Goal: Task Accomplishment & Management: Manage account settings

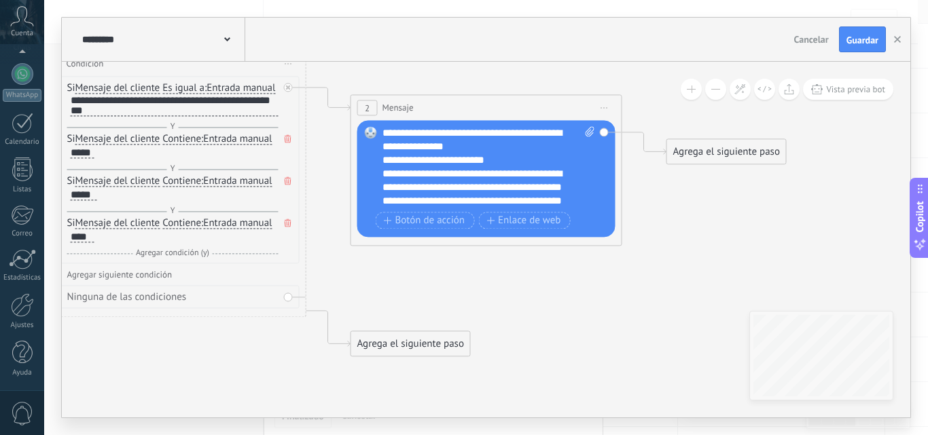
click at [500, 144] on div "**********" at bounding box center [488, 167] width 213 height 82
click at [512, 175] on div "**********" at bounding box center [476, 174] width 189 height 14
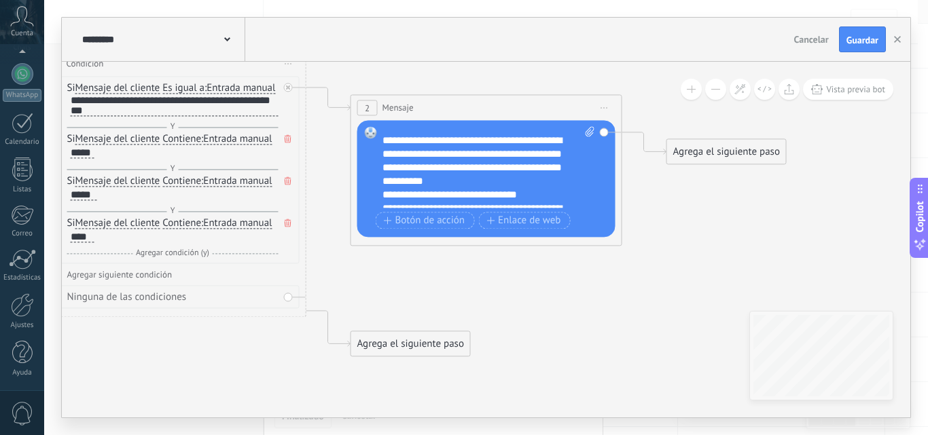
scroll to position [60, 0]
click at [500, 184] on div "**********" at bounding box center [476, 162] width 189 height 54
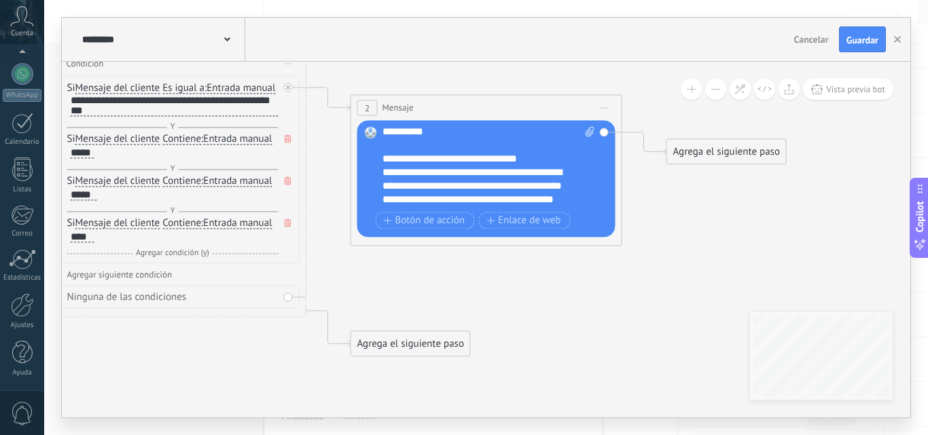
scroll to position [111, 0]
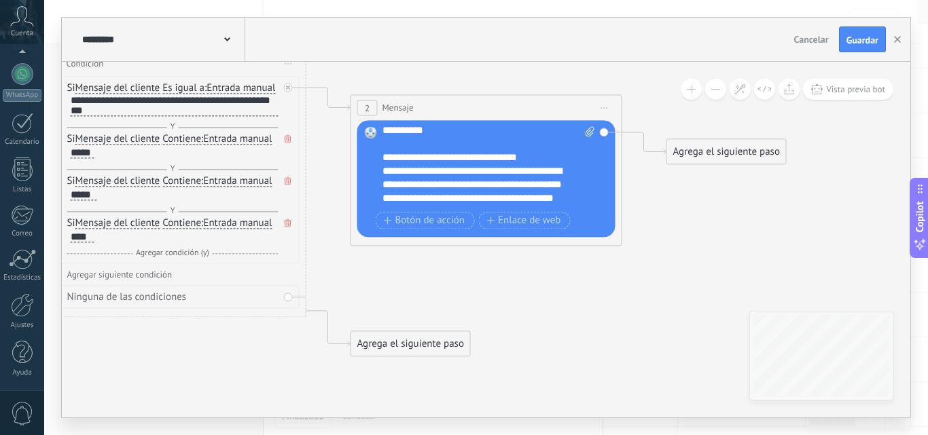
click at [533, 156] on div "**********" at bounding box center [476, 158] width 189 height 14
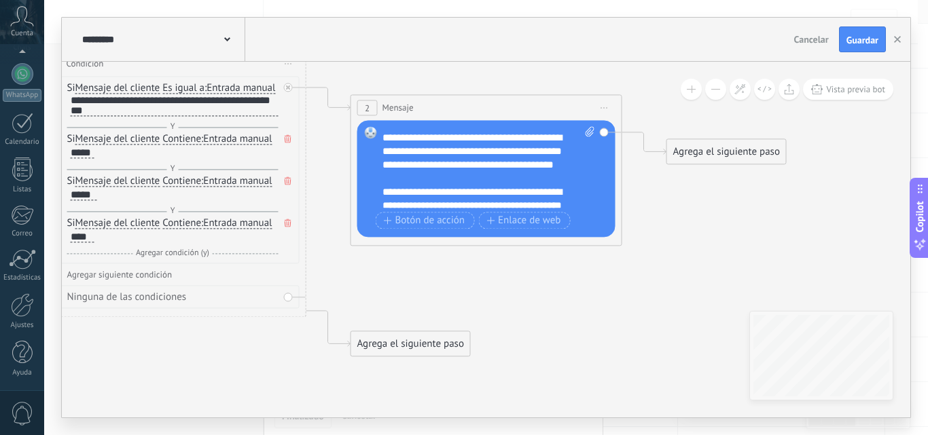
scroll to position [173, 0]
click at [437, 169] on div "**********" at bounding box center [476, 144] width 189 height 54
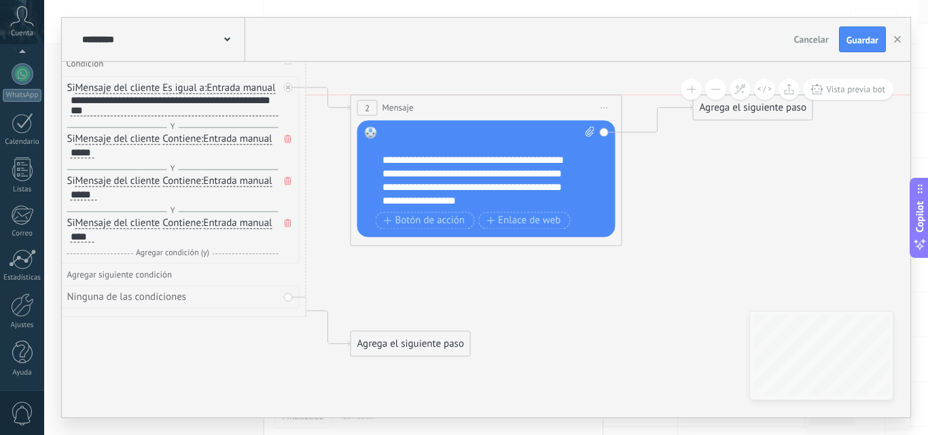
drag, startPoint x: 710, startPoint y: 154, endPoint x: 736, endPoint y: 108, distance: 52.7
click at [736, 108] on div "Agrega el siguiente paso" at bounding box center [753, 107] width 119 height 22
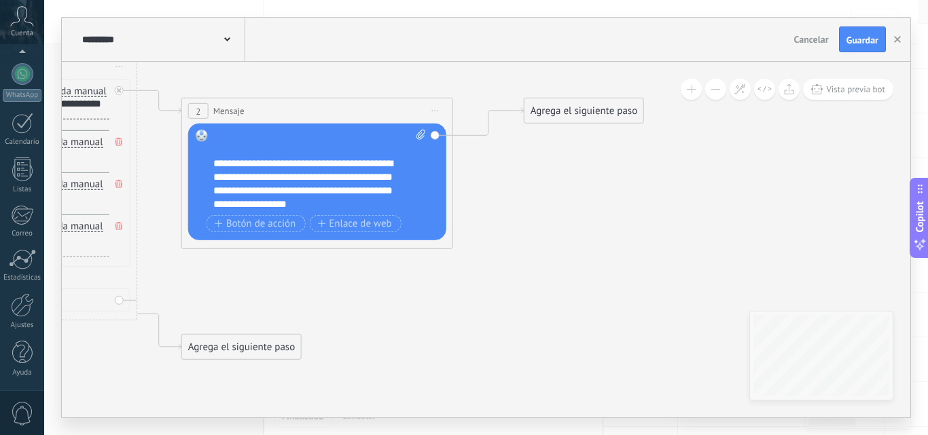
click at [544, 108] on div "Agrega el siguiente paso" at bounding box center [583, 111] width 119 height 22
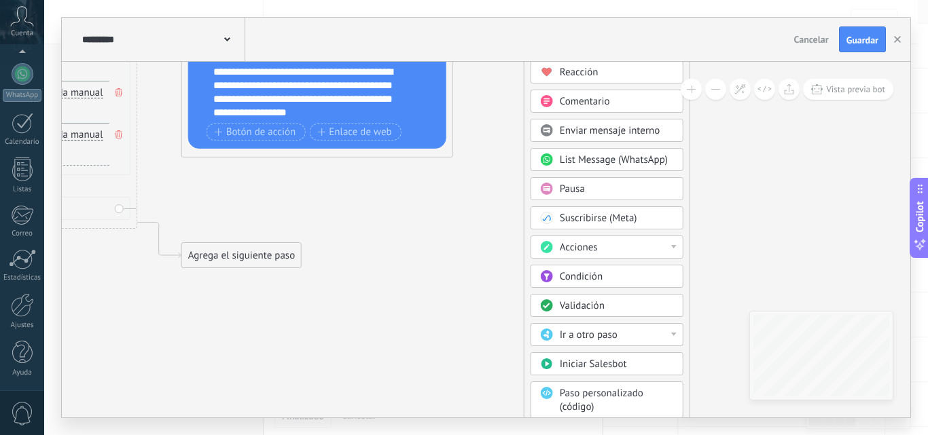
click at [590, 178] on div "Pausa" at bounding box center [607, 188] width 153 height 23
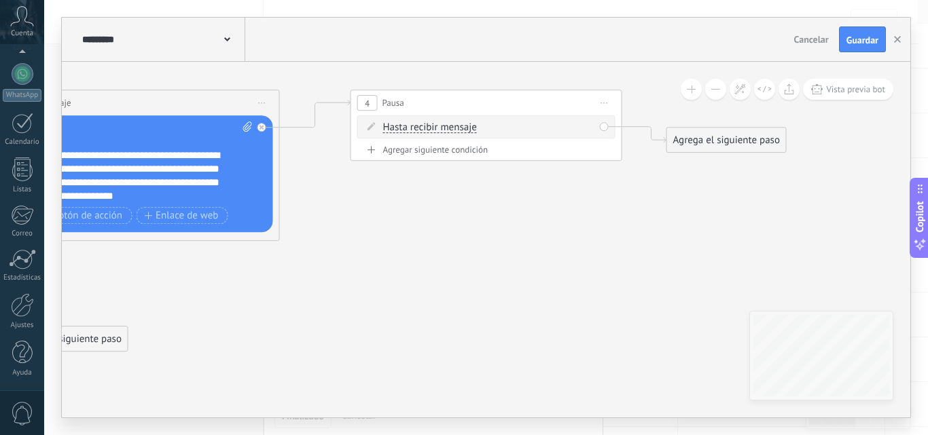
click at [445, 124] on span "Hasta recibir mensaje" at bounding box center [430, 127] width 94 height 11
click at [445, 124] on button "Hasta recibir mensaje" at bounding box center [461, 127] width 170 height 24
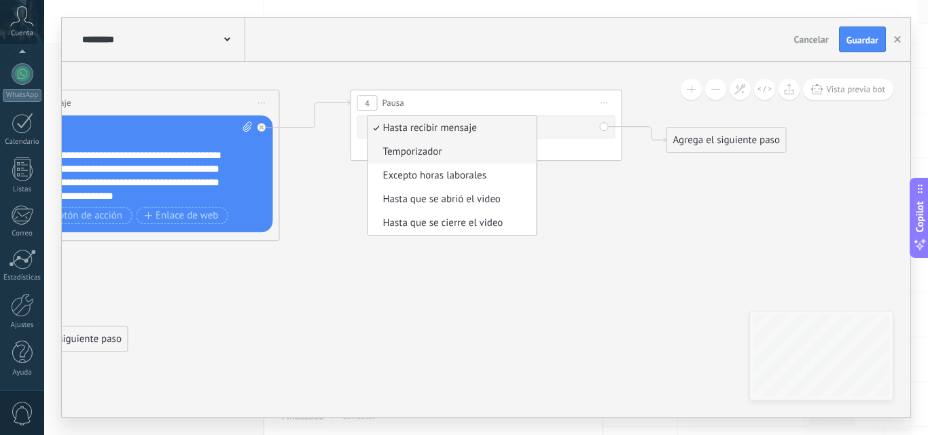
click at [435, 154] on span "Temporizador" at bounding box center [450, 152] width 164 height 14
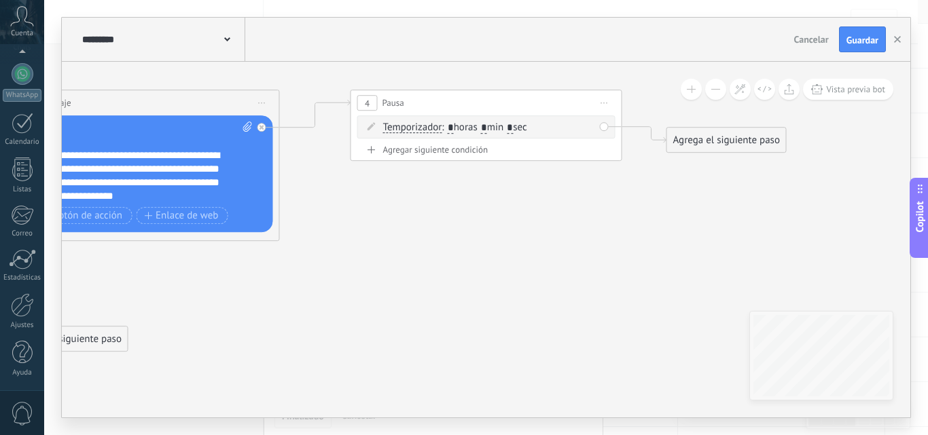
click at [487, 130] on input "*" at bounding box center [484, 128] width 6 height 11
type input "*"
click at [513, 130] on input "*" at bounding box center [510, 128] width 6 height 11
type input "**"
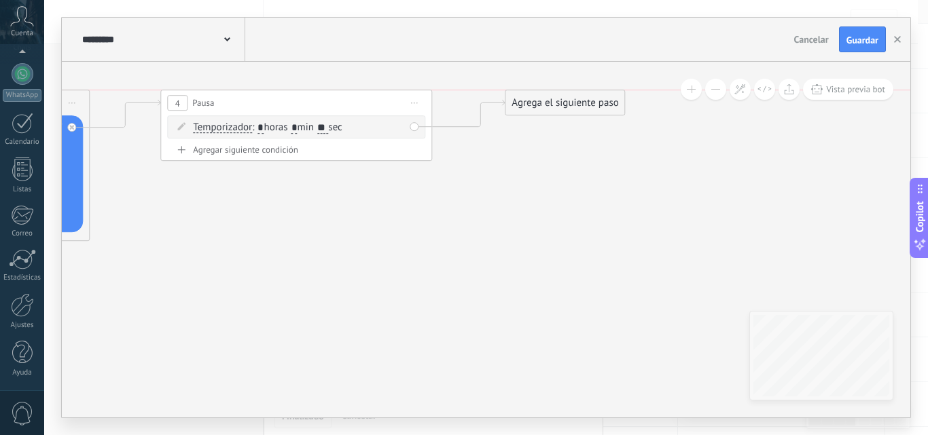
drag, startPoint x: 532, startPoint y: 138, endPoint x: 560, endPoint y: 96, distance: 50.9
click at [560, 96] on div "Agrega el siguiente paso" at bounding box center [564, 103] width 119 height 22
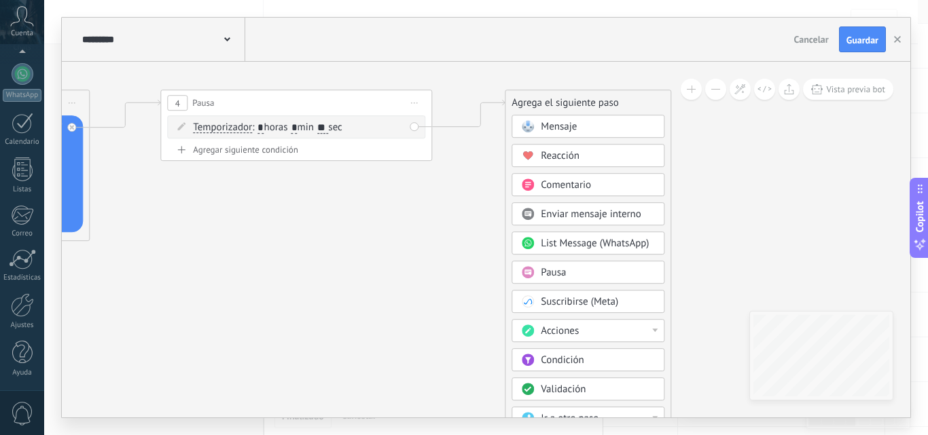
click at [554, 130] on span "Mensaje" at bounding box center [559, 126] width 36 height 13
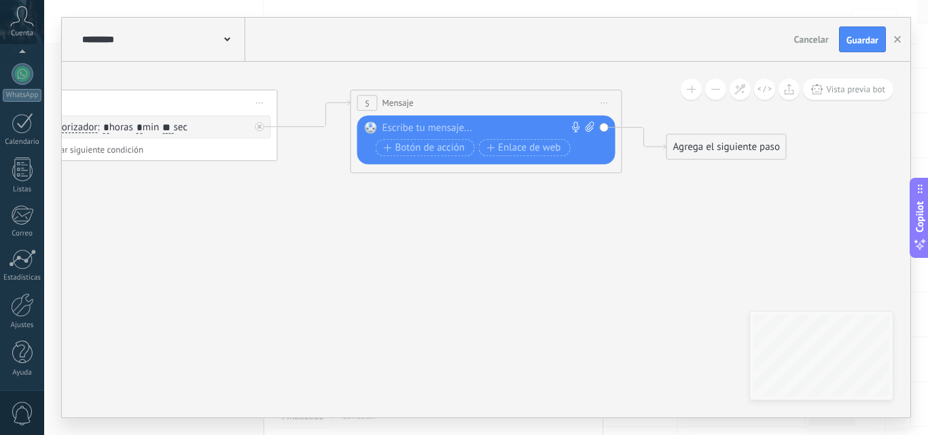
click at [418, 124] on div at bounding box center [483, 129] width 202 height 14
paste div
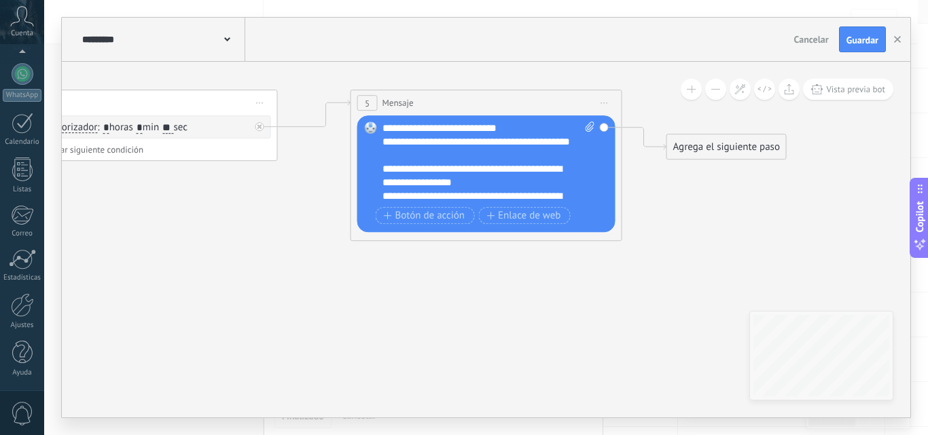
click at [524, 130] on div "**********" at bounding box center [488, 163] width 213 height 82
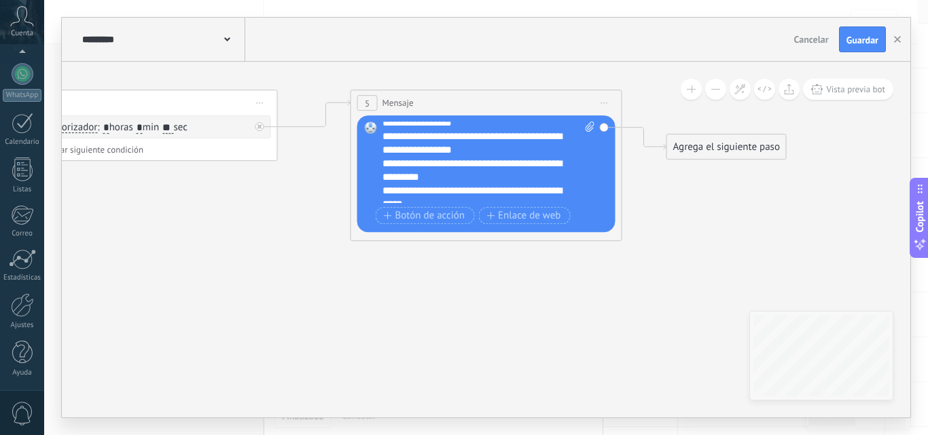
scroll to position [75, 0]
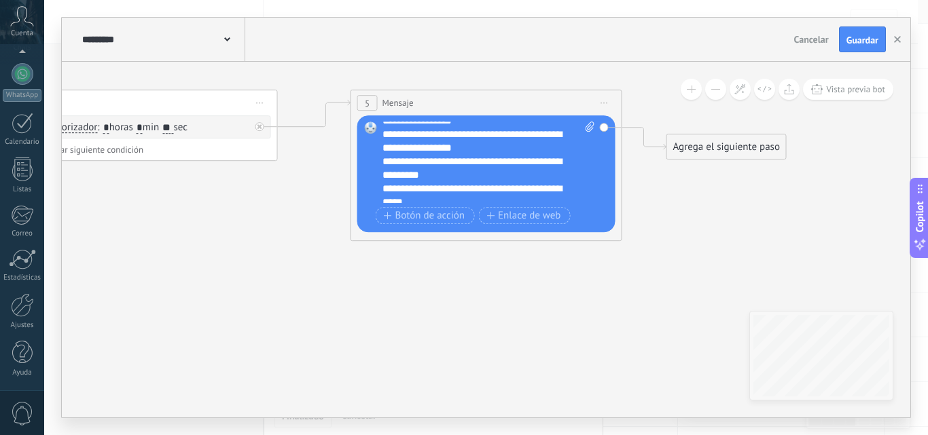
click at [482, 149] on div "**********" at bounding box center [476, 141] width 189 height 27
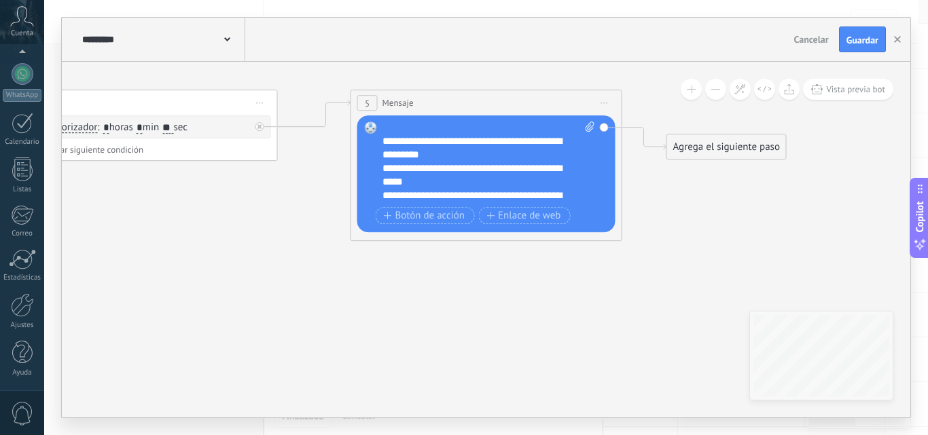
scroll to position [110, 0]
click at [459, 156] on div "**********" at bounding box center [476, 147] width 189 height 27
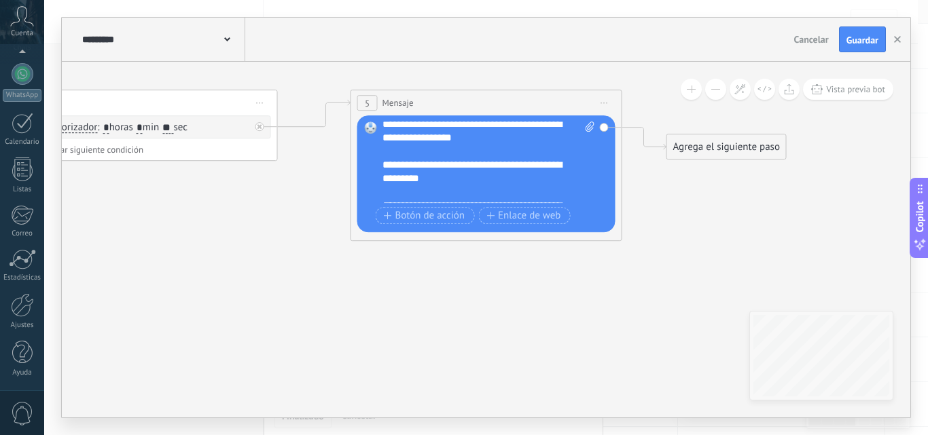
scroll to position [84, 0]
click at [588, 125] on icon at bounding box center [590, 127] width 9 height 10
click input "Subir" at bounding box center [0, 0] width 0 height 0
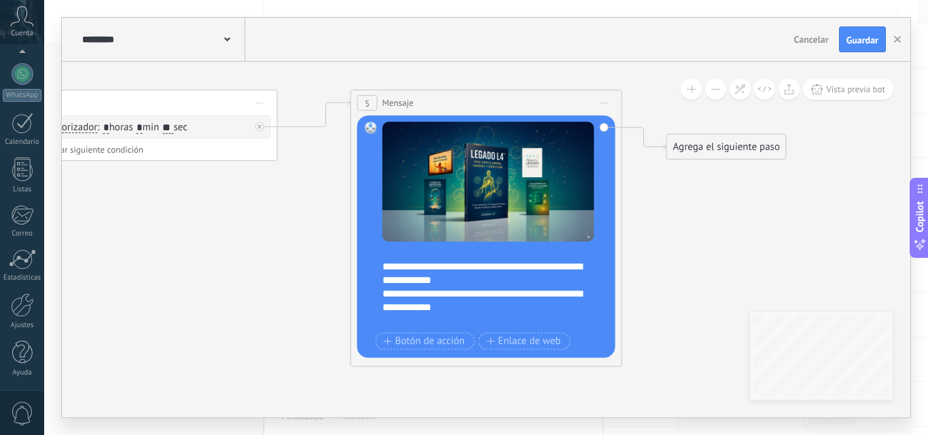
scroll to position [0, 0]
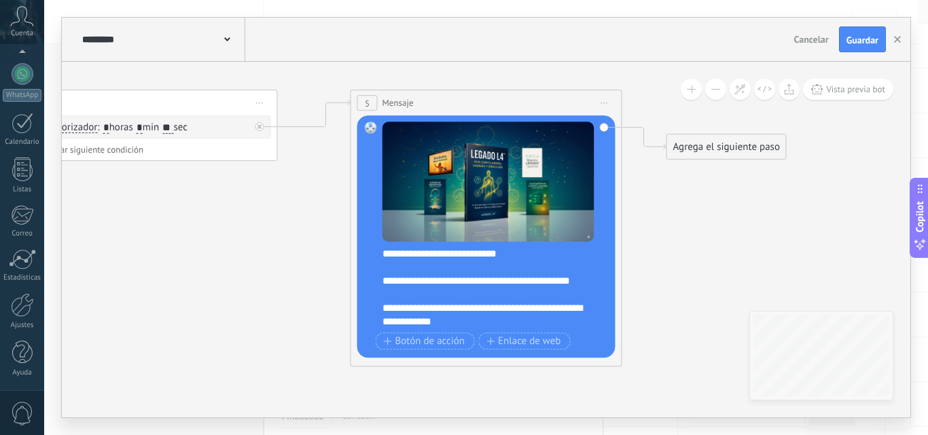
click at [716, 149] on div "Agrega el siguiente paso" at bounding box center [726, 147] width 119 height 22
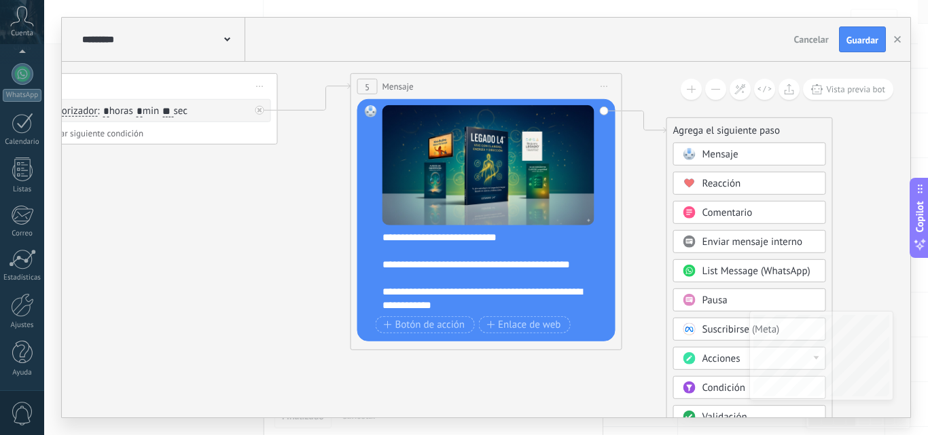
click at [707, 297] on span "Pausa" at bounding box center [714, 300] width 25 height 13
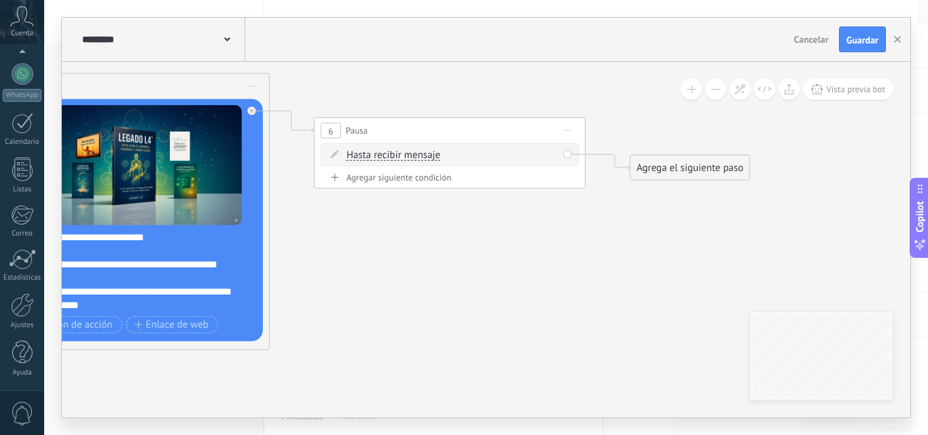
click at [421, 151] on span "Hasta recibir mensaje" at bounding box center [393, 155] width 94 height 11
click at [421, 151] on button "Hasta recibir mensaje" at bounding box center [425, 155] width 170 height 24
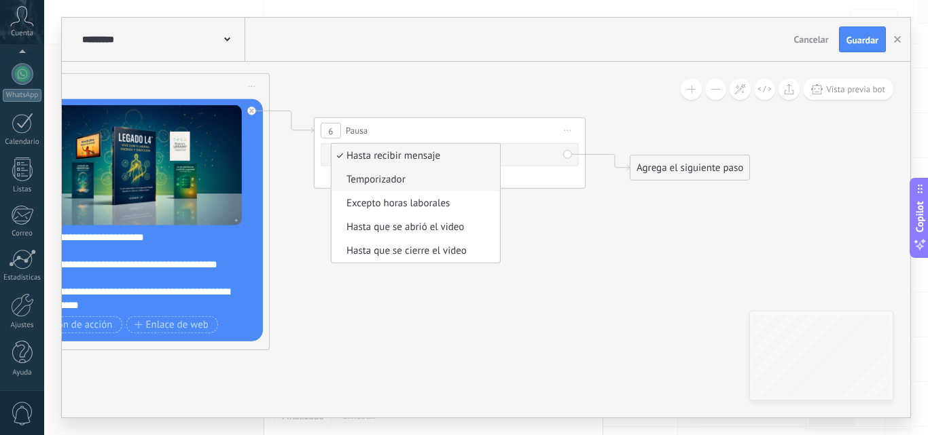
click at [407, 185] on span "Temporizador" at bounding box center [414, 180] width 164 height 14
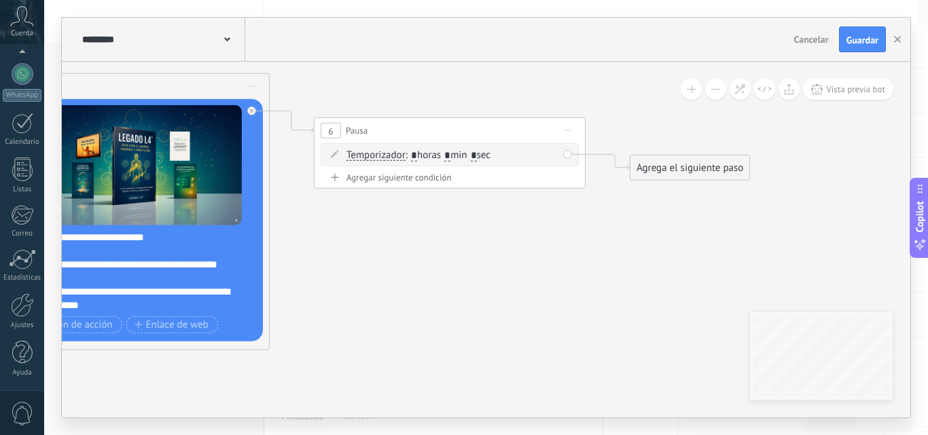
click at [450, 155] on input "*" at bounding box center [447, 155] width 6 height 11
type input "*"
click at [477, 153] on input "*" at bounding box center [474, 155] width 6 height 11
type input "*"
click at [644, 172] on div "Agrega el siguiente paso" at bounding box center [689, 168] width 119 height 22
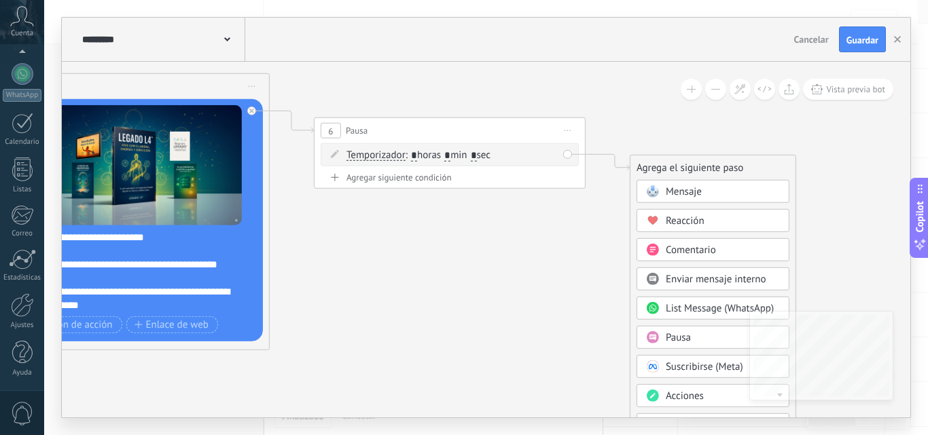
click at [666, 190] on span "Mensaje" at bounding box center [684, 191] width 36 height 13
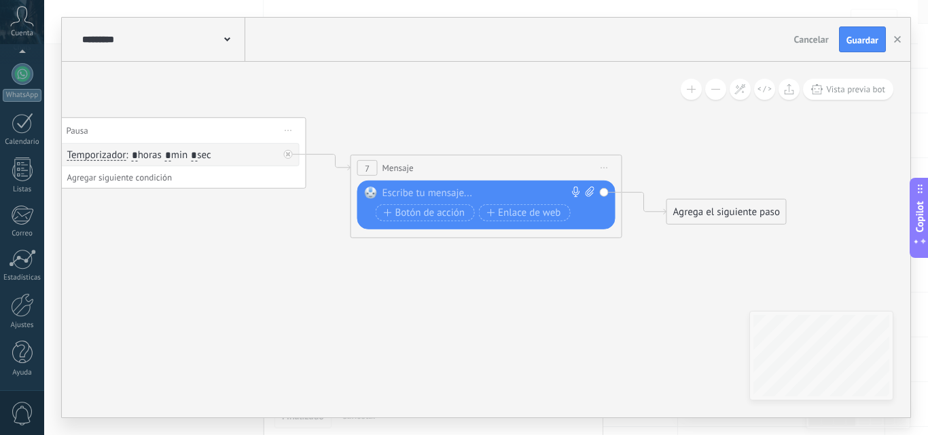
click at [454, 190] on div at bounding box center [483, 194] width 202 height 14
paste div
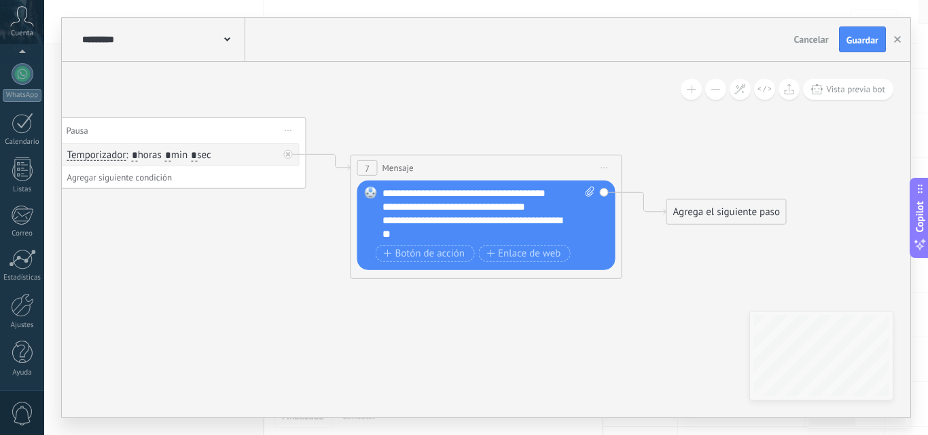
click at [562, 194] on div "**********" at bounding box center [488, 214] width 213 height 54
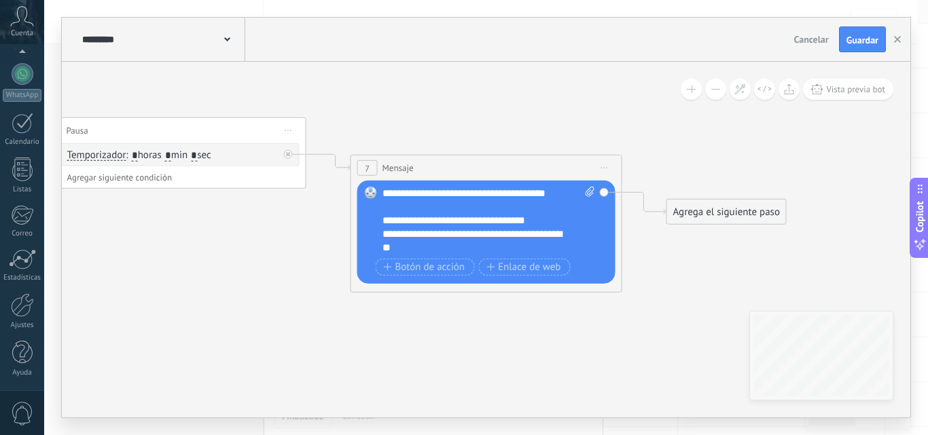
click at [691, 214] on div "Agrega el siguiente paso" at bounding box center [726, 212] width 119 height 22
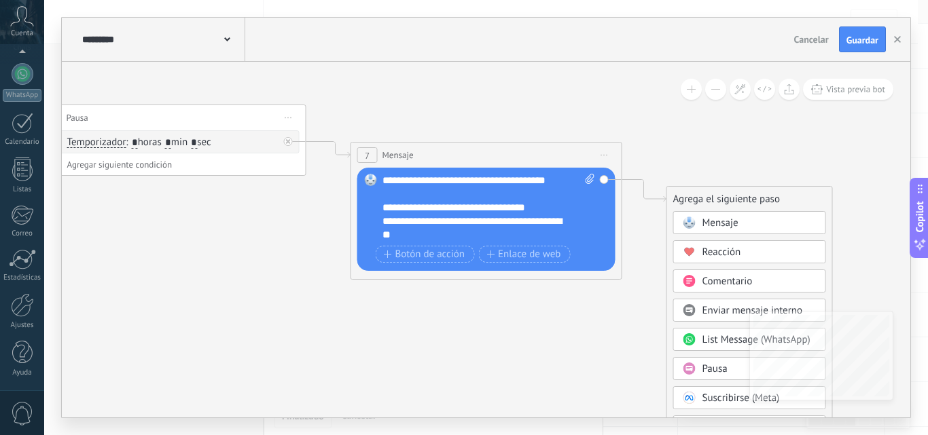
click at [703, 367] on span "Pausa" at bounding box center [714, 369] width 25 height 13
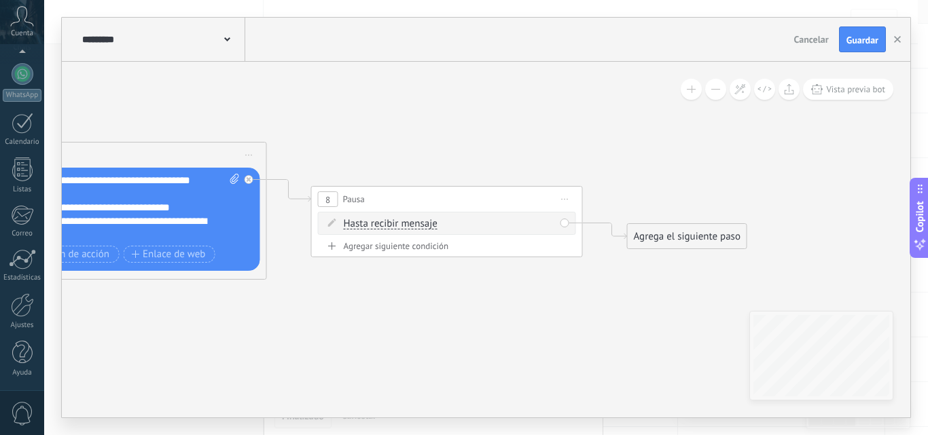
click at [419, 228] on span "Hasta recibir mensaje" at bounding box center [391, 224] width 94 height 11
click at [419, 228] on button "Hasta recibir mensaje" at bounding box center [422, 224] width 170 height 24
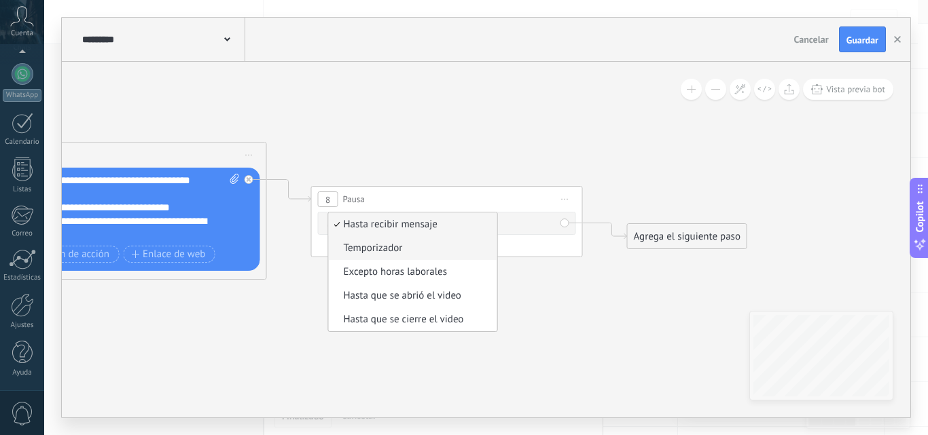
click at [410, 250] on span "Temporizador" at bounding box center [411, 249] width 164 height 14
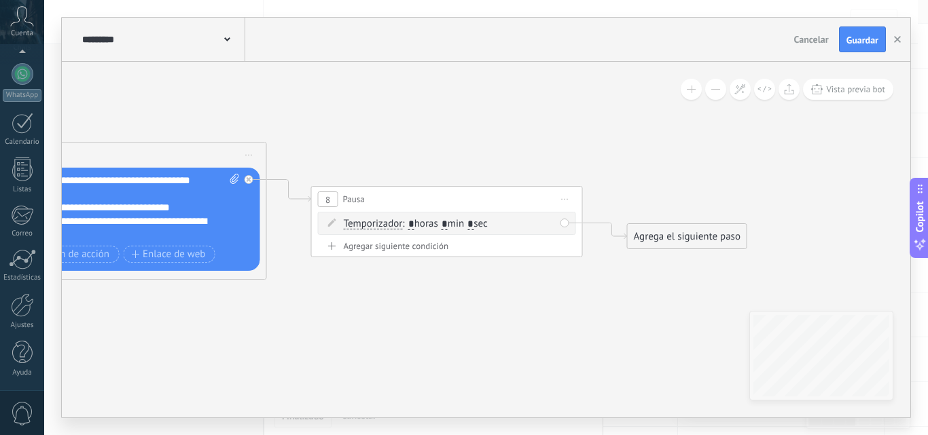
click at [448, 222] on input "*" at bounding box center [445, 224] width 6 height 11
type input "*"
click at [473, 225] on input "*" at bounding box center [470, 224] width 6 height 11
type input "*"
type input "**"
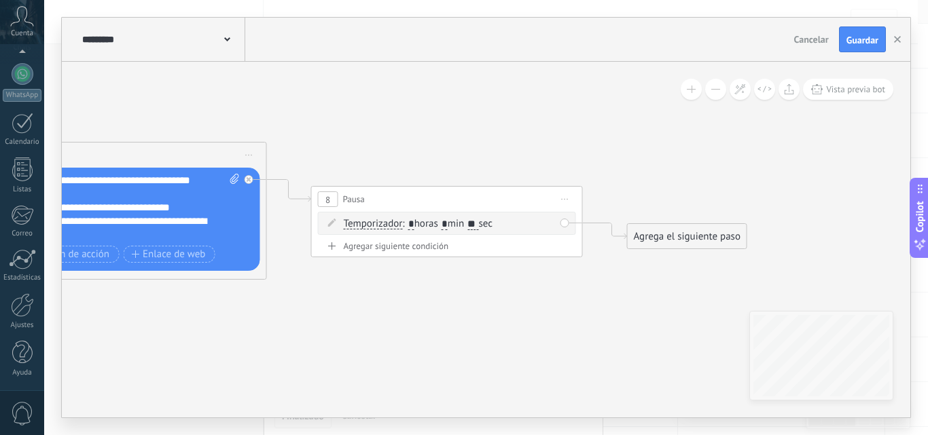
click at [675, 243] on div "Agrega el siguiente paso" at bounding box center [687, 237] width 119 height 22
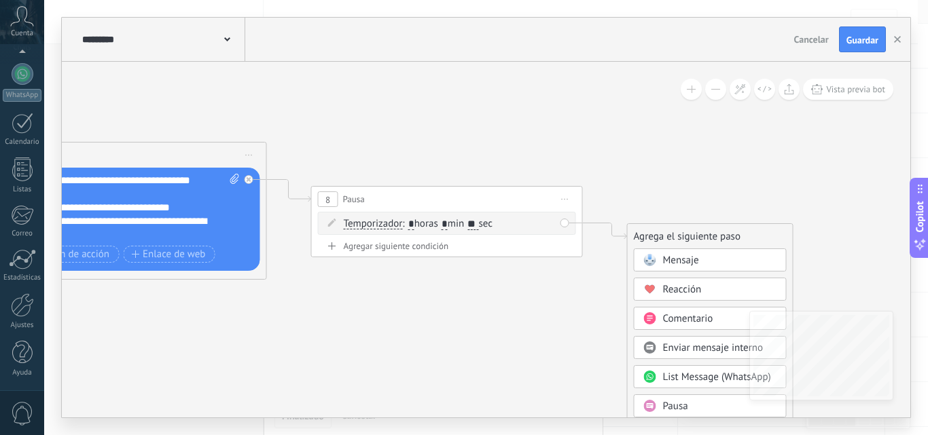
click at [675, 266] on span "Mensaje" at bounding box center [681, 260] width 36 height 13
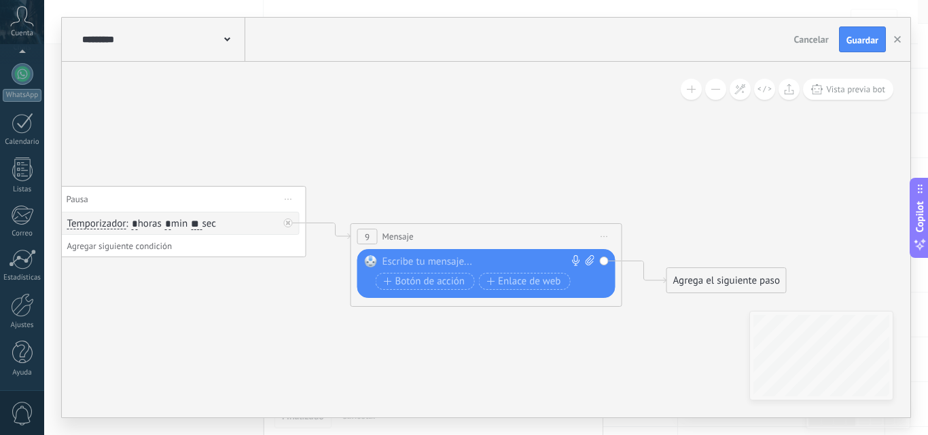
paste div
click at [444, 263] on div at bounding box center [483, 262] width 202 height 14
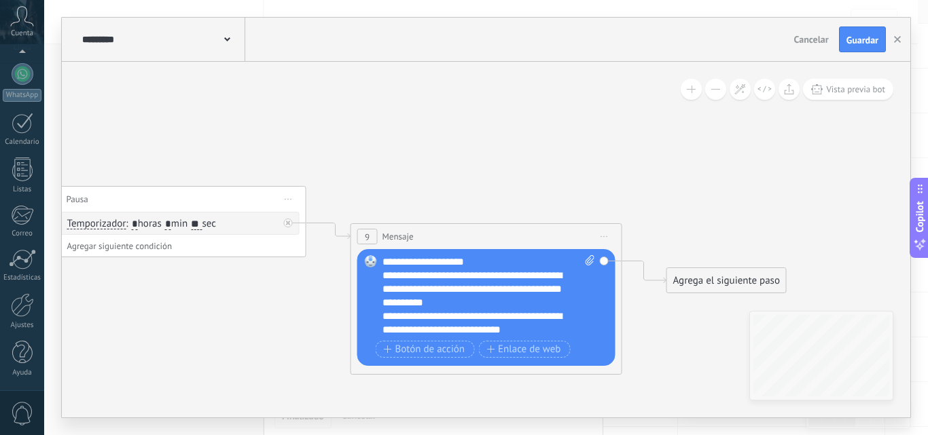
click at [510, 261] on div "**********" at bounding box center [488, 296] width 213 height 82
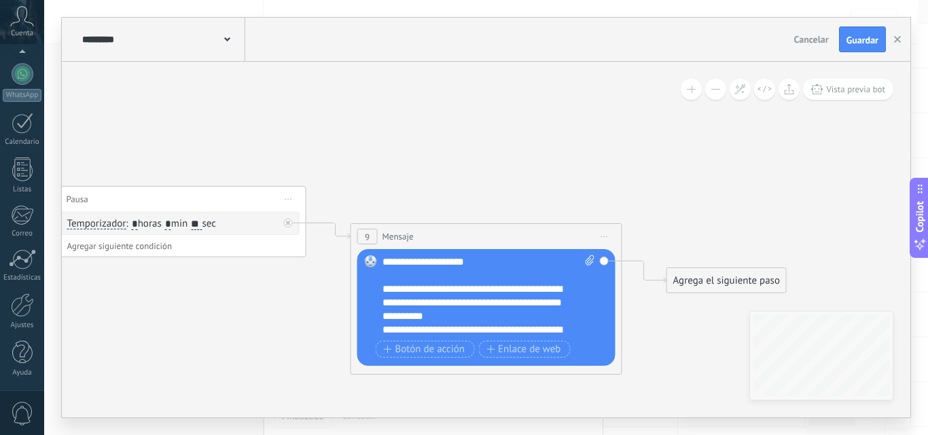
click at [443, 320] on div "**********" at bounding box center [476, 303] width 189 height 41
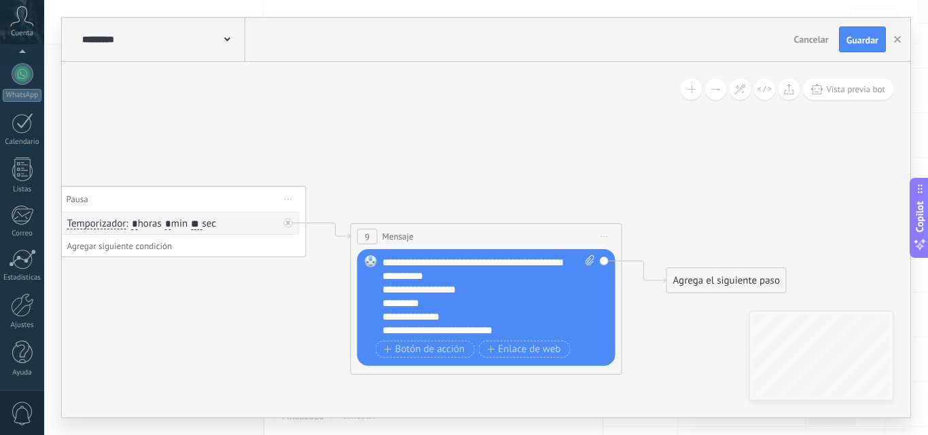
scroll to position [95, 0]
click at [485, 279] on div "**********" at bounding box center [476, 268] width 189 height 27
click at [466, 304] on div "**********" at bounding box center [476, 303] width 189 height 14
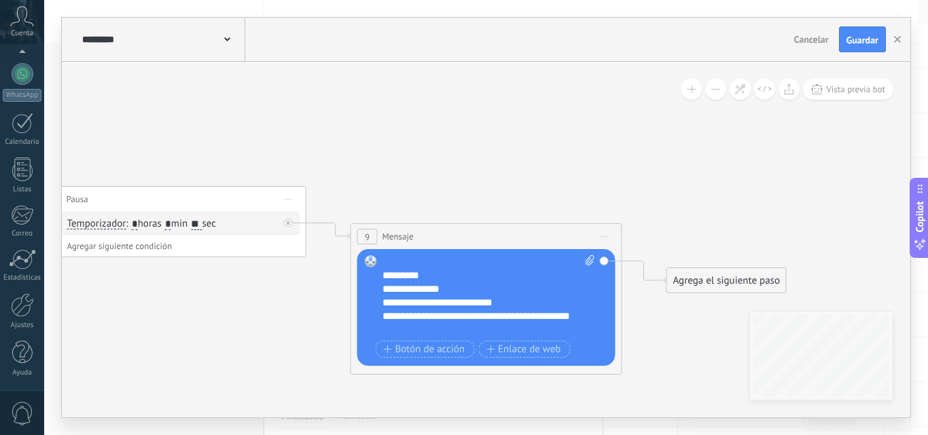
click at [517, 301] on div "**********" at bounding box center [476, 303] width 189 height 14
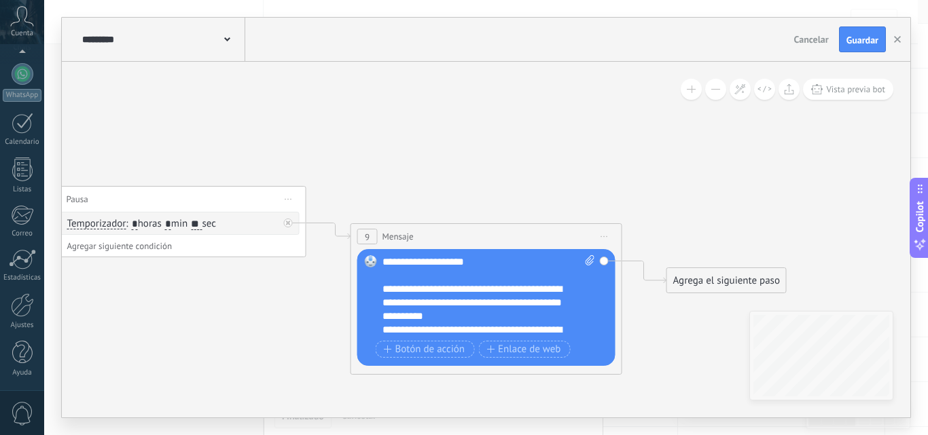
click at [592, 259] on icon at bounding box center [590, 260] width 9 height 10
click input "Subir" at bounding box center [0, 0] width 0 height 0
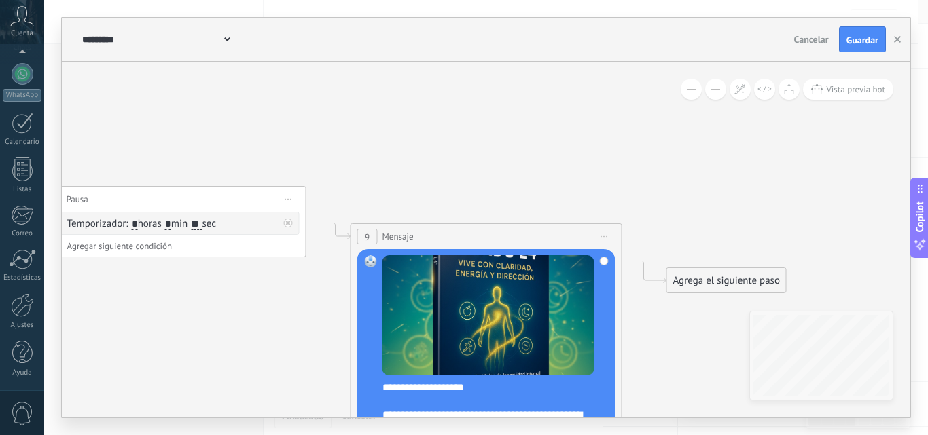
click at [695, 279] on div "Agrega el siguiente paso" at bounding box center [726, 281] width 119 height 22
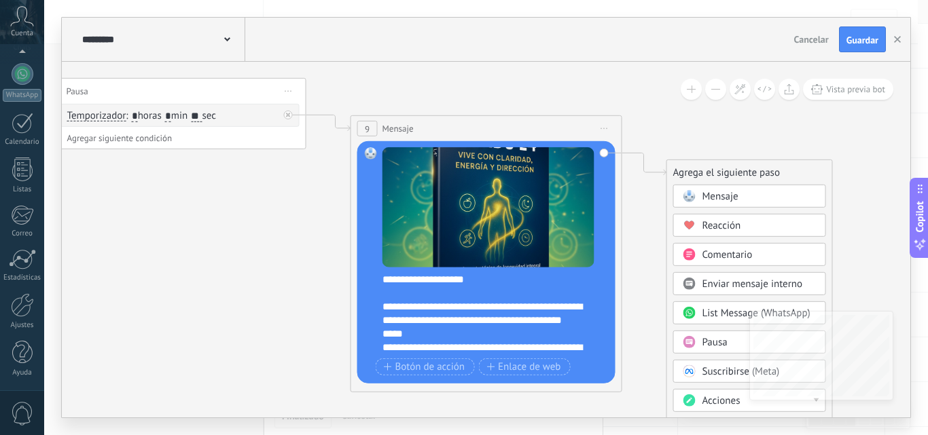
click at [700, 338] on span at bounding box center [689, 342] width 26 height 11
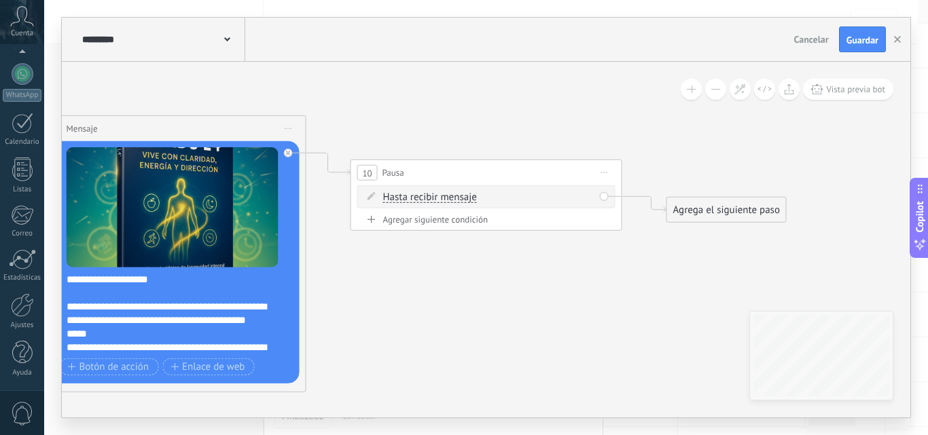
click at [467, 194] on span "Hasta recibir mensaje" at bounding box center [430, 197] width 94 height 11
click at [467, 194] on button "Hasta recibir mensaje" at bounding box center [461, 197] width 170 height 24
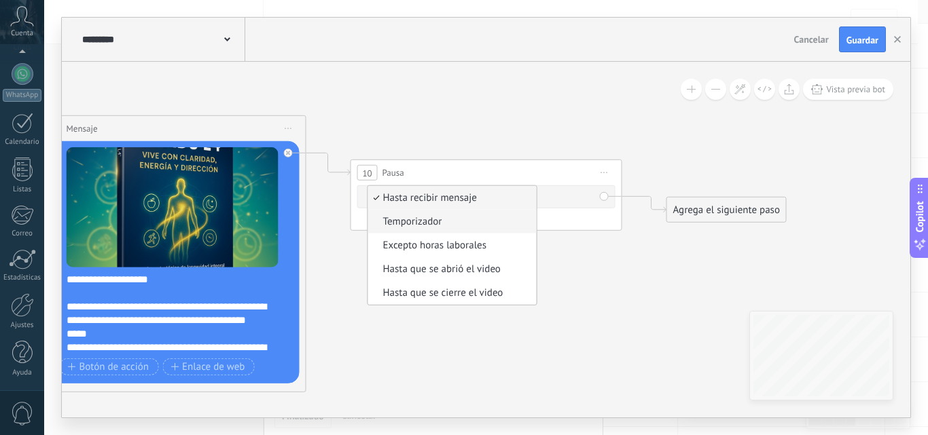
click at [460, 232] on li "Temporizador" at bounding box center [452, 222] width 168 height 24
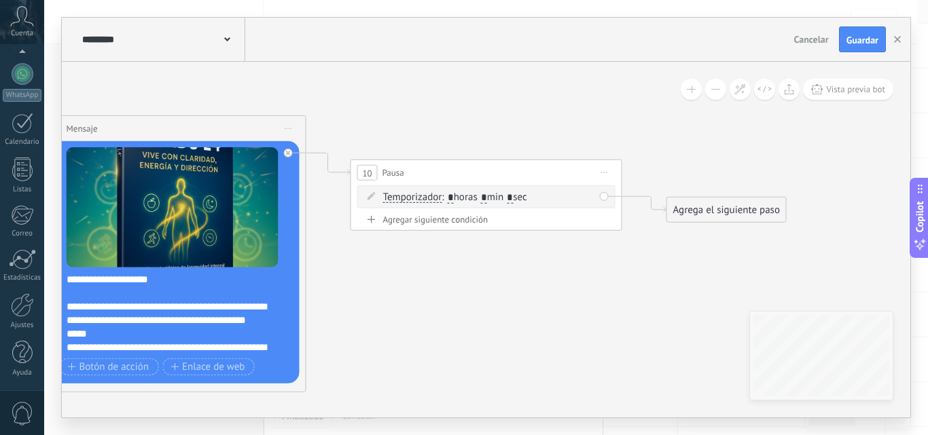
click at [487, 198] on input "*" at bounding box center [484, 197] width 6 height 11
type input "*"
click at [513, 198] on input "*" at bounding box center [510, 197] width 6 height 11
type input "*"
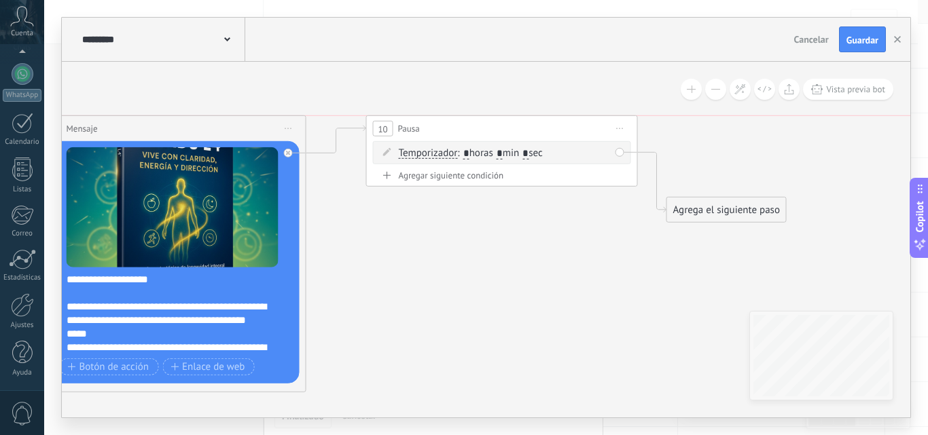
drag, startPoint x: 495, startPoint y: 166, endPoint x: 511, endPoint y: 124, distance: 44.9
click at [511, 124] on div "10 Pausa ***** Iniciar vista previa aquí Cambiar nombre Duplicar Borrar" at bounding box center [502, 128] width 270 height 25
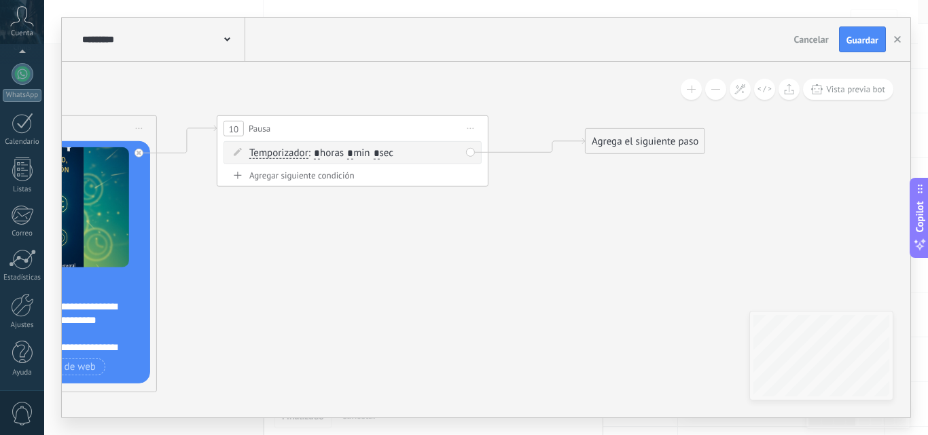
drag, startPoint x: 581, startPoint y: 219, endPoint x: 649, endPoint y: 150, distance: 96.6
click at [649, 150] on div "Agrega el siguiente paso" at bounding box center [645, 141] width 119 height 22
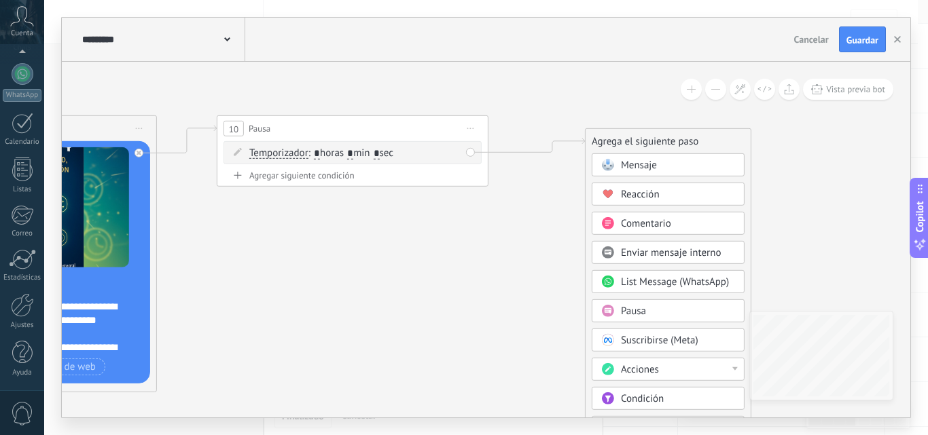
click at [647, 166] on span "Mensaje" at bounding box center [639, 165] width 36 height 13
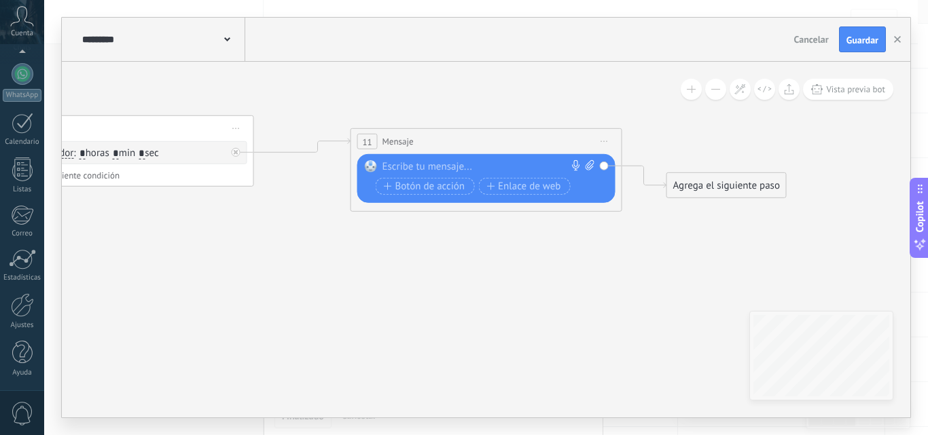
paste div
click at [482, 162] on div at bounding box center [483, 167] width 202 height 14
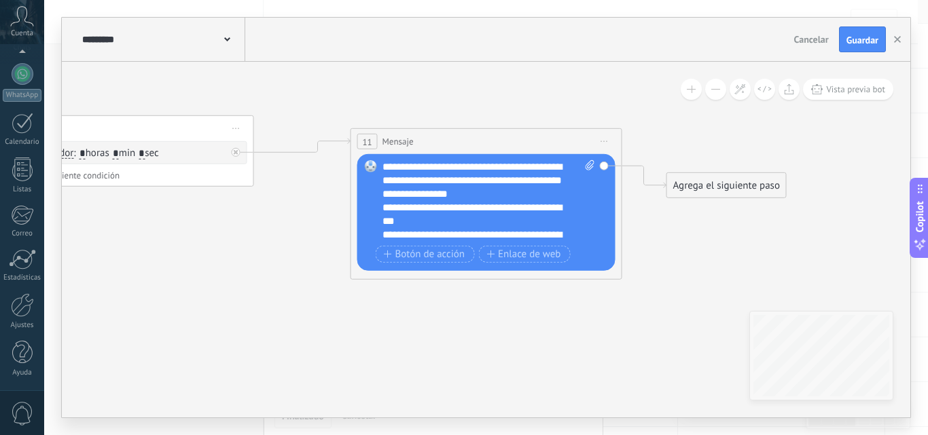
click at [497, 196] on div "**********" at bounding box center [488, 201] width 213 height 82
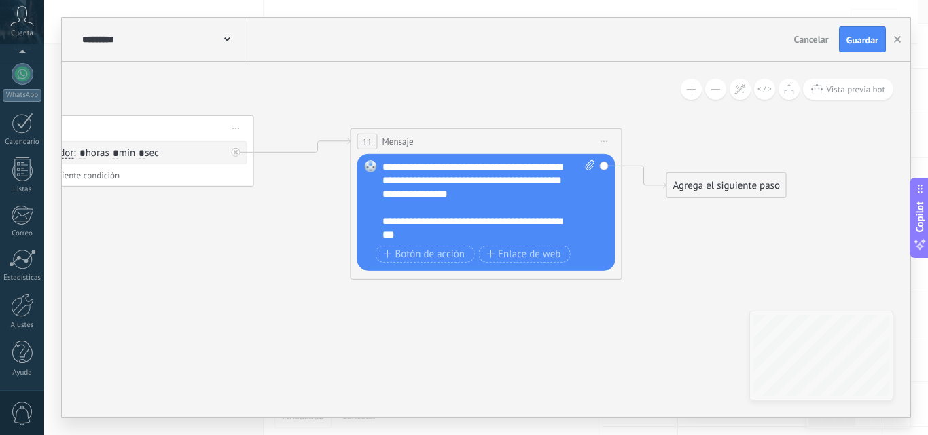
scroll to position [27, 0]
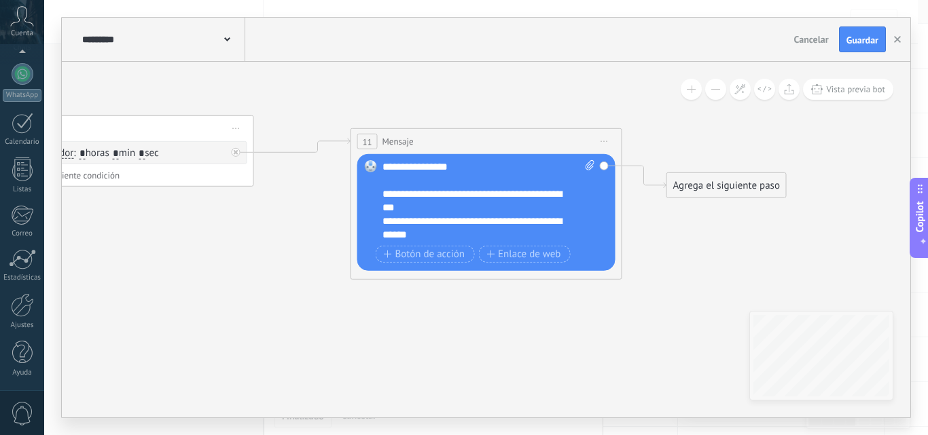
click at [436, 212] on div "**********" at bounding box center [476, 200] width 189 height 27
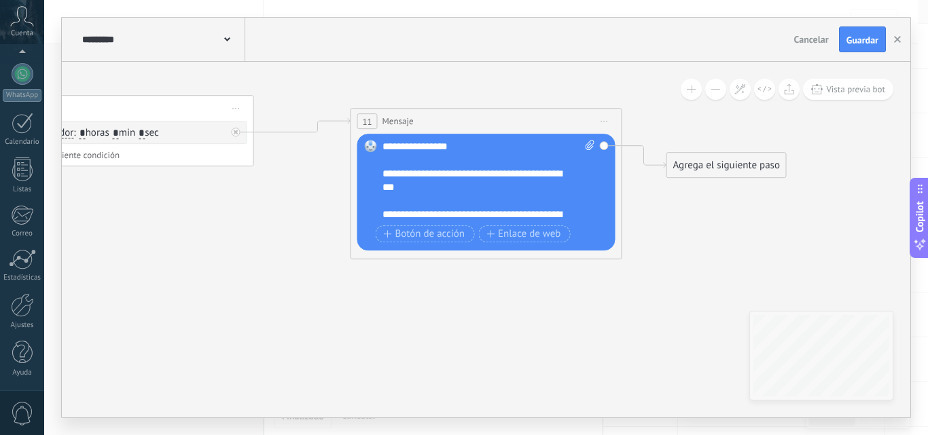
scroll to position [41, 0]
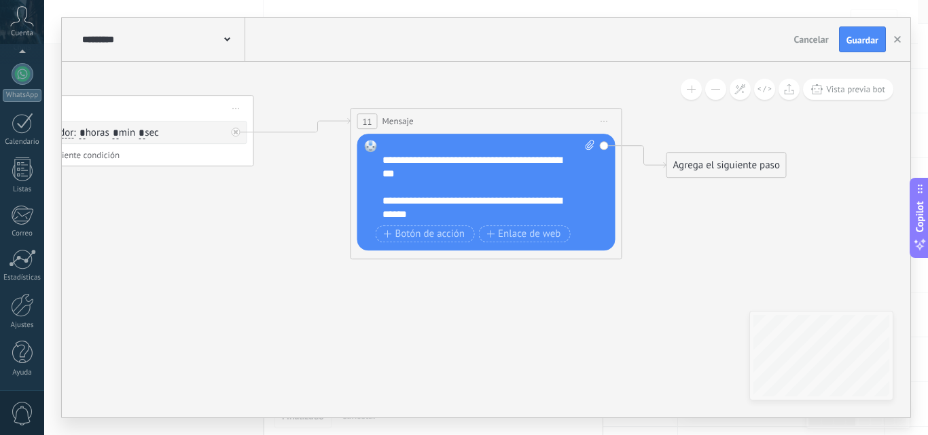
click at [700, 175] on div "Agrega el siguiente paso" at bounding box center [726, 165] width 119 height 22
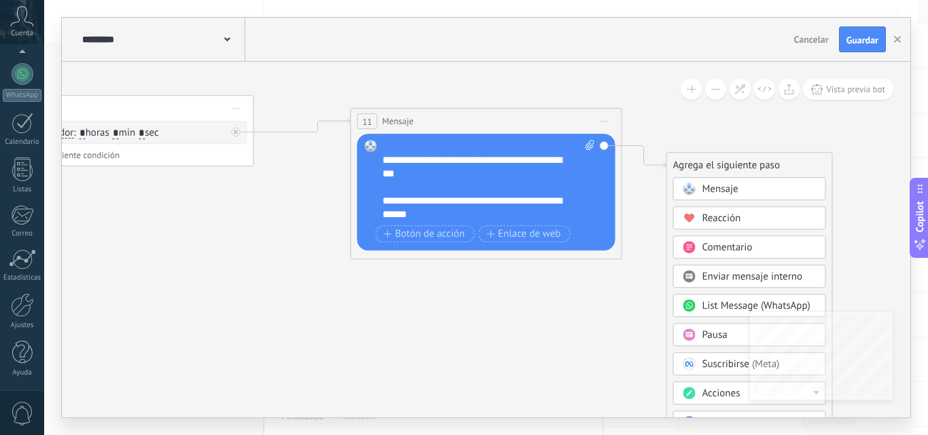
click at [689, 335] on icon at bounding box center [688, 334] width 7 height 5
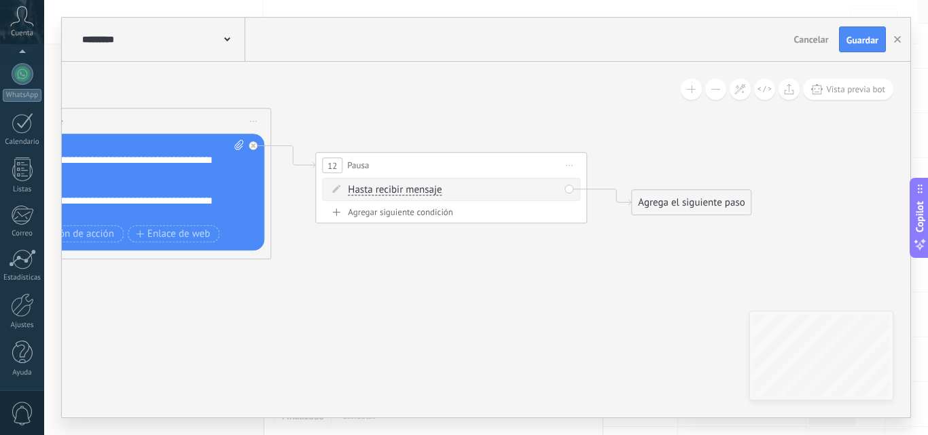
click at [420, 209] on div "Agregar siguiente condición" at bounding box center [451, 213] width 258 height 12
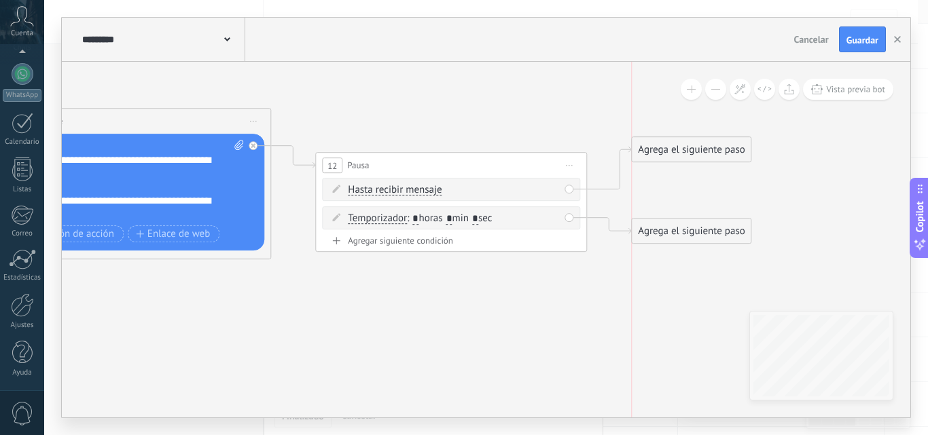
drag, startPoint x: 662, startPoint y: 197, endPoint x: 664, endPoint y: 144, distance: 53.0
click at [664, 144] on div "Agrega el siguiente paso" at bounding box center [691, 150] width 119 height 22
drag, startPoint x: 662, startPoint y: 233, endPoint x: 668, endPoint y: 192, distance: 41.2
click at [668, 192] on div "Agrega el siguiente paso" at bounding box center [691, 189] width 119 height 22
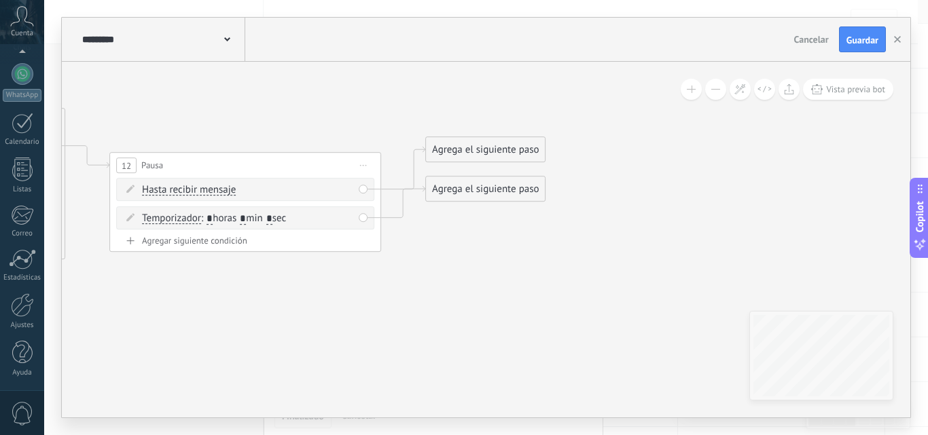
click at [522, 154] on div "Agrega el siguiente paso" at bounding box center [485, 150] width 119 height 22
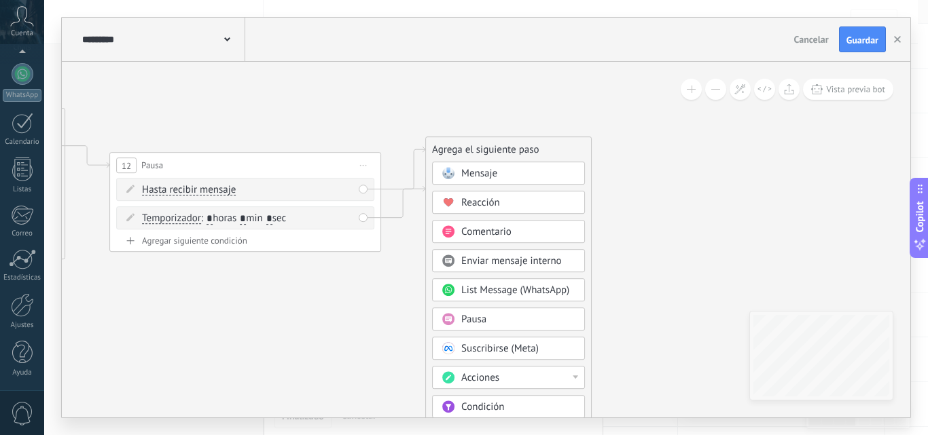
click at [532, 170] on div "Mensaje" at bounding box center [518, 174] width 114 height 14
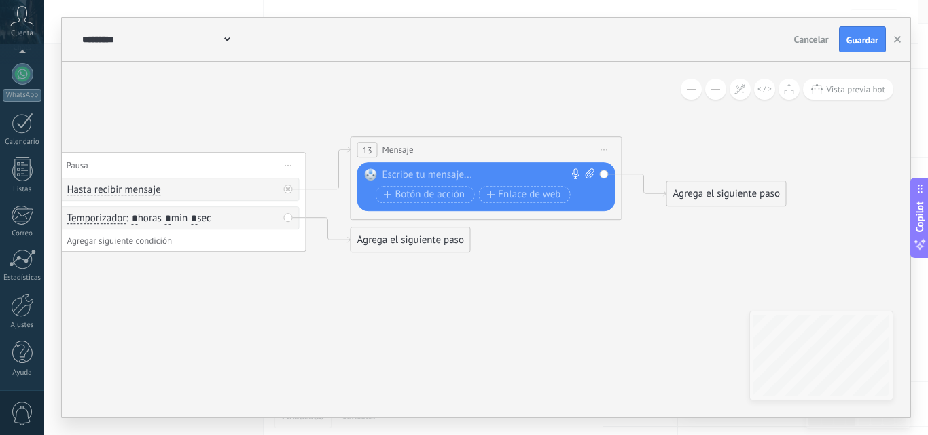
click at [502, 171] on div at bounding box center [483, 175] width 202 height 14
paste div
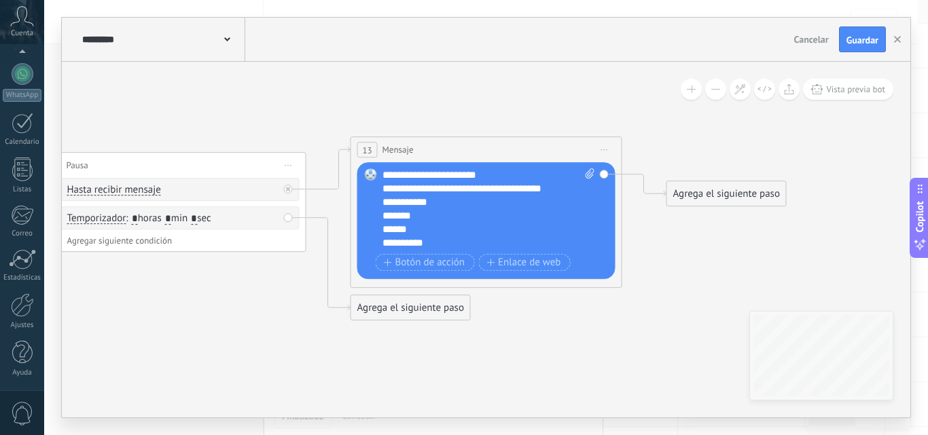
click at [562, 187] on div "**********" at bounding box center [476, 189] width 189 height 14
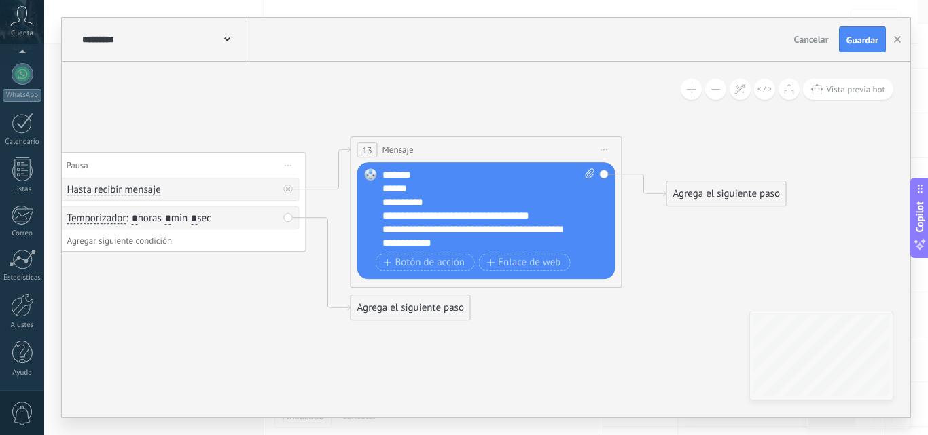
click at [462, 206] on div "**********" at bounding box center [476, 203] width 189 height 14
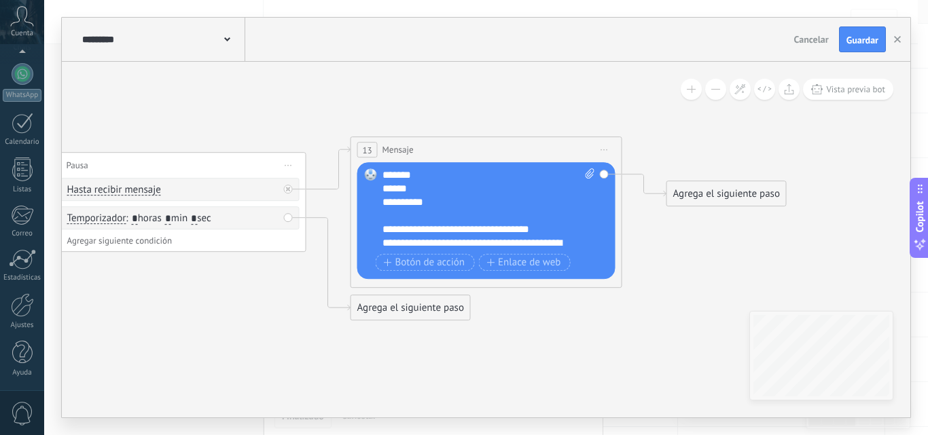
scroll to position [68, 0]
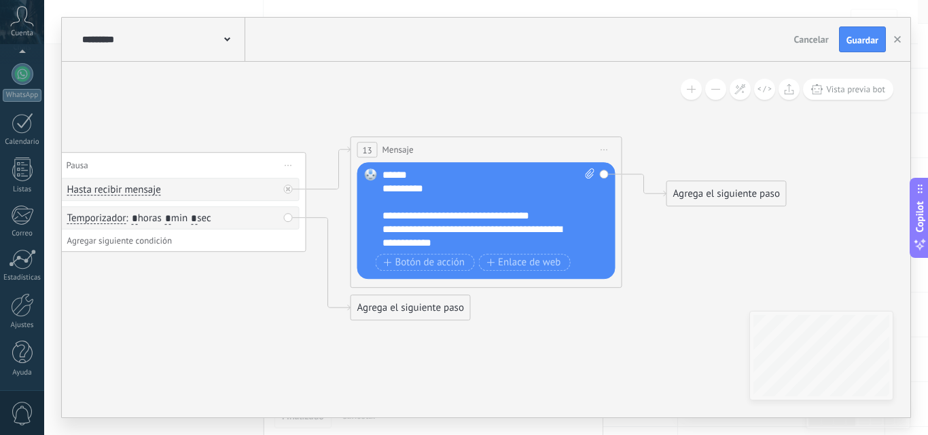
click at [487, 243] on div "**********" at bounding box center [476, 236] width 189 height 27
click at [440, 266] on span "Botón de acción" at bounding box center [425, 262] width 82 height 11
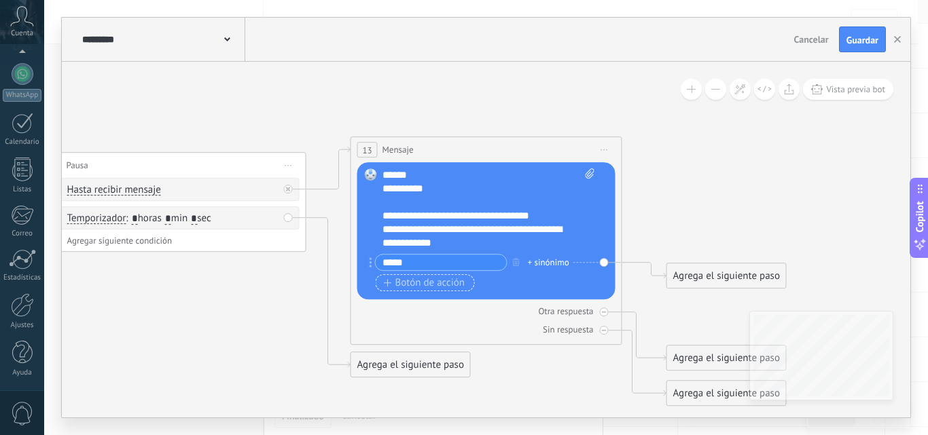
type input "*****"
click at [427, 281] on span "Botón de acción" at bounding box center [425, 283] width 82 height 11
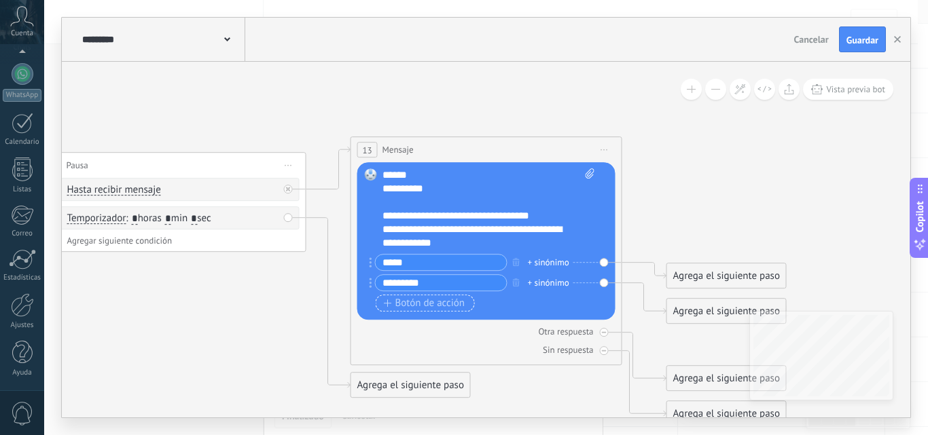
type input "*********"
click at [427, 302] on span "Botón de acción" at bounding box center [425, 303] width 82 height 11
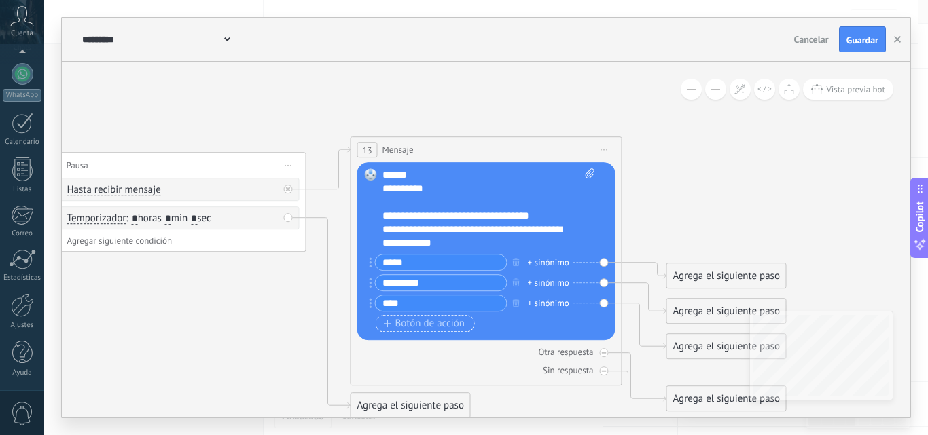
type input "****"
click at [416, 329] on span "Botón de acción" at bounding box center [425, 324] width 82 height 11
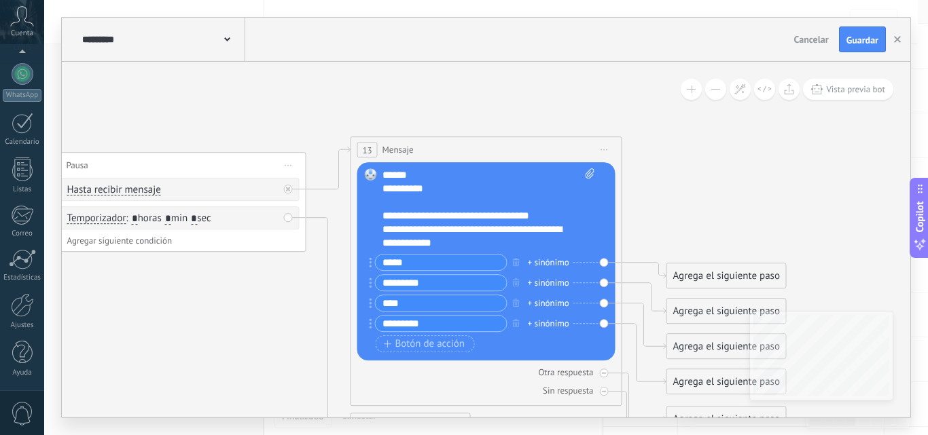
type input "*********"
click at [550, 265] on div "+ sinónimo" at bounding box center [548, 263] width 41 height 14
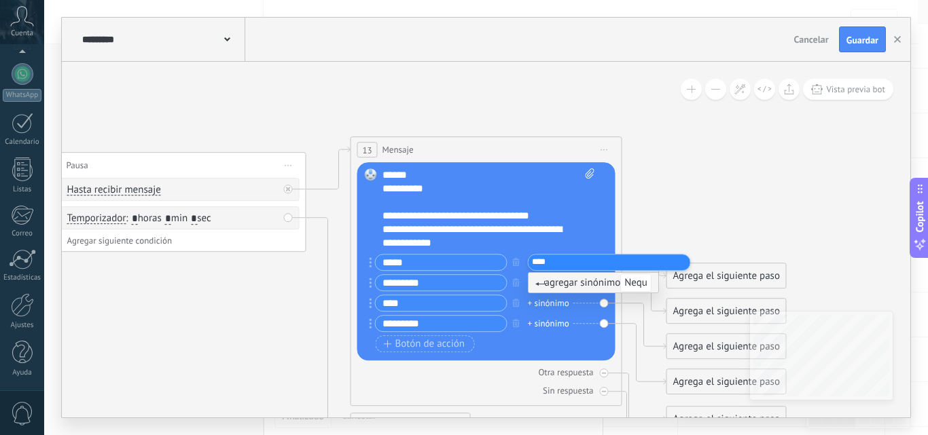
type input "*****"
type input "****"
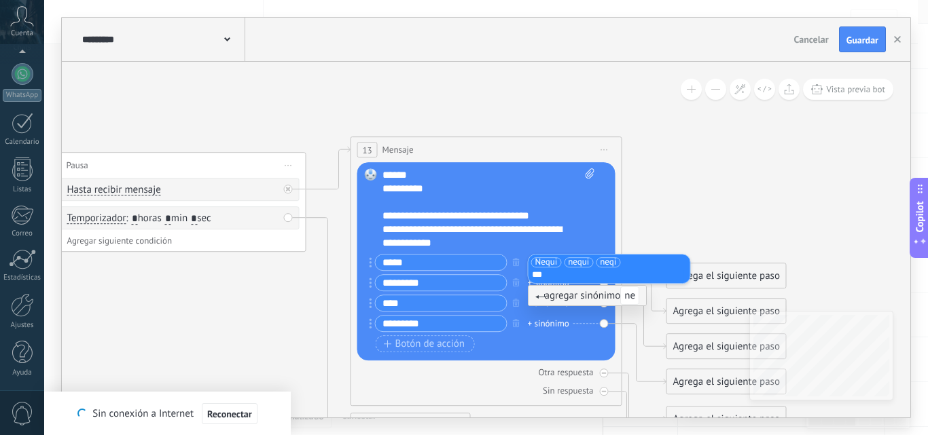
type input "****"
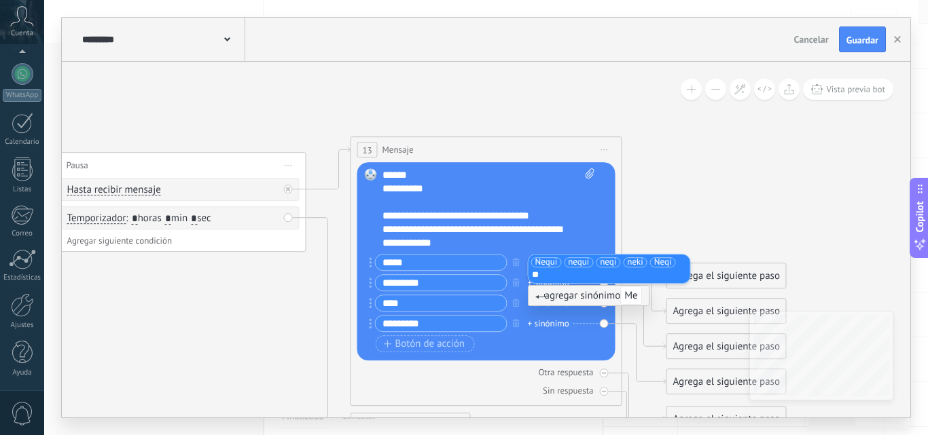
type input "*"
type input "****"
click at [568, 237] on div "**********" at bounding box center [476, 236] width 189 height 27
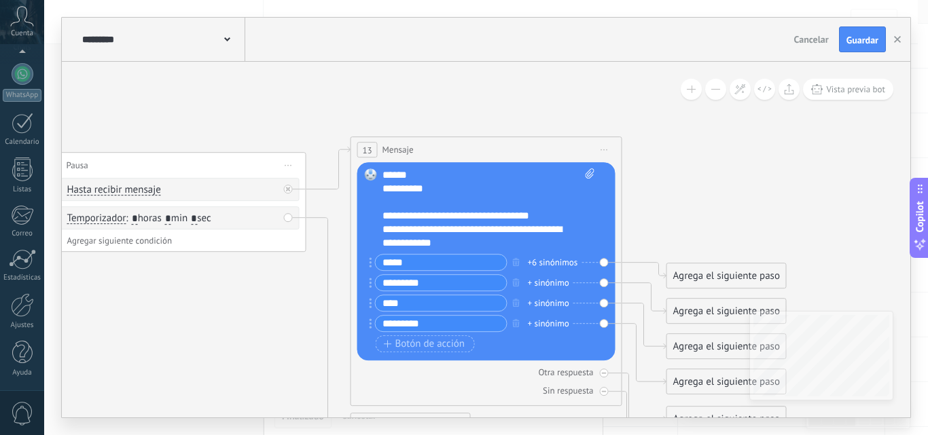
click at [554, 283] on div "+ sinónimo" at bounding box center [548, 283] width 41 height 14
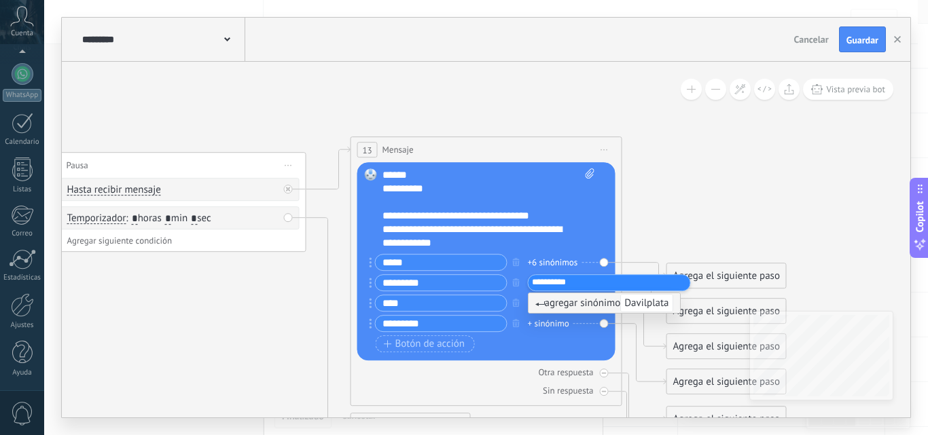
type input "**********"
type input "*"
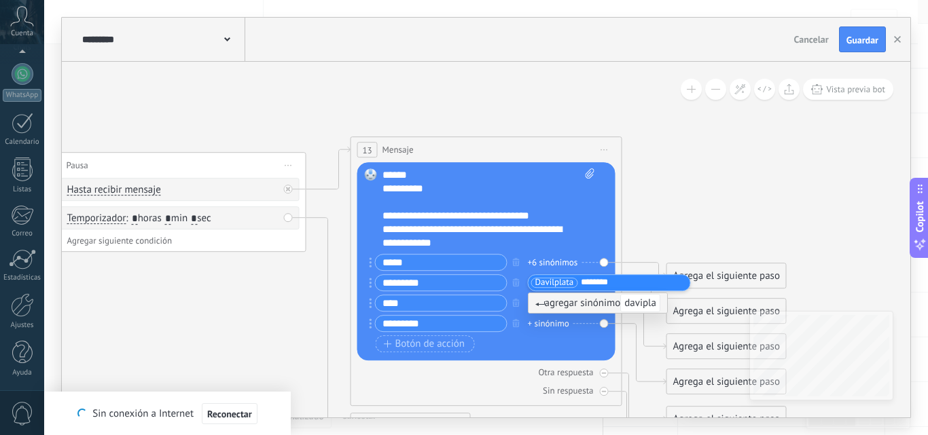
type input "*********"
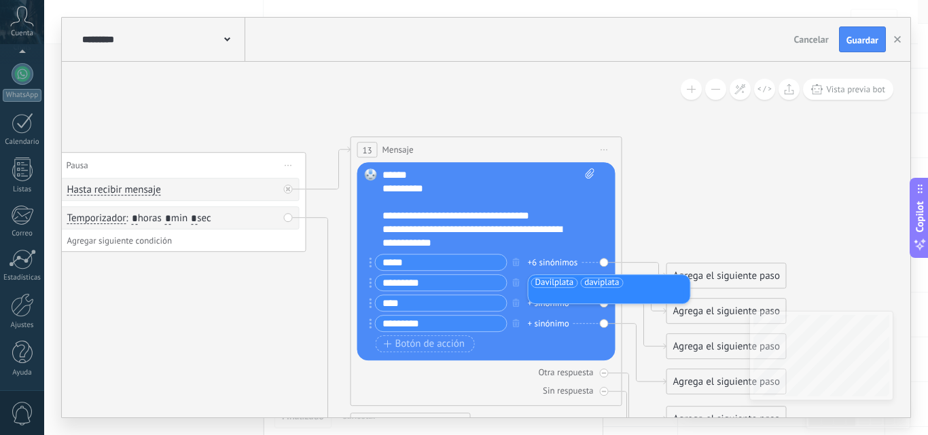
click at [552, 287] on span "Davilplata" at bounding box center [554, 283] width 39 height 14
click at [586, 283] on input "text" at bounding box center [611, 283] width 68 height 9
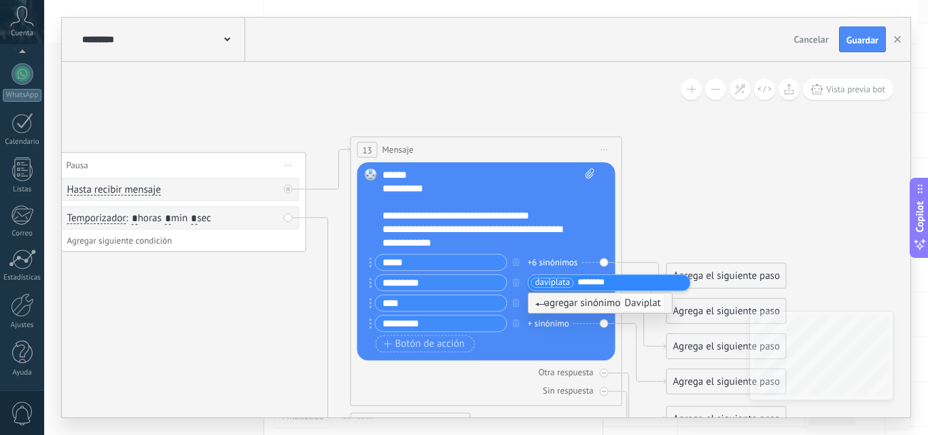
type input "*********"
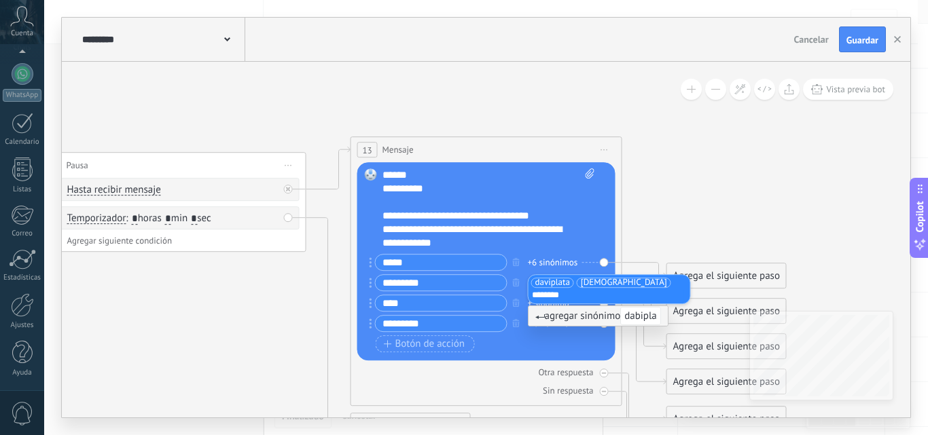
type input "*********"
type input "**********"
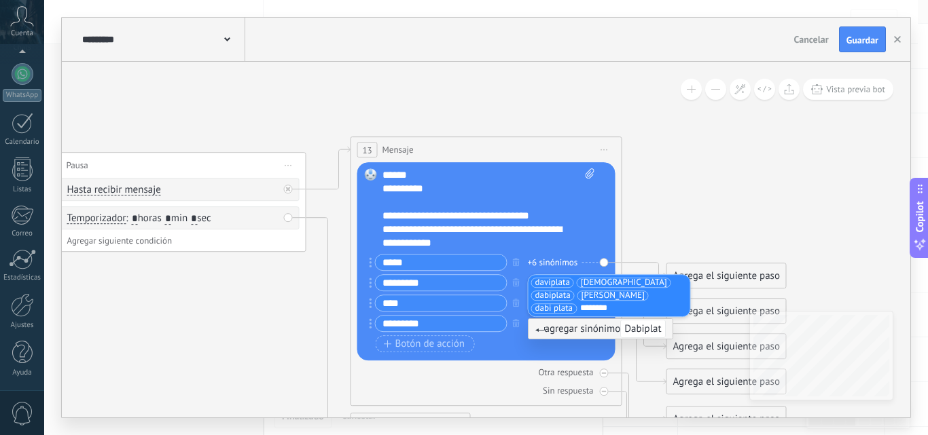
type input "*********"
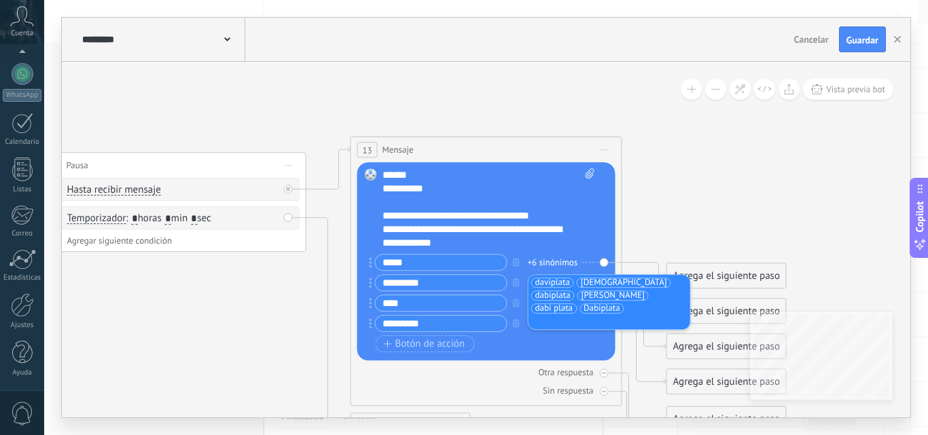
click at [546, 339] on div "Botón de acción Enlace de web" at bounding box center [485, 344] width 219 height 17
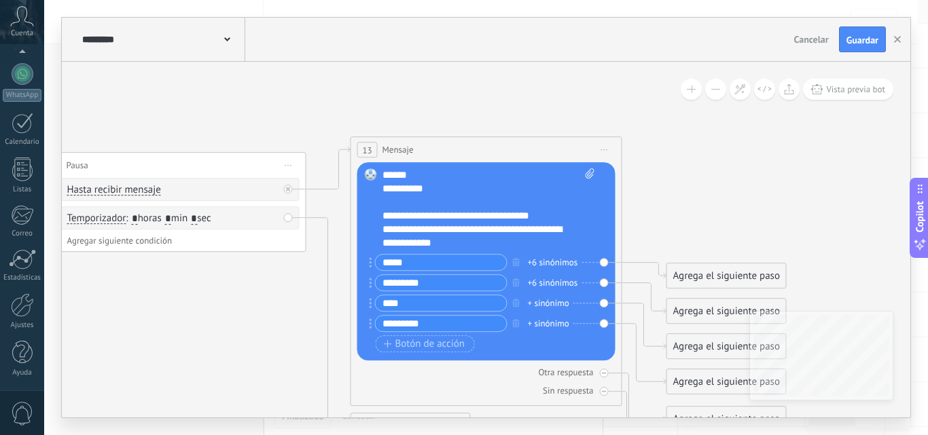
click at [546, 299] on div "+ sinónimo" at bounding box center [548, 304] width 41 height 14
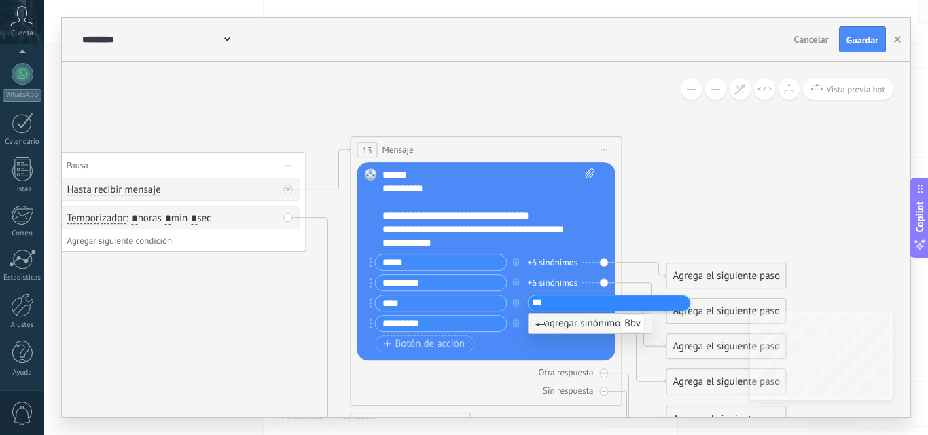
type input "****"
click at [548, 323] on div "+ sinónimo" at bounding box center [548, 324] width 41 height 14
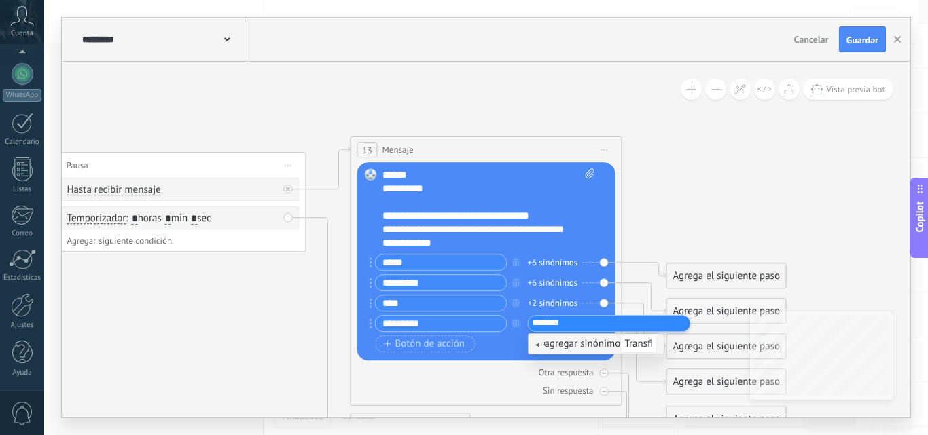
type input "*********"
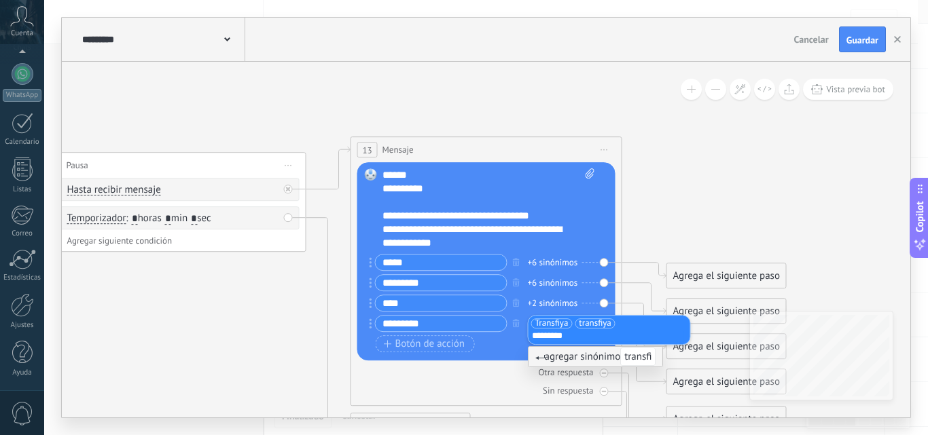
type input "**********"
type input "*"
type input "**********"
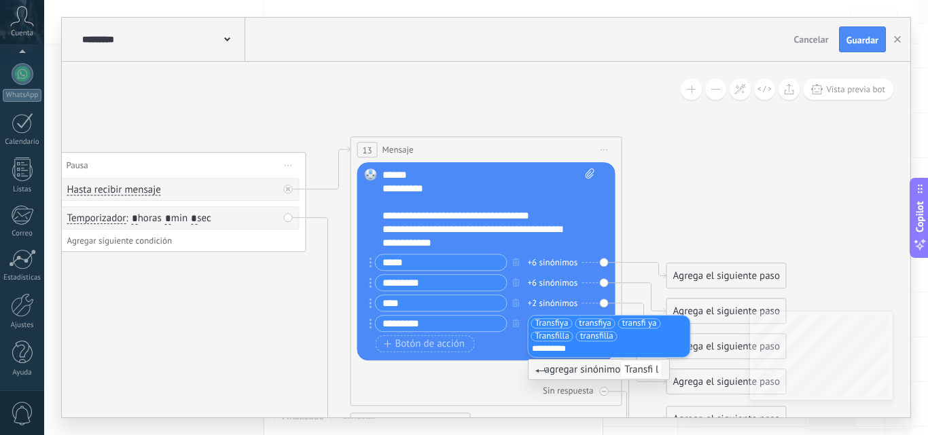
type input "**********"
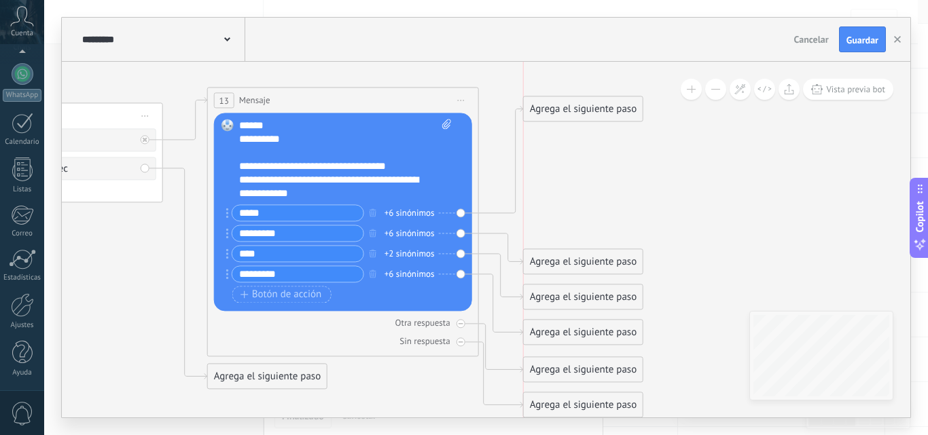
drag, startPoint x: 566, startPoint y: 226, endPoint x: 560, endPoint y: 109, distance: 117.6
click at [560, 109] on div "Agrega el siguiente paso" at bounding box center [583, 109] width 119 height 22
click at [601, 111] on div "Agrega el siguiente paso" at bounding box center [583, 109] width 119 height 22
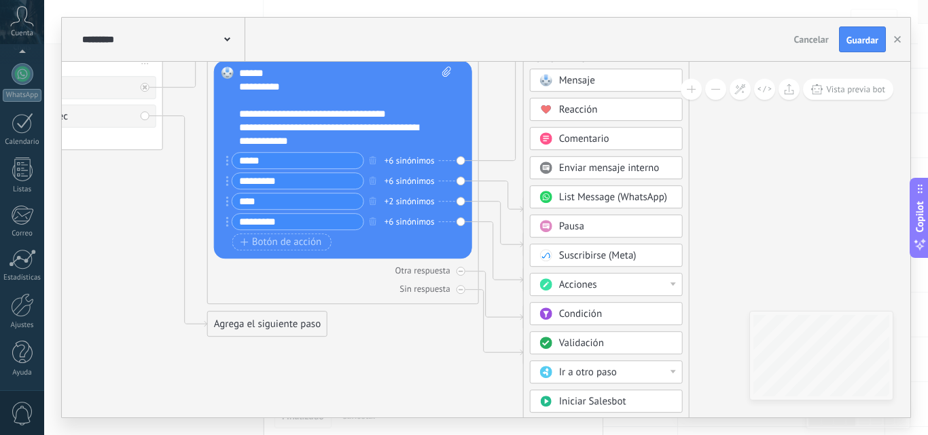
click at [594, 283] on span "Acciones" at bounding box center [578, 285] width 38 height 13
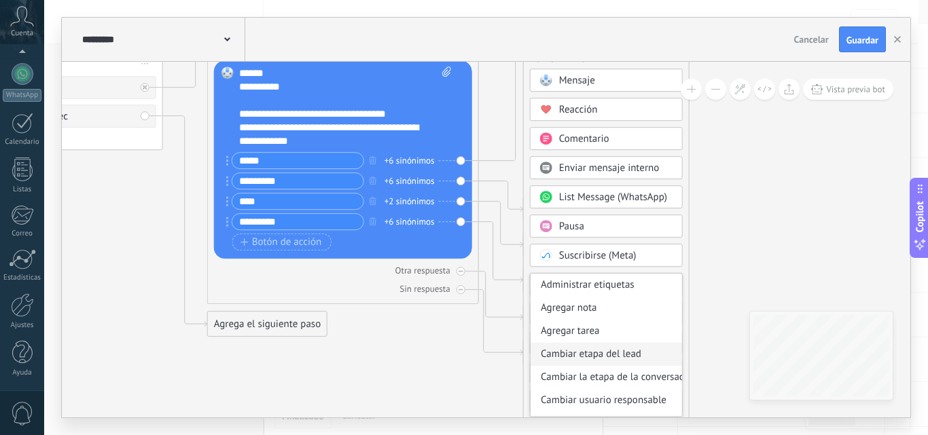
click at [605, 348] on div "Cambiar etapa del lead" at bounding box center [606, 354] width 151 height 23
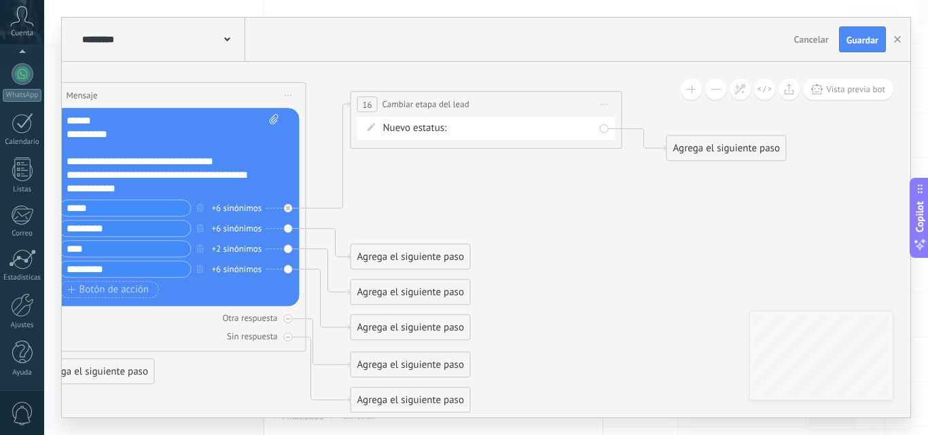
click at [694, 150] on div "Agrega el siguiente paso" at bounding box center [726, 148] width 119 height 22
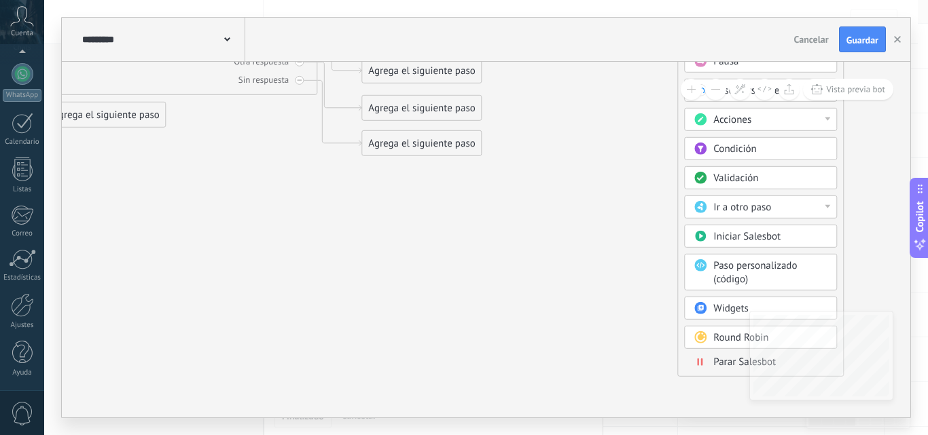
click at [704, 360] on span at bounding box center [700, 362] width 26 height 11
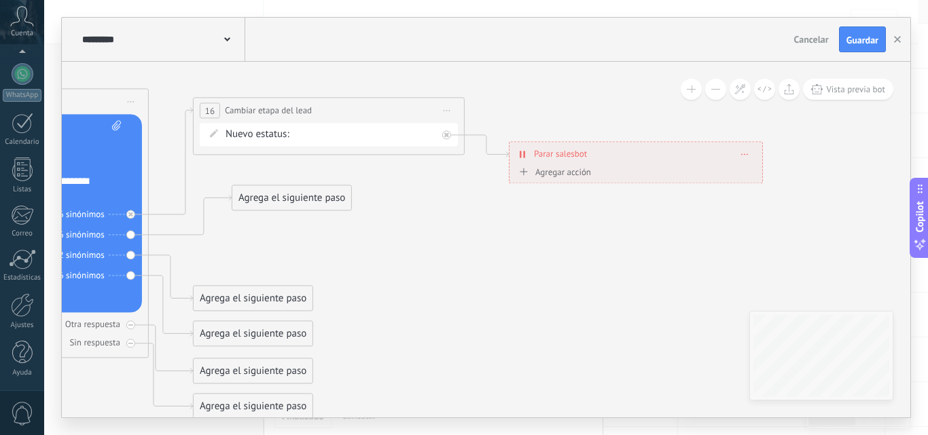
drag, startPoint x: 238, startPoint y: 260, endPoint x: 277, endPoint y: 194, distance: 75.8
click at [277, 194] on div "Agrega el siguiente paso" at bounding box center [291, 198] width 119 height 22
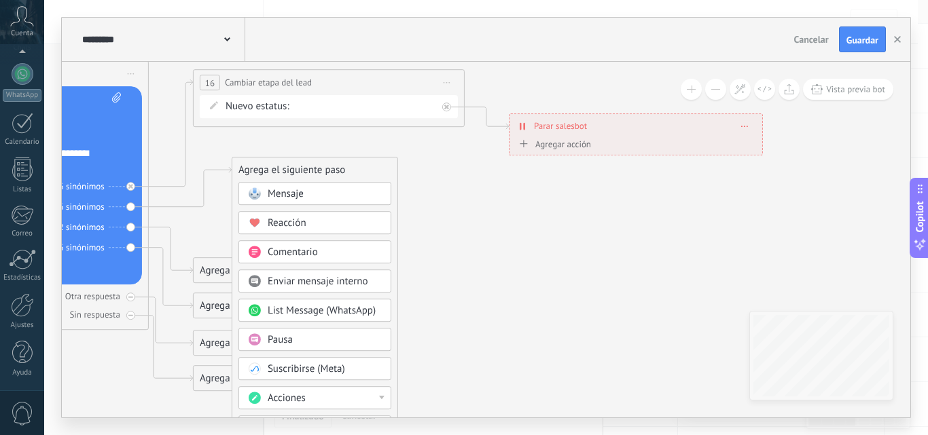
click at [308, 393] on div "Acciones" at bounding box center [325, 399] width 114 height 14
click at [308, 406] on div "Cambiar etapa del lead" at bounding box center [314, 410] width 151 height 23
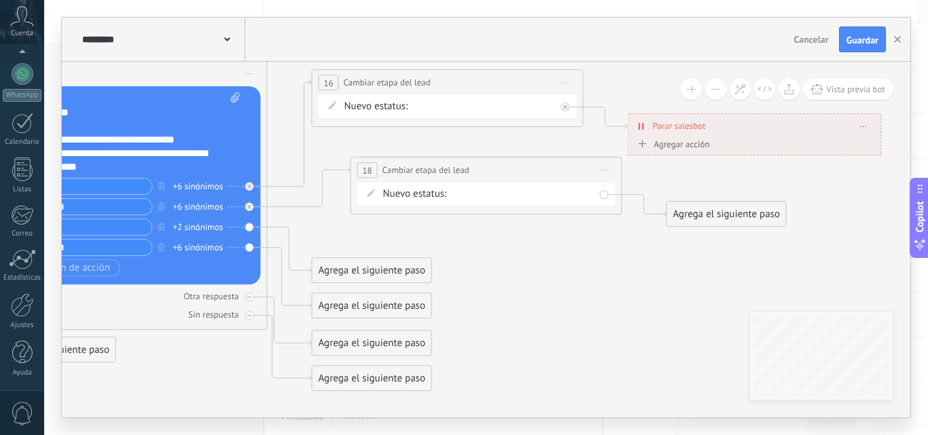
click at [0, 0] on div "NEQUI BANCOLOMBIA DAVIPLATA TRANFIYA REMARETING Pedido enviado – ganado Pedido …" at bounding box center [0, 0] width 0 height 0
click at [0, 0] on label "DAVIPLATA" at bounding box center [0, 0] width 0 height 0
drag, startPoint x: 380, startPoint y: 265, endPoint x: 429, endPoint y: 242, distance: 53.5
click at [429, 242] on div "Agrega el siguiente paso Mensaje Mensaje Mensaje Reacción Comentario Enviar men…" at bounding box center [420, 253] width 120 height 26
click at [701, 204] on div "Agrega el siguiente paso" at bounding box center [726, 214] width 119 height 22
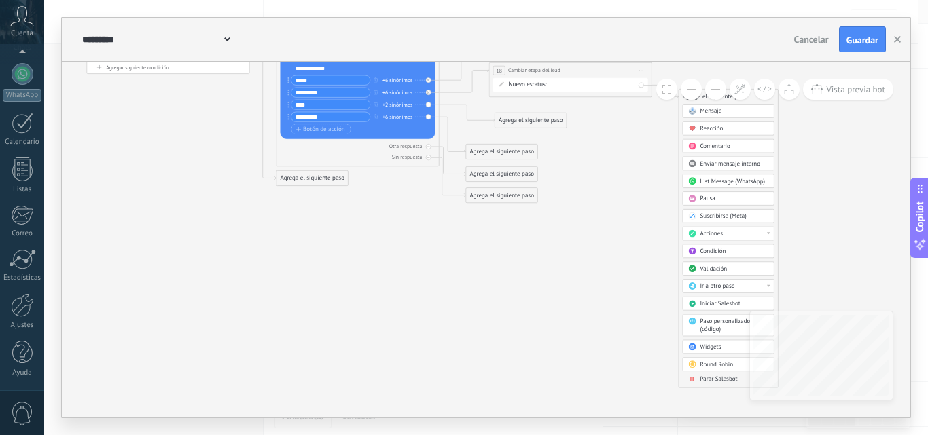
click at [700, 376] on span "Parar Salesbot" at bounding box center [718, 379] width 37 height 7
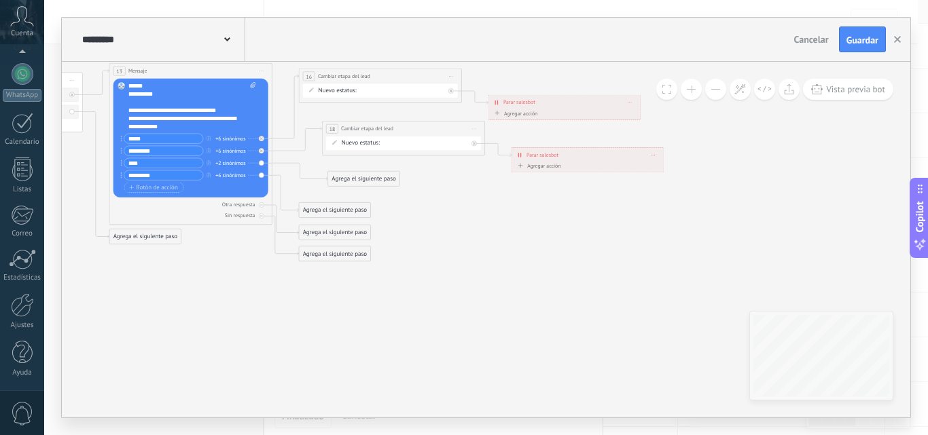
click at [382, 173] on div "Agrega el siguiente paso" at bounding box center [363, 180] width 71 height 14
click at [375, 319] on div "Acciones" at bounding box center [383, 316] width 69 height 8
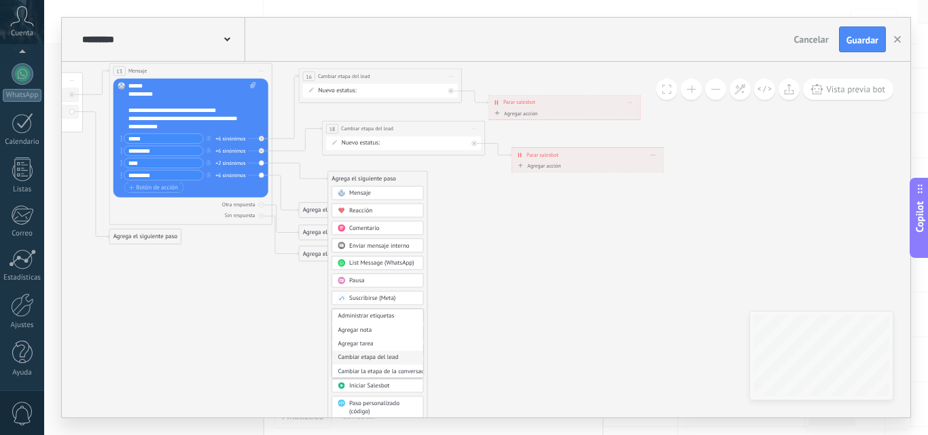
click at [386, 357] on div "Cambiar etapa del lead" at bounding box center [377, 358] width 91 height 14
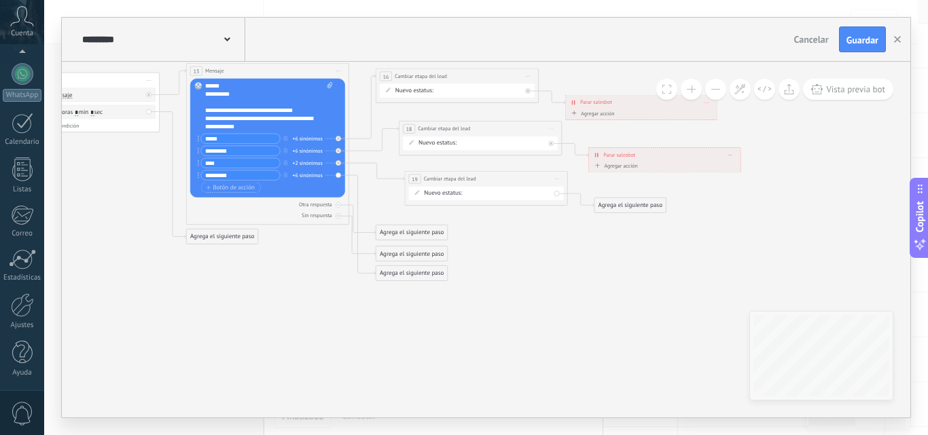
click at [0, 0] on div "NEQUI BANCOLOMBIA DAVIPLATA TRANFIYA REMARETING Pedido enviado – ganado Pedido …" at bounding box center [0, 0] width 0 height 0
click at [0, 0] on label "BANCOLOMBIA" at bounding box center [0, 0] width 0 height 0
click at [438, 232] on div "Agrega el siguiente paso" at bounding box center [411, 233] width 71 height 14
click at [417, 368] on span "Acciones" at bounding box center [408, 369] width 23 height 7
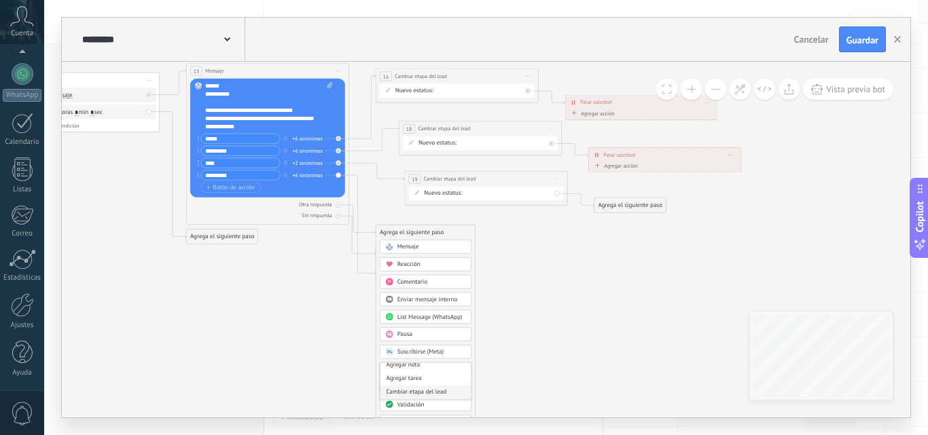
click at [420, 395] on div "Cambiar etapa del lead" at bounding box center [425, 392] width 91 height 14
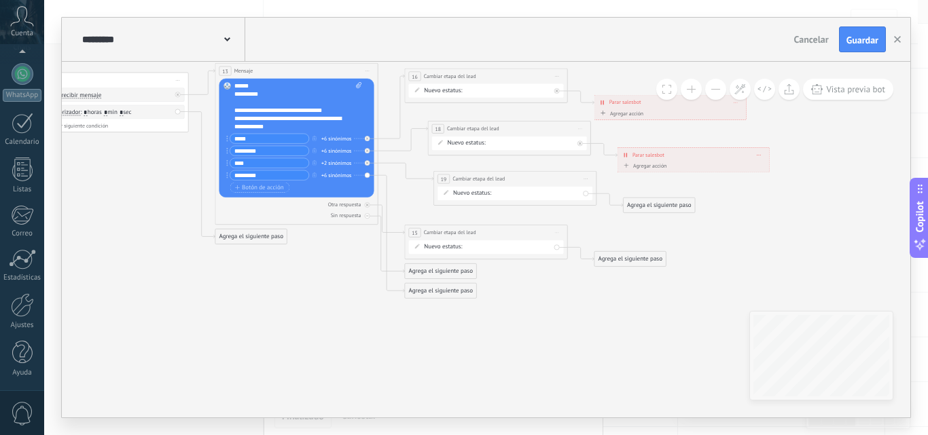
click at [0, 0] on div "NEQUI BANCOLOMBIA DAVIPLATA TRANFIYA REMARETING Pedido enviado – ganado Pedido …" at bounding box center [0, 0] width 0 height 0
click at [0, 0] on label "TRANFIYA" at bounding box center [0, 0] width 0 height 0
drag, startPoint x: 502, startPoint y: 226, endPoint x: 522, endPoint y: 228, distance: 19.8
drag, startPoint x: 642, startPoint y: 203, endPoint x: 654, endPoint y: 190, distance: 17.3
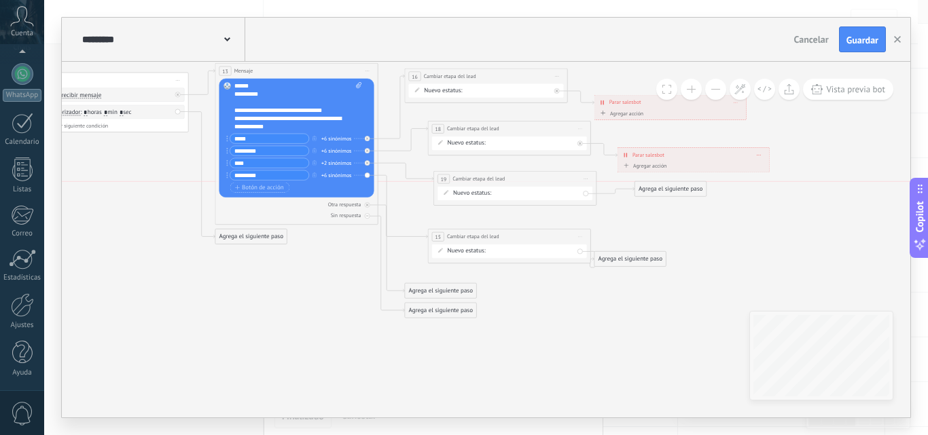
click at [654, 190] on div "Agrega el siguiente paso" at bounding box center [670, 190] width 71 height 14
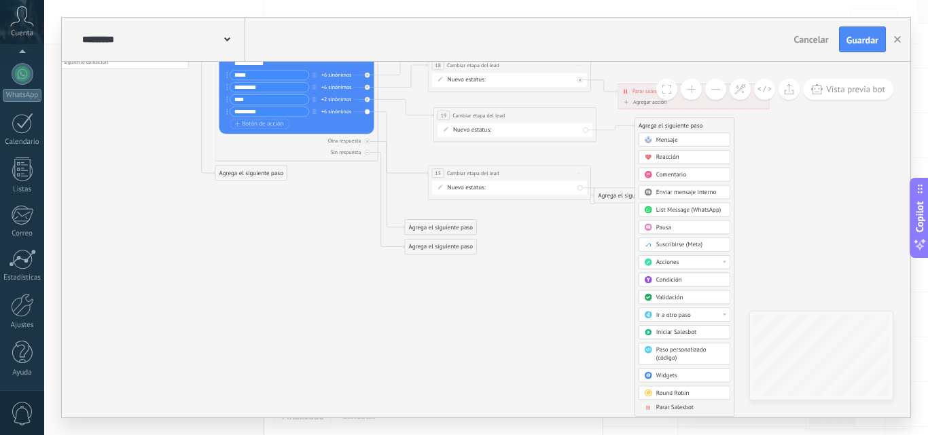
click at [662, 406] on span "Parar Salesbot" at bounding box center [674, 407] width 37 height 7
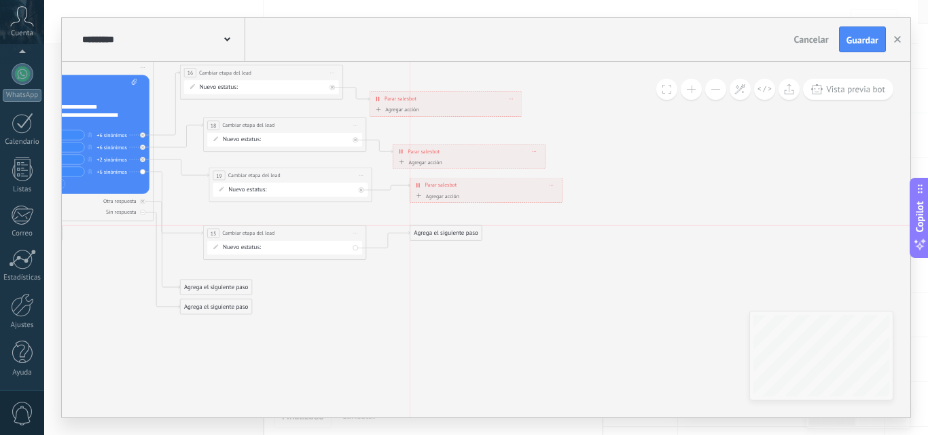
drag, startPoint x: 406, startPoint y: 255, endPoint x: 448, endPoint y: 234, distance: 47.1
click at [448, 234] on div "Agrega el siguiente paso" at bounding box center [445, 234] width 71 height 14
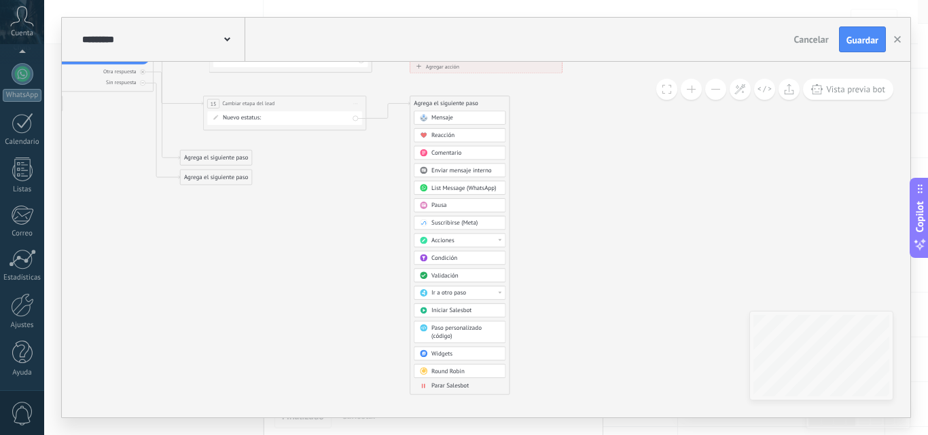
click at [443, 386] on span "Parar Salesbot" at bounding box center [449, 385] width 37 height 7
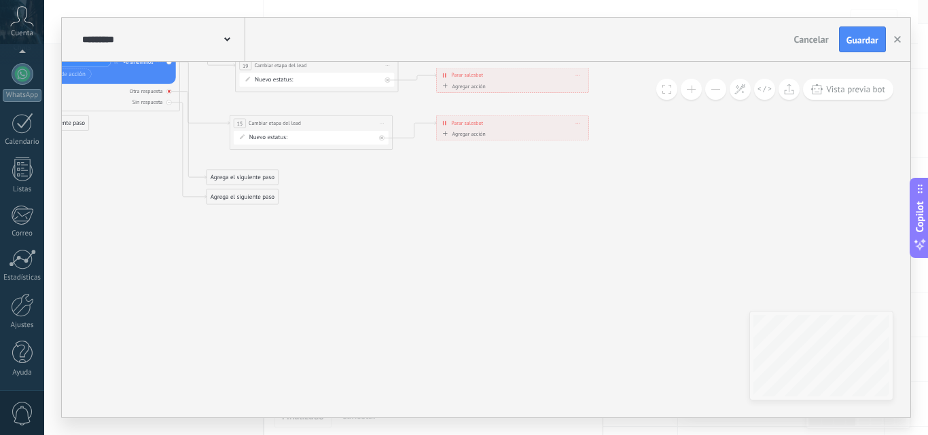
click at [172, 88] on div "Otra respuesta" at bounding box center [98, 90] width 155 height 7
click at [172, 90] on div "Otra respuesta" at bounding box center [98, 90] width 155 height 7
drag, startPoint x: 226, startPoint y: 180, endPoint x: 306, endPoint y: 175, distance: 80.3
click at [306, 175] on div "Agrega el siguiente paso" at bounding box center [303, 171] width 71 height 14
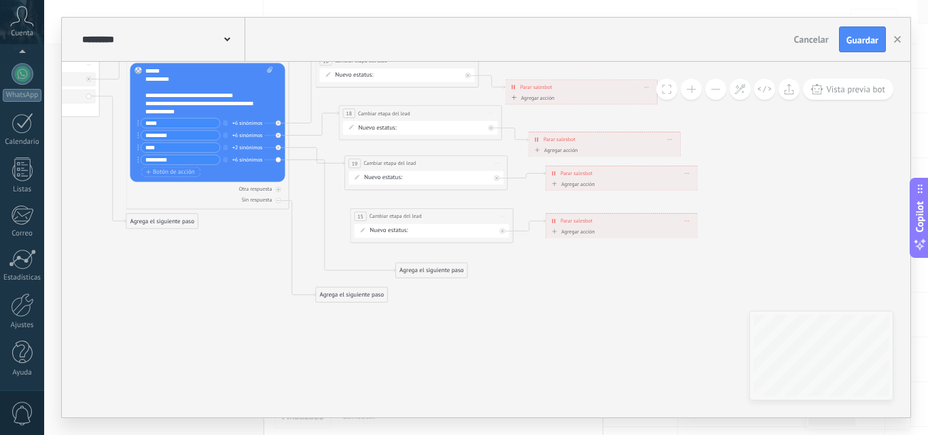
drag, startPoint x: 413, startPoint y: 221, endPoint x: 425, endPoint y: 217, distance: 12.5
click at [425, 217] on div "**********" at bounding box center [432, 216] width 162 height 15
drag, startPoint x: 424, startPoint y: 265, endPoint x: 383, endPoint y: 210, distance: 68.5
click at [354, 291] on div "Agrega el siguiente paso" at bounding box center [351, 296] width 71 height 14
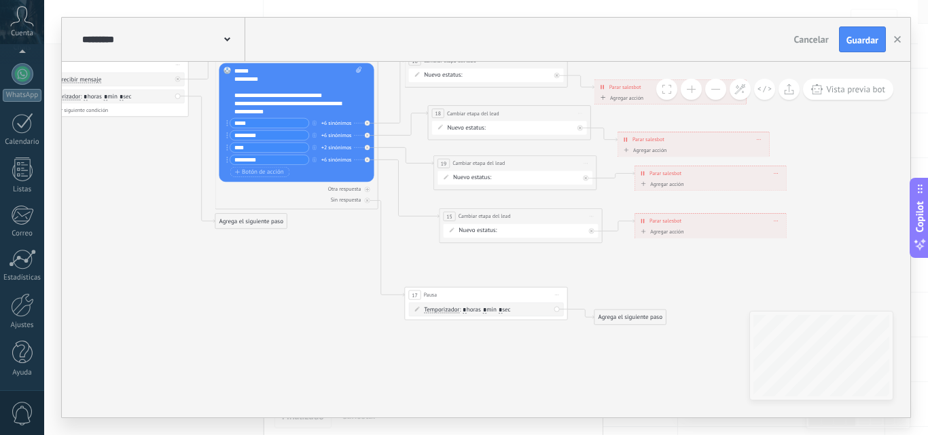
click at [486, 308] on input "*" at bounding box center [484, 310] width 3 height 7
type input "**"
click at [624, 315] on div "Agrega el siguiente paso" at bounding box center [629, 318] width 71 height 14
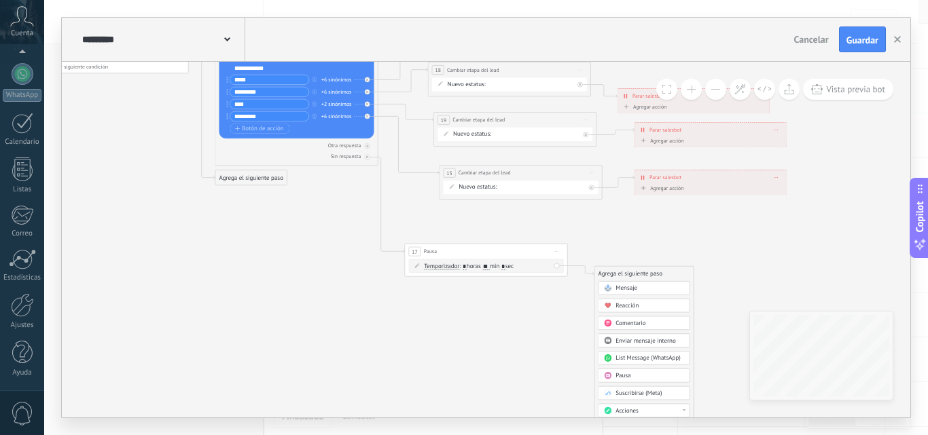
click at [637, 283] on div "Mensaje" at bounding box center [644, 288] width 92 height 14
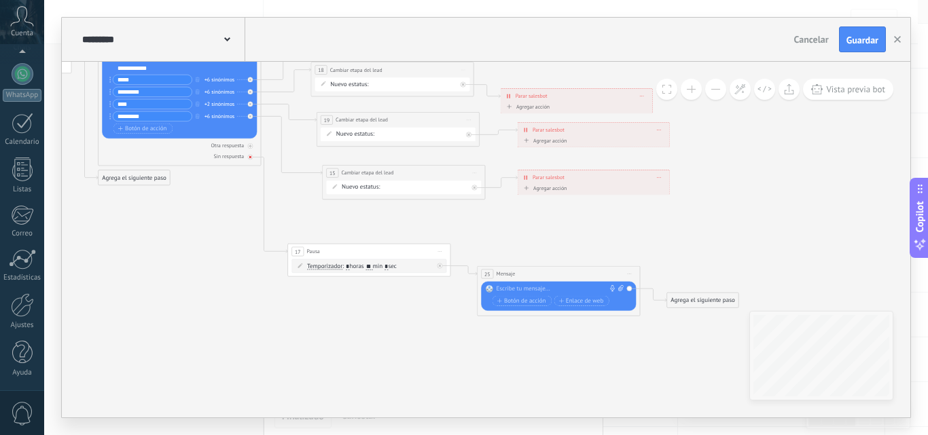
click at [251, 156] on icon at bounding box center [250, 157] width 3 height 3
click at [439, 251] on icon at bounding box center [440, 251] width 4 height 1
click at [469, 311] on div "Borrar" at bounding box center [477, 305] width 81 height 14
click at [250, 159] on div at bounding box center [250, 156] width 5 height 5
click at [630, 274] on icon at bounding box center [630, 274] width 4 height 1
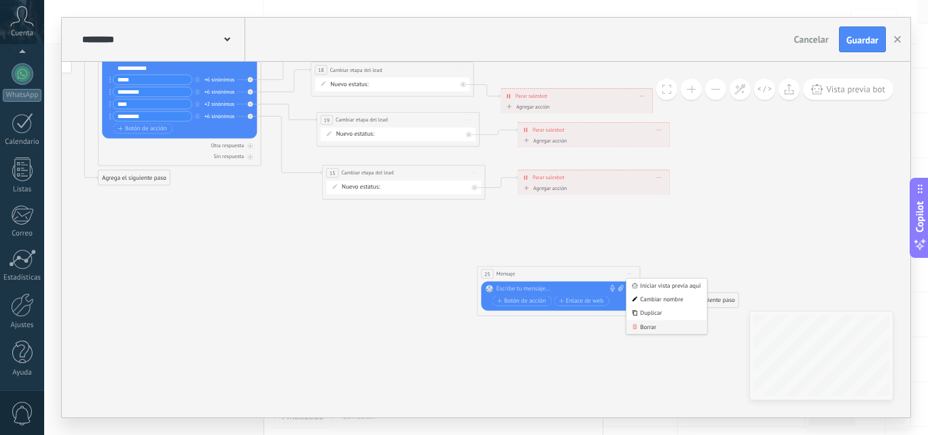
click at [652, 330] on div "Borrar" at bounding box center [666, 328] width 81 height 14
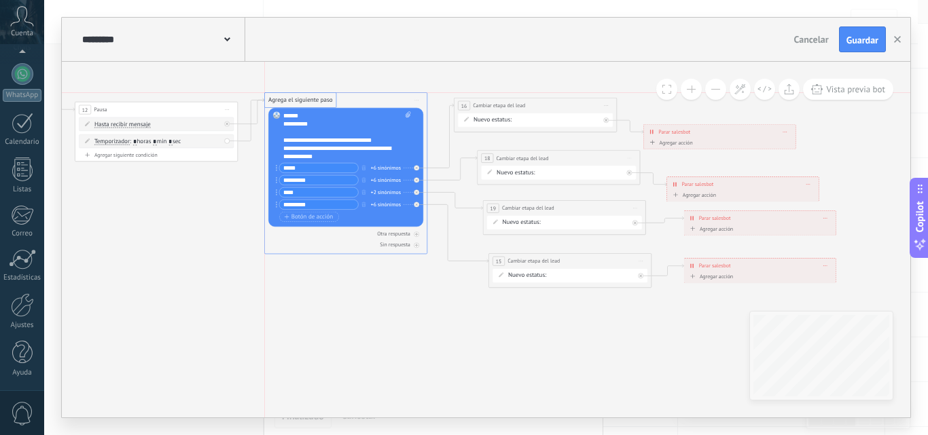
drag, startPoint x: 294, startPoint y: 263, endPoint x: 296, endPoint y: 98, distance: 165.1
click at [26, 308] on div at bounding box center [22, 305] width 23 height 24
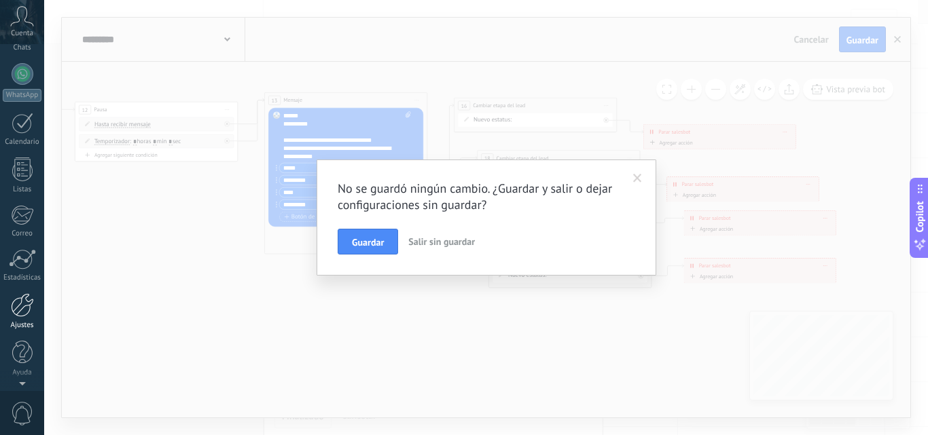
scroll to position [0, 0]
click at [639, 174] on span at bounding box center [637, 179] width 9 height 10
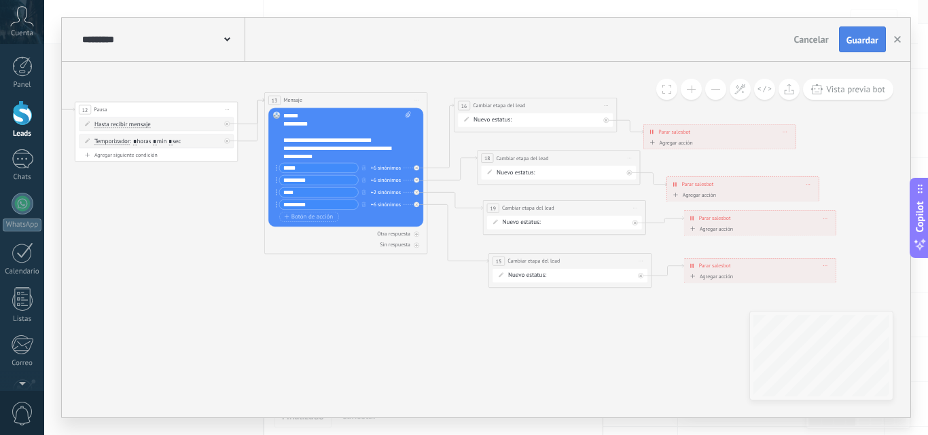
click at [854, 37] on span "Guardar" at bounding box center [862, 40] width 32 height 10
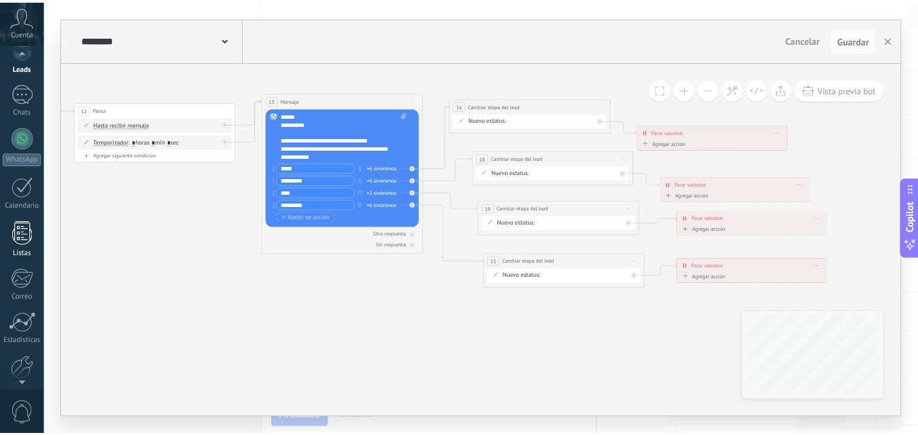
scroll to position [130, 0]
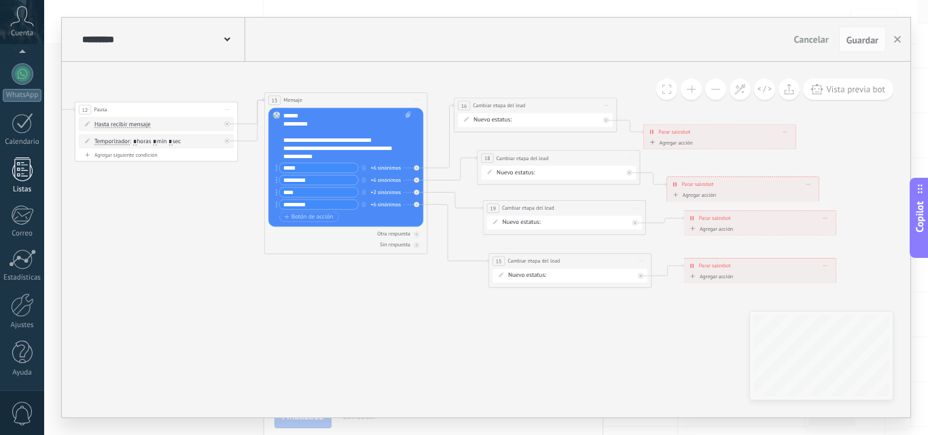
click at [20, 317] on div at bounding box center [22, 305] width 23 height 24
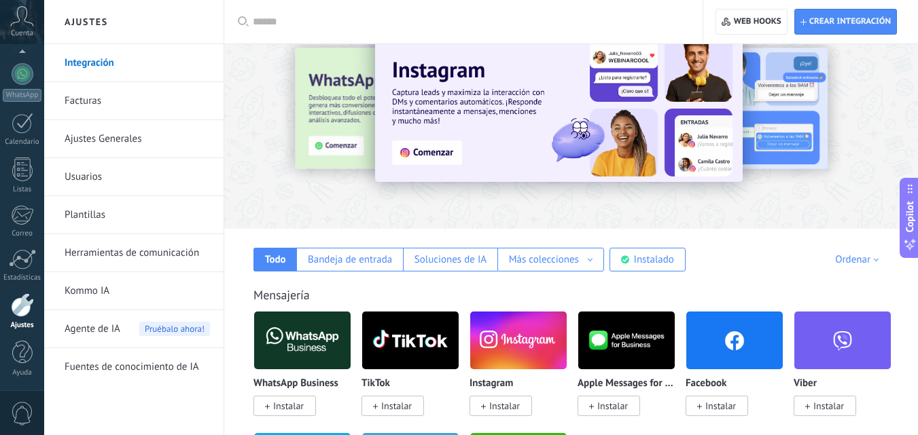
scroll to position [37, 0]
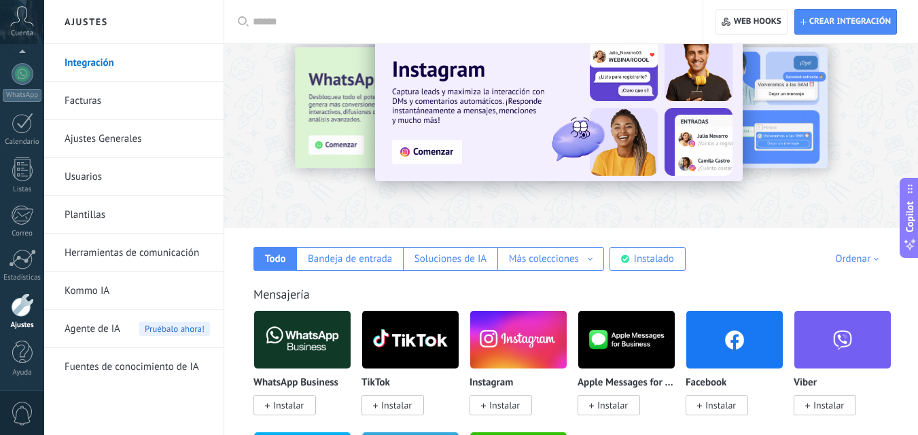
click at [119, 253] on link "Herramientas de comunicación" at bounding box center [137, 253] width 145 height 38
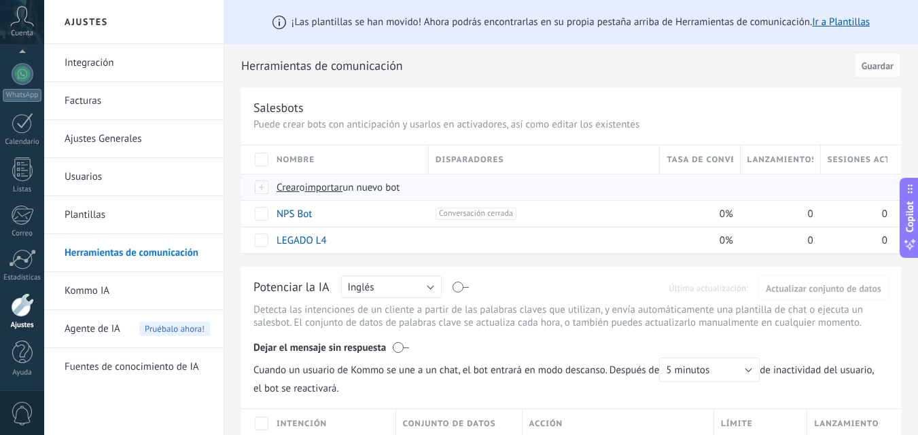
click at [333, 194] on span "importar" at bounding box center [324, 187] width 38 height 13
click at [0, 0] on input "importar un nuevo bot" at bounding box center [0, 0] width 0 height 0
click at [332, 187] on span "importar" at bounding box center [324, 187] width 38 height 13
click at [0, 0] on input "importar un nuevo bot" at bounding box center [0, 0] width 0 height 0
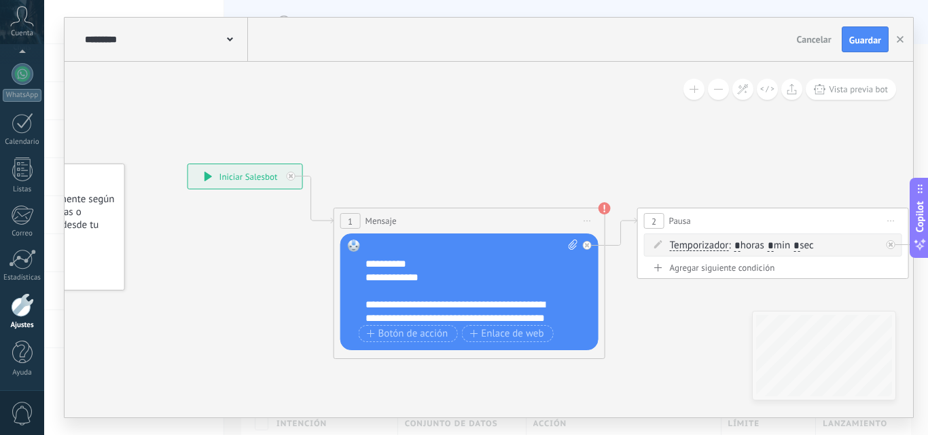
scroll to position [63, 0]
click at [366, 280] on div "**********" at bounding box center [471, 281] width 213 height 82
paste div
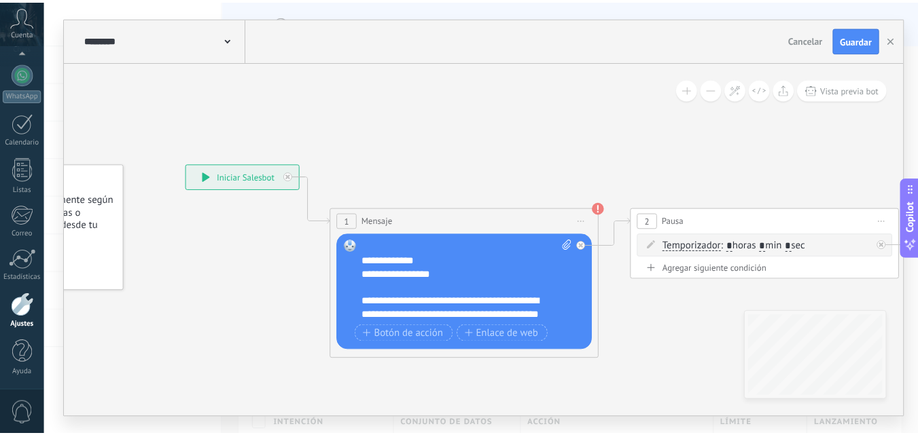
scroll to position [0, 0]
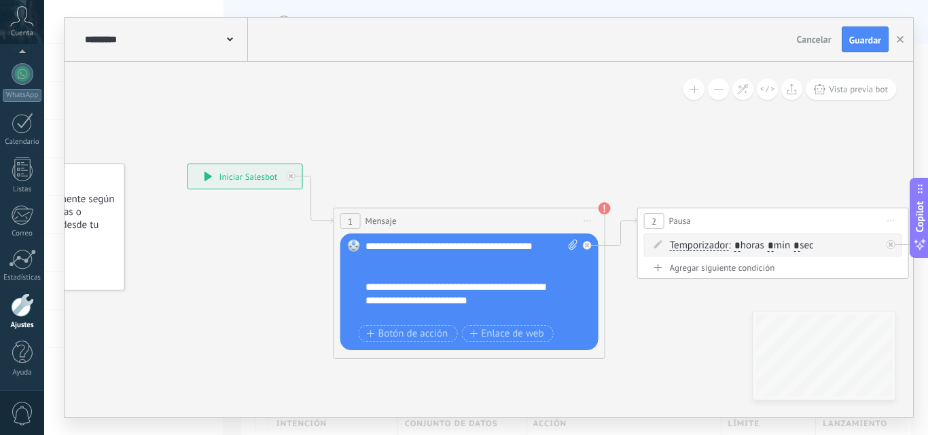
click at [573, 247] on icon at bounding box center [573, 245] width 9 height 10
click input "Subir" at bounding box center [0, 0] width 0 height 0
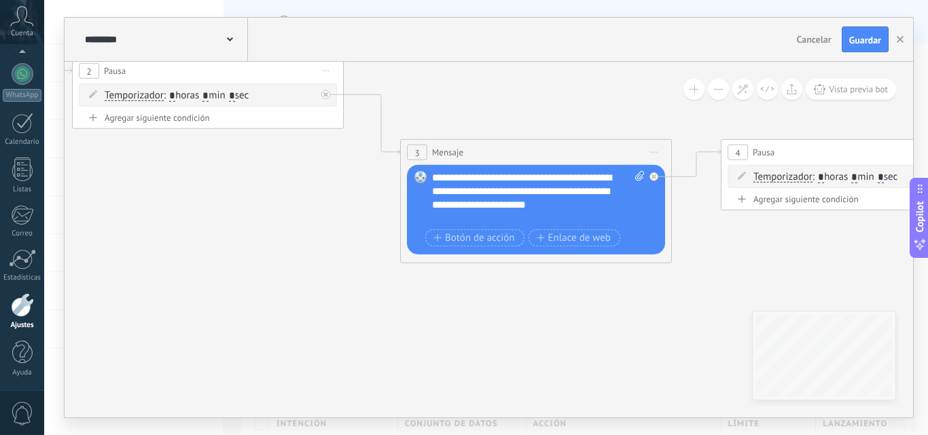
click at [637, 177] on icon at bounding box center [639, 176] width 9 height 10
click input "Subir" at bounding box center [0, 0] width 0 height 0
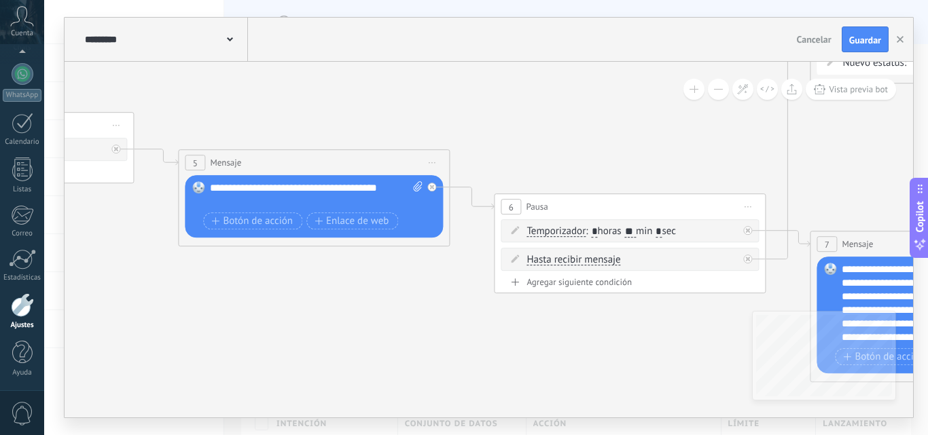
click at [284, 186] on div "**********" at bounding box center [316, 194] width 213 height 27
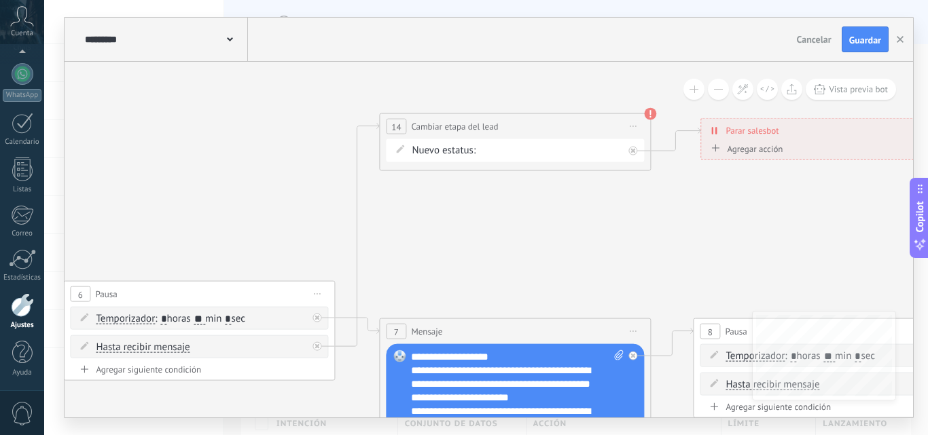
click at [0, 0] on div "NEQUI BANCOLOMBIA DAVIPLATA TRANFIYA REMARETING Pedido enviado – ganado Pedido …" at bounding box center [0, 0] width 0 height 0
click at [0, 0] on label "NEQUI" at bounding box center [0, 0] width 0 height 0
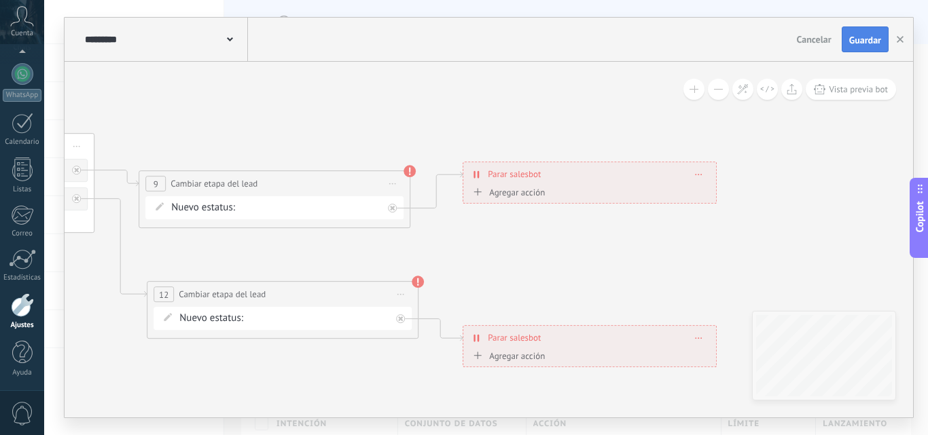
click at [865, 35] on span "Guardar" at bounding box center [865, 40] width 32 height 10
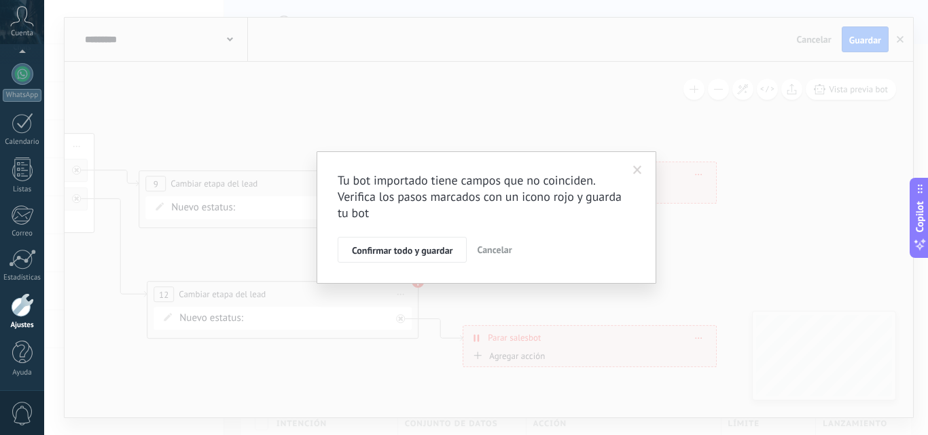
click at [638, 166] on span at bounding box center [637, 171] width 9 height 10
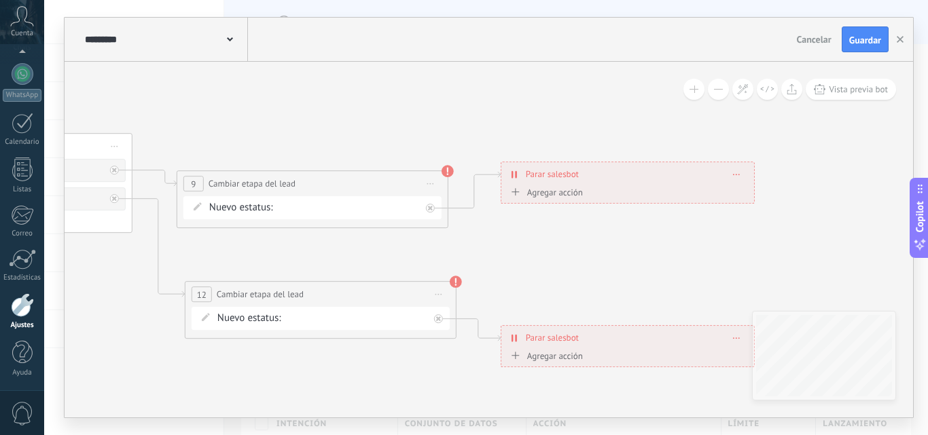
click at [0, 0] on div "NEQUI BANCOLOMBIA DAVIPLATA TRANFIYA REMARETING Pedido enviado – ganado Pedido …" at bounding box center [0, 0] width 0 height 0
click at [0, 0] on label "NEQUI" at bounding box center [0, 0] width 0 height 0
click at [446, 172] on use at bounding box center [448, 171] width 12 height 12
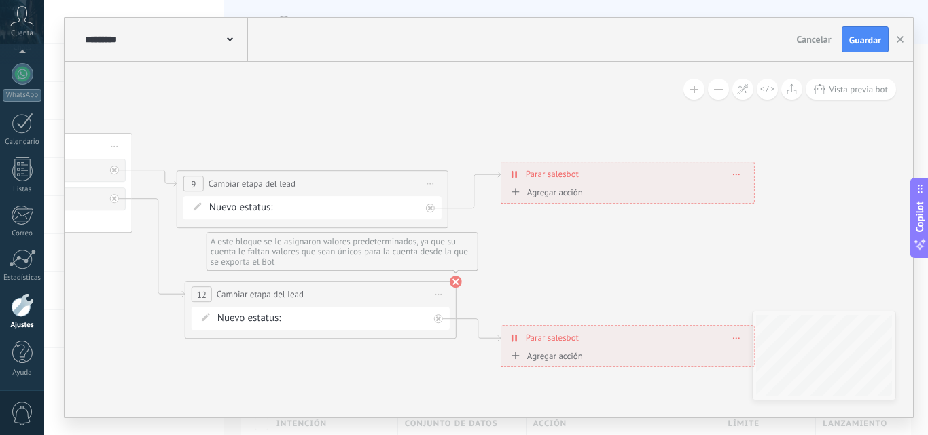
click at [450, 281] on use at bounding box center [456, 282] width 12 height 12
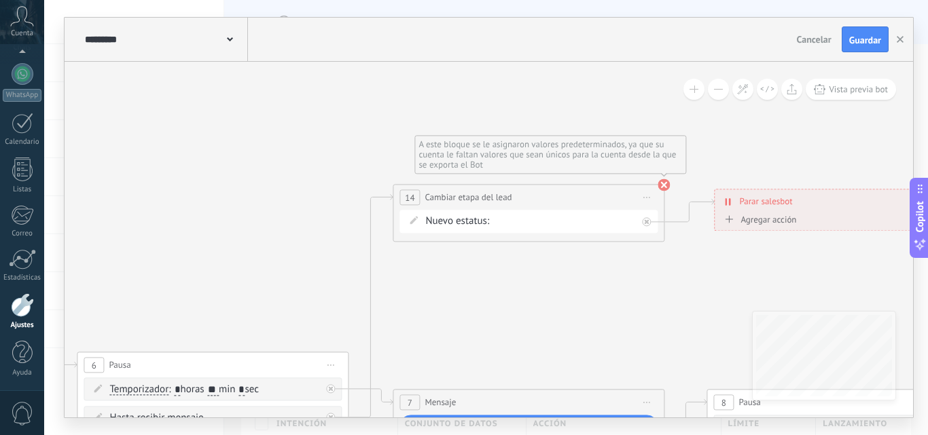
click at [664, 183] on use at bounding box center [664, 185] width 12 height 12
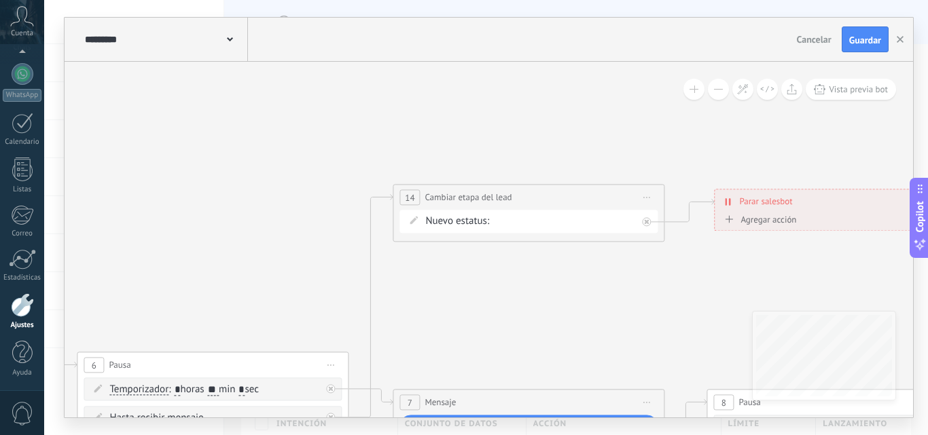
click at [0, 0] on div "NEQUI BANCOLOMBIA DAVIPLATA TRANFIYA REMARETING Pedido enviado – ganado Pedido …" at bounding box center [0, 0] width 0 height 0
click at [0, 0] on label "NEQUI" at bounding box center [0, 0] width 0 height 0
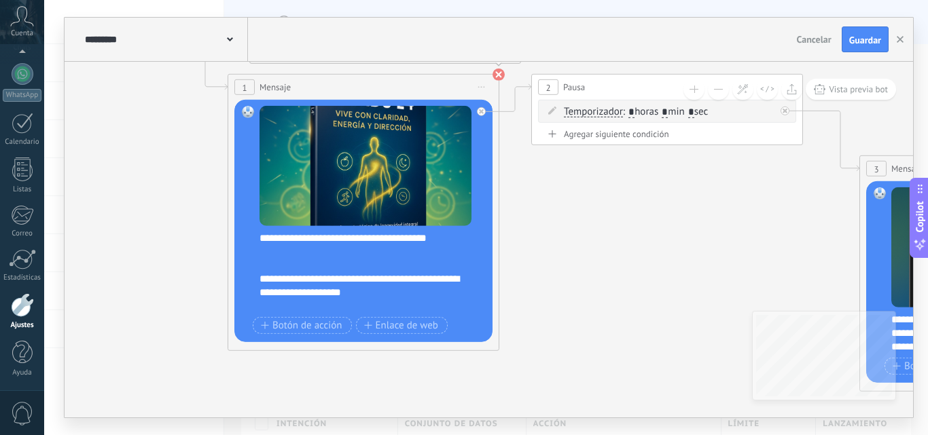
click at [498, 74] on use at bounding box center [499, 75] width 12 height 12
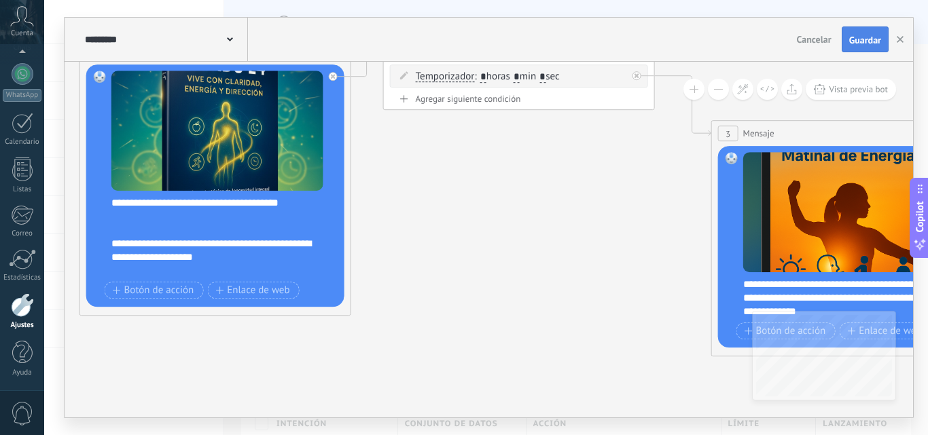
click at [873, 33] on button "Guardar" at bounding box center [865, 39] width 47 height 26
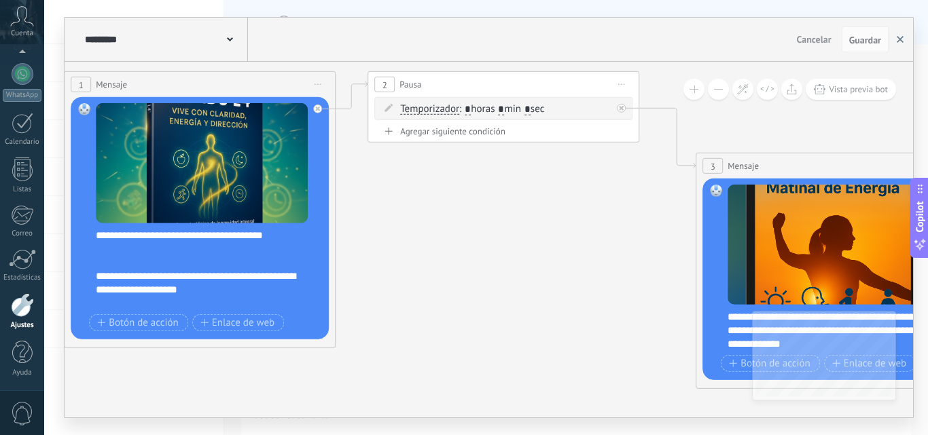
click at [897, 37] on icon "button" at bounding box center [900, 39] width 7 height 7
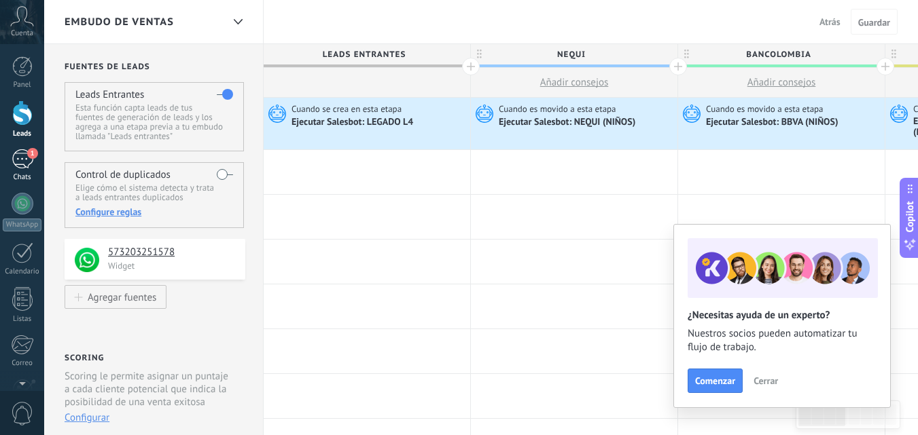
click at [33, 166] on link "1 Chats" at bounding box center [22, 165] width 44 height 33
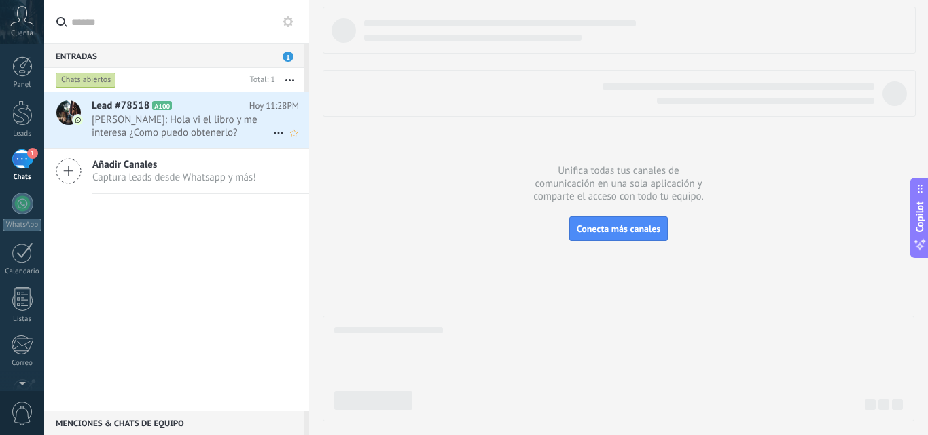
click at [114, 105] on span "Lead #78518" at bounding box center [121, 106] width 58 height 14
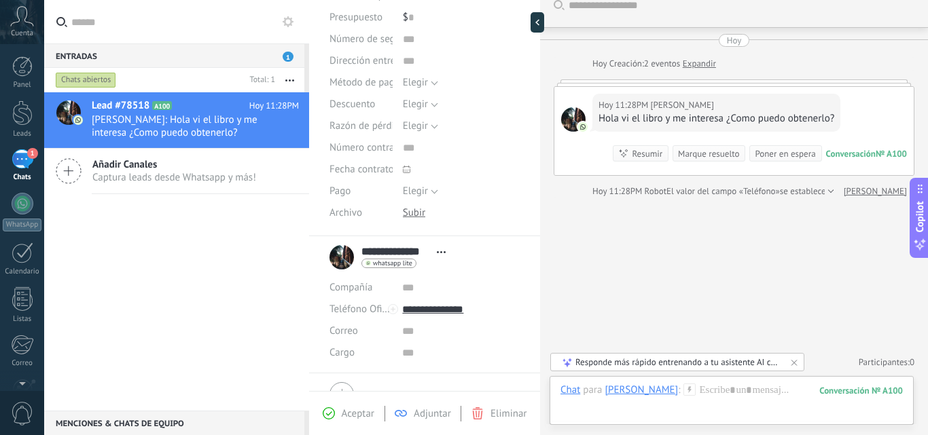
scroll to position [154, 0]
click at [411, 212] on div at bounding box center [414, 210] width 22 height 13
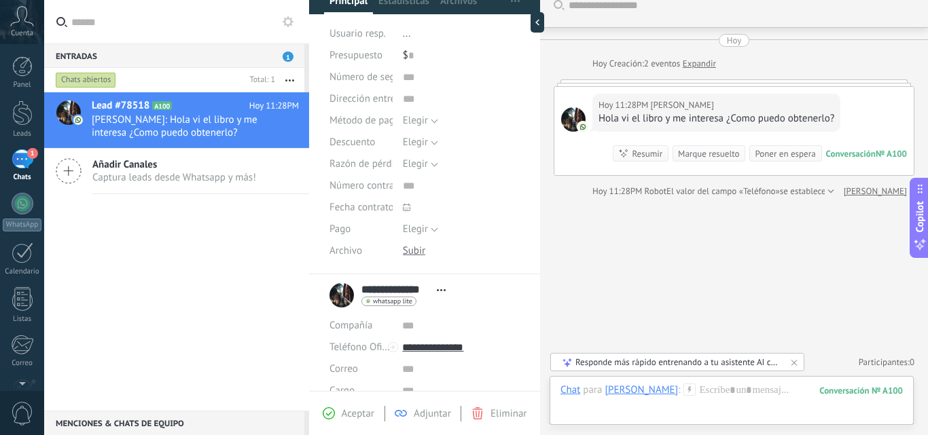
scroll to position [112, 0]
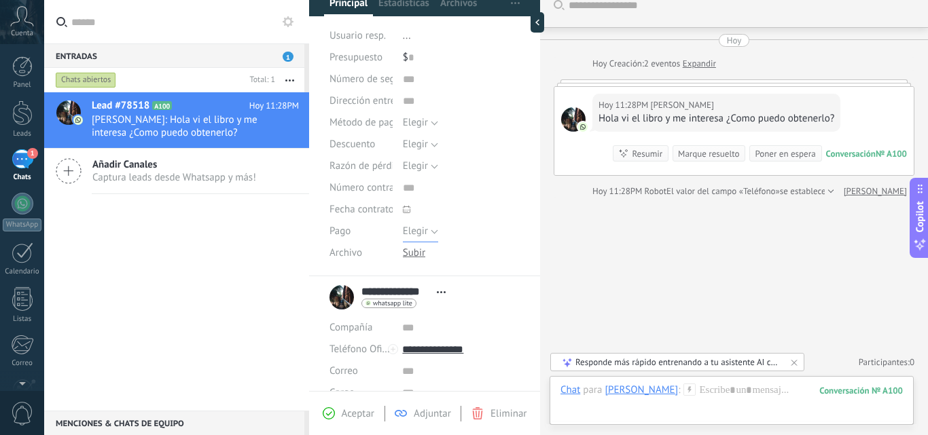
click at [422, 235] on span "Elegir" at bounding box center [415, 231] width 25 height 13
click at [422, 235] on span "Elegir" at bounding box center [448, 232] width 121 height 13
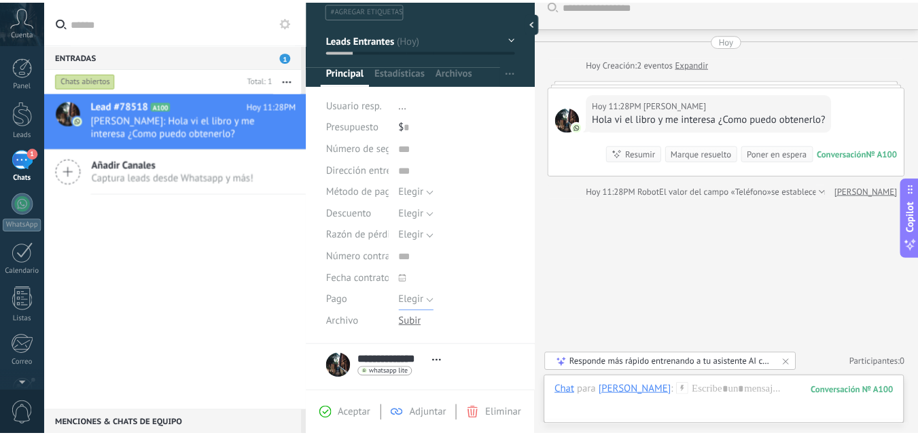
scroll to position [44, 0]
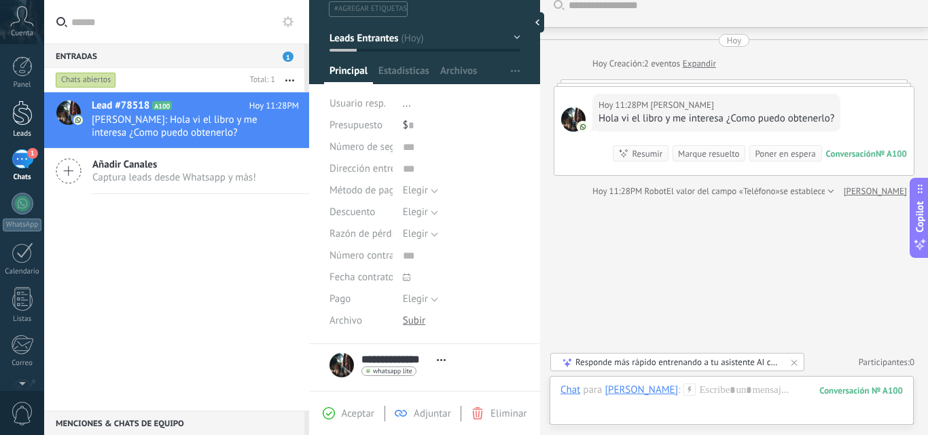
click at [29, 115] on div at bounding box center [22, 113] width 20 height 25
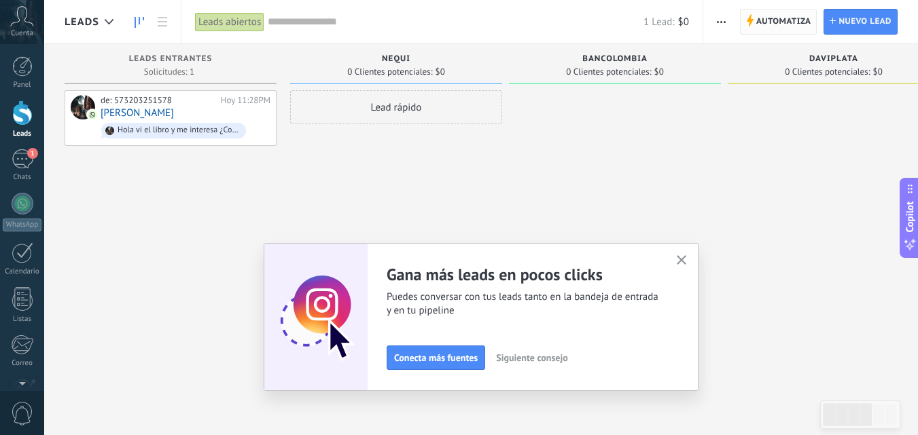
drag, startPoint x: 780, startPoint y: 3, endPoint x: 766, endPoint y: 19, distance: 21.2
click at [766, 19] on div "Automatiza Nueva difusión Editar embudo Editar el diseño de la tarjeta Importar…" at bounding box center [810, 21] width 215 height 43
click at [766, 19] on span "Automatiza" at bounding box center [783, 22] width 55 height 24
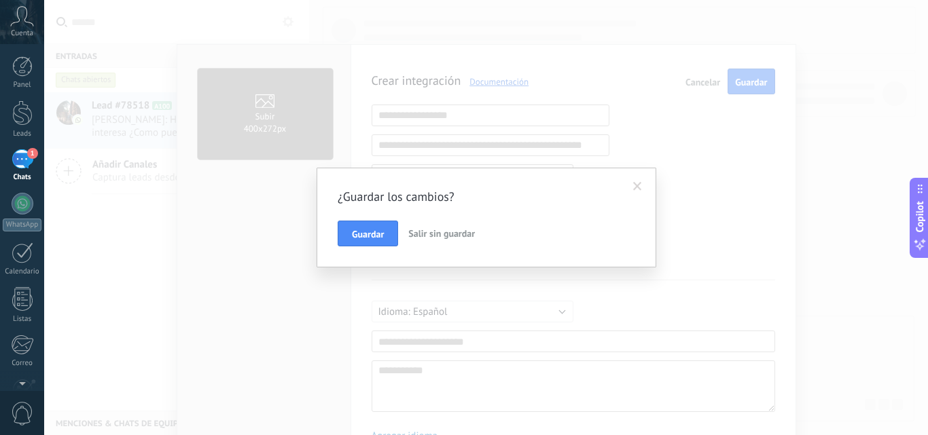
click at [432, 234] on span "Salir sin guardar" at bounding box center [441, 234] width 67 height 12
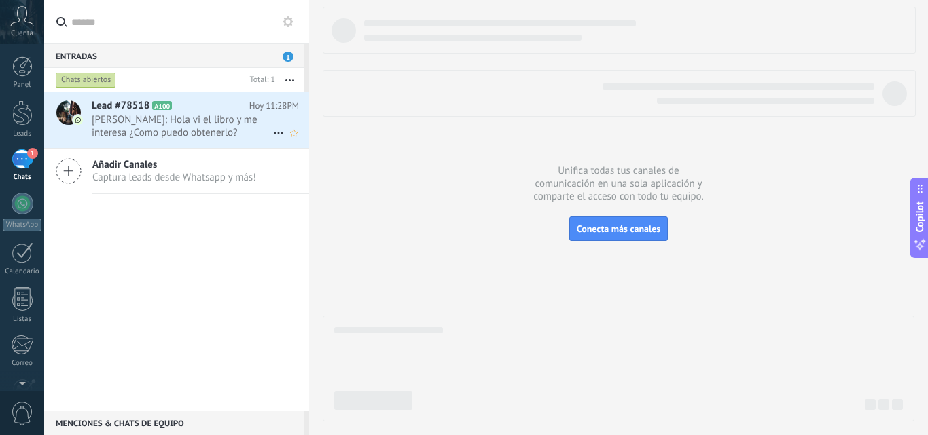
click at [186, 124] on span "[PERSON_NAME]: Hola vi el libro y me interesa ¿Como puedo obtenerlo?" at bounding box center [182, 126] width 181 height 26
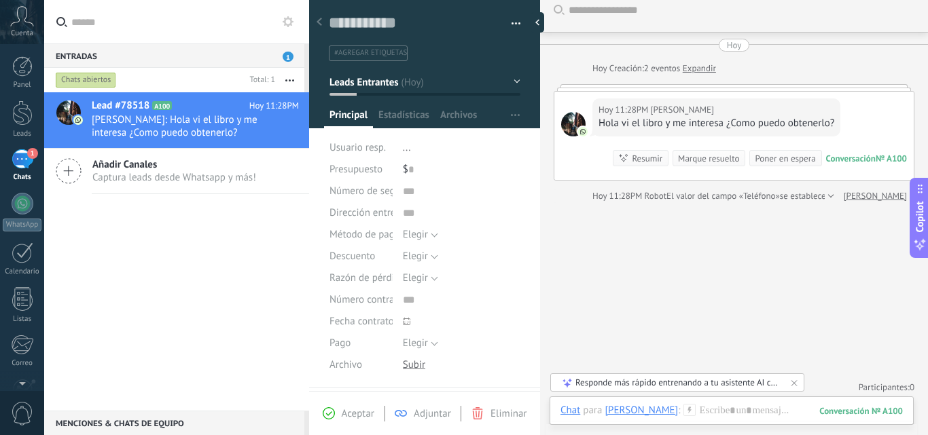
scroll to position [16, 0]
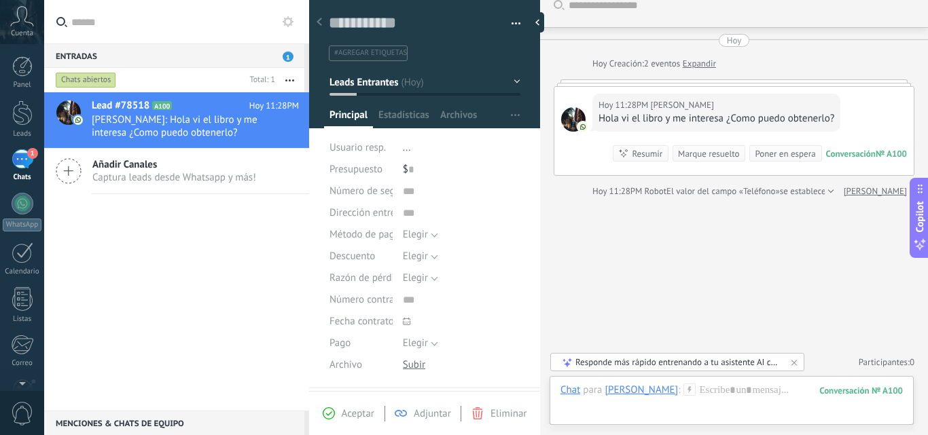
click at [348, 409] on span "Aceptar" at bounding box center [358, 414] width 33 height 13
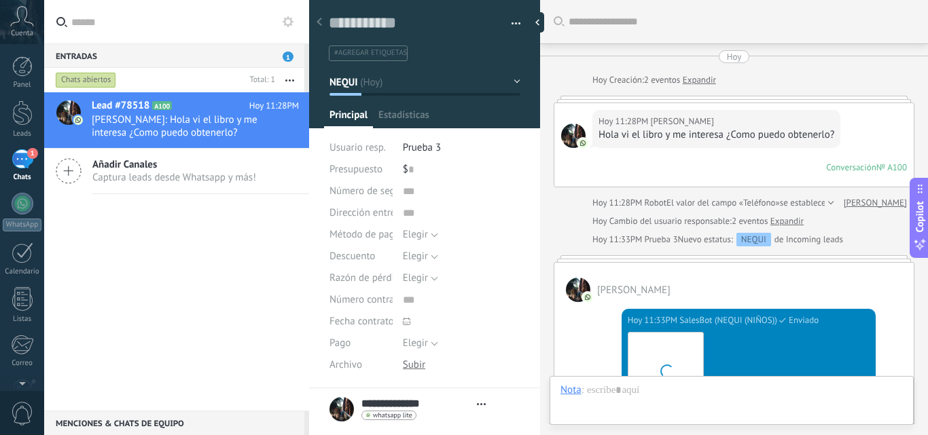
type textarea "**********"
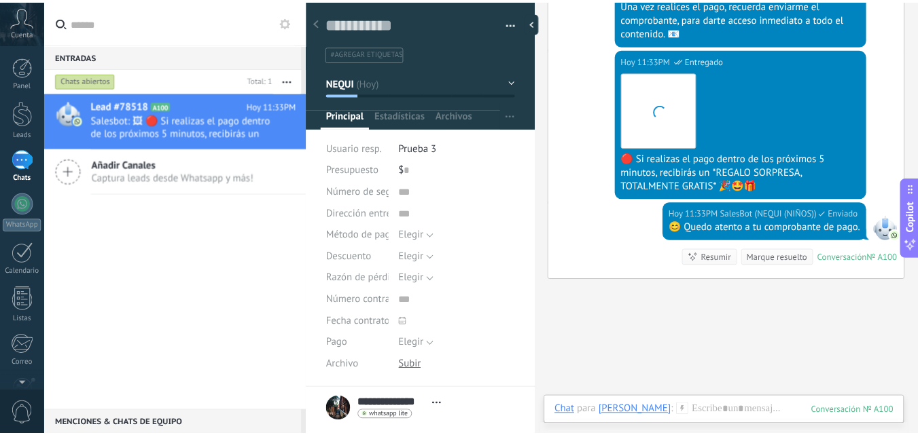
scroll to position [567, 0]
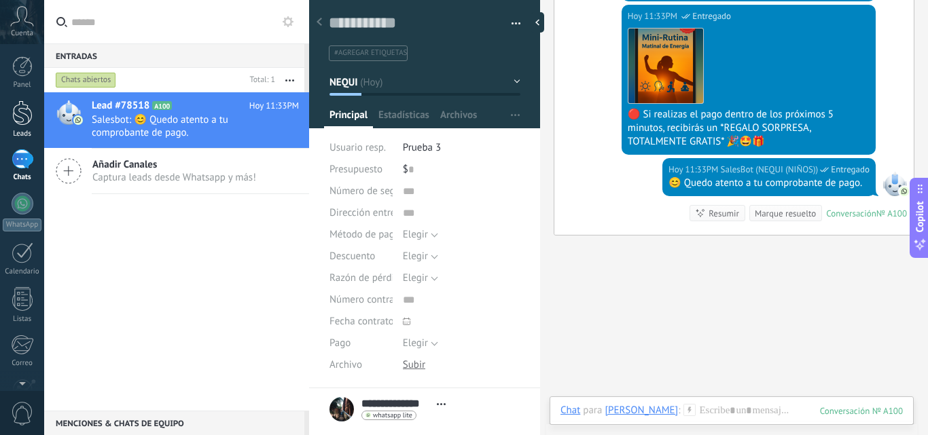
click at [14, 124] on div at bounding box center [22, 113] width 20 height 25
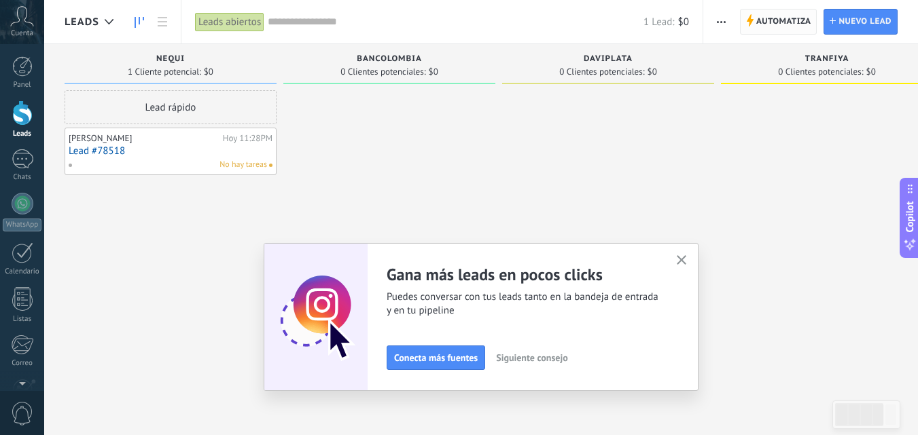
click at [767, 22] on span "Automatiza" at bounding box center [783, 22] width 55 height 24
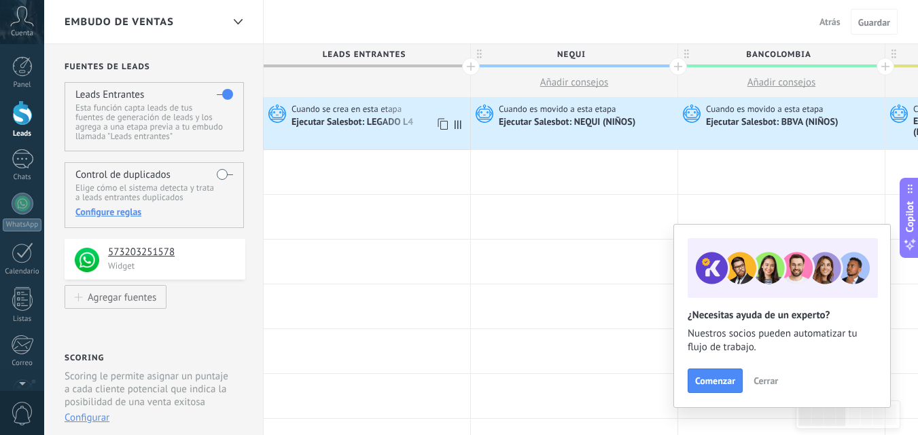
click at [273, 119] on use at bounding box center [277, 114] width 18 height 18
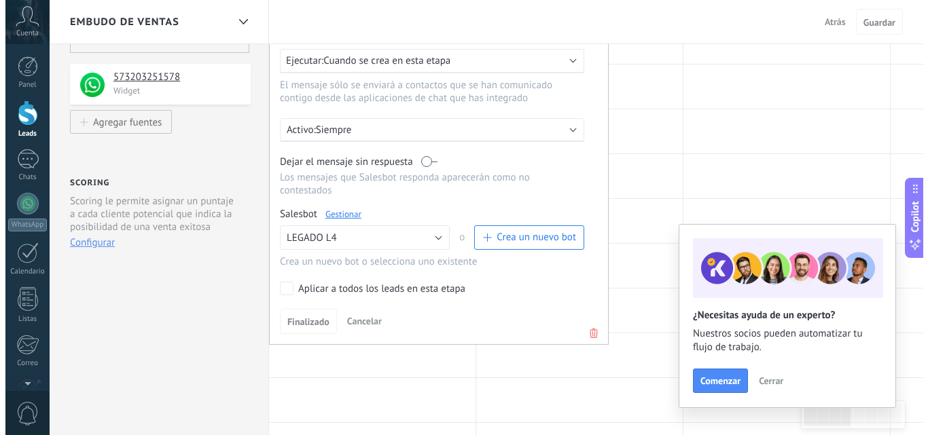
scroll to position [179, 0]
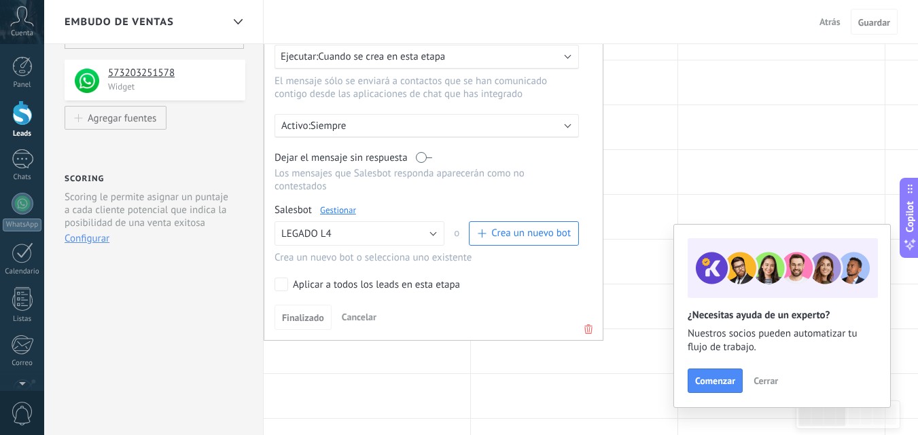
click at [342, 207] on link "Gestionar" at bounding box center [338, 210] width 36 height 12
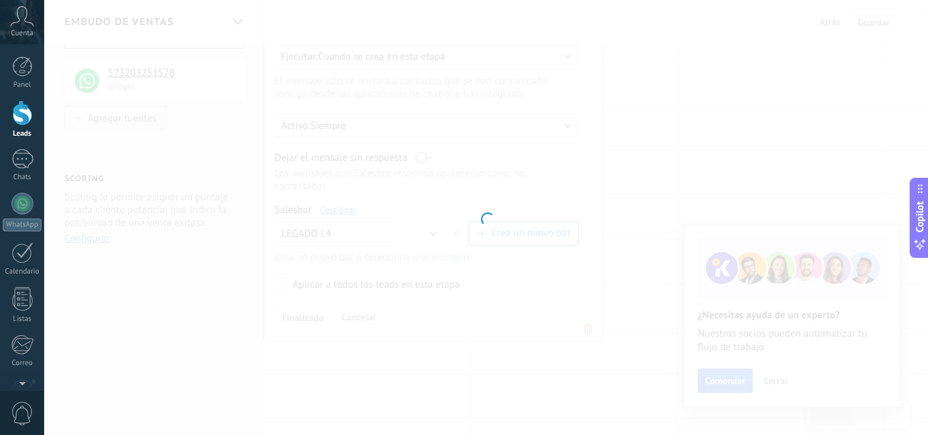
type input "*********"
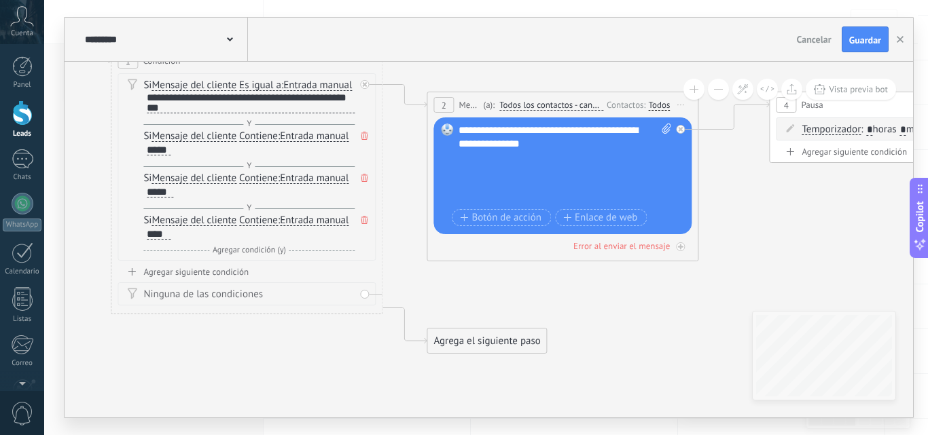
click at [510, 164] on div "**********" at bounding box center [565, 165] width 213 height 82
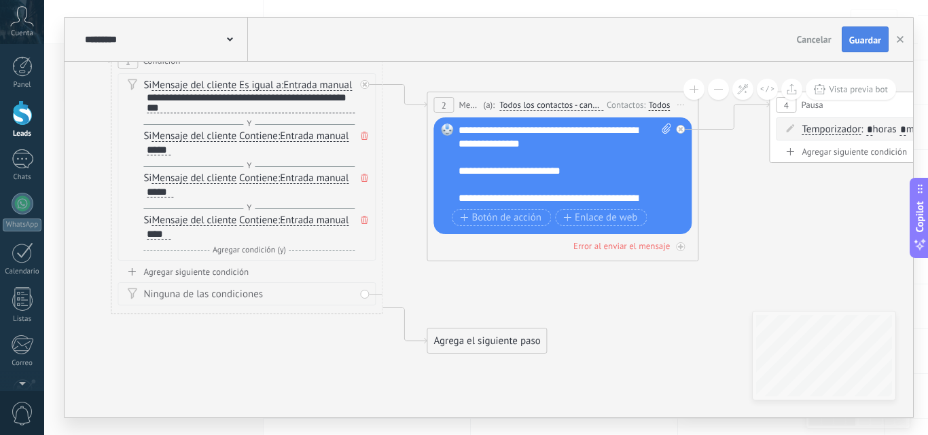
click at [874, 34] on button "Guardar" at bounding box center [865, 39] width 47 height 26
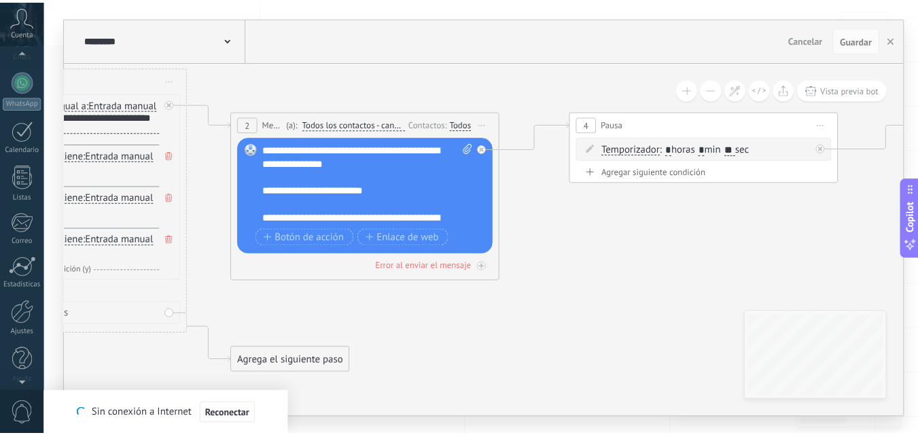
scroll to position [130, 0]
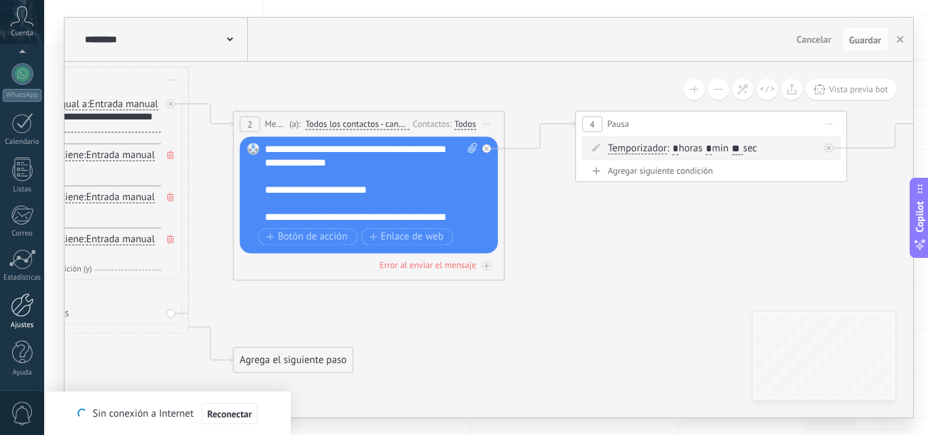
click at [24, 303] on div at bounding box center [22, 305] width 23 height 24
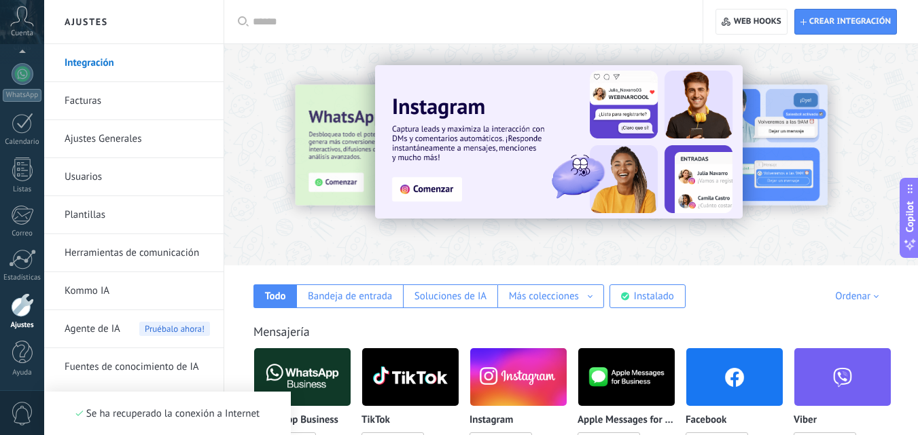
scroll to position [158, 0]
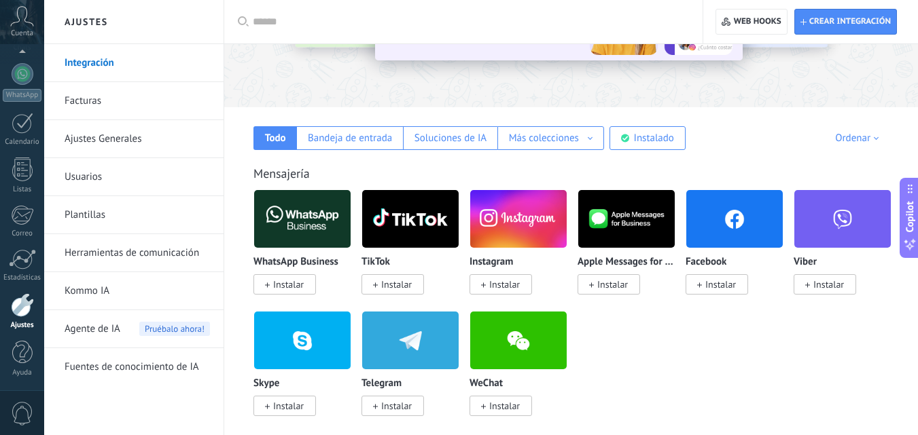
click at [28, 308] on div at bounding box center [22, 305] width 23 height 24
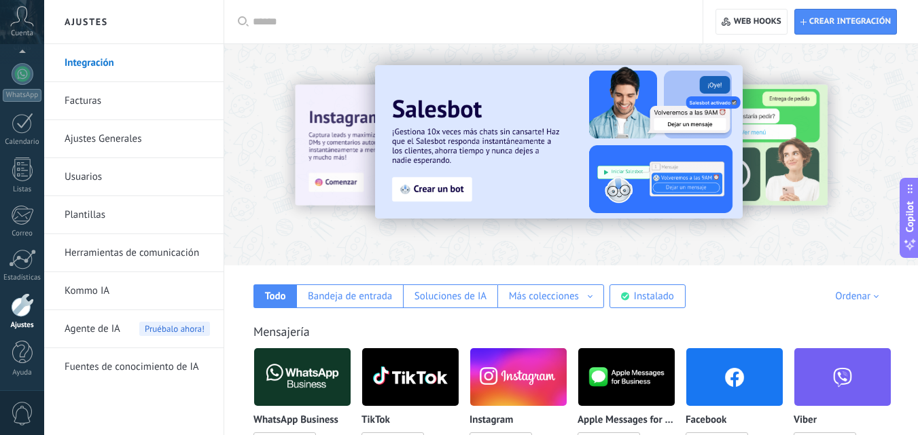
click at [125, 145] on link "Ajustes Generales" at bounding box center [137, 139] width 145 height 38
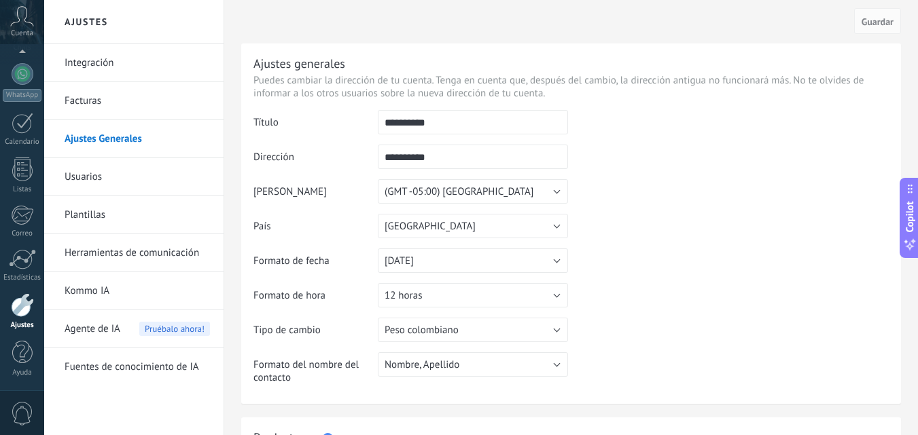
click at [85, 222] on link "Plantillas" at bounding box center [137, 215] width 145 height 38
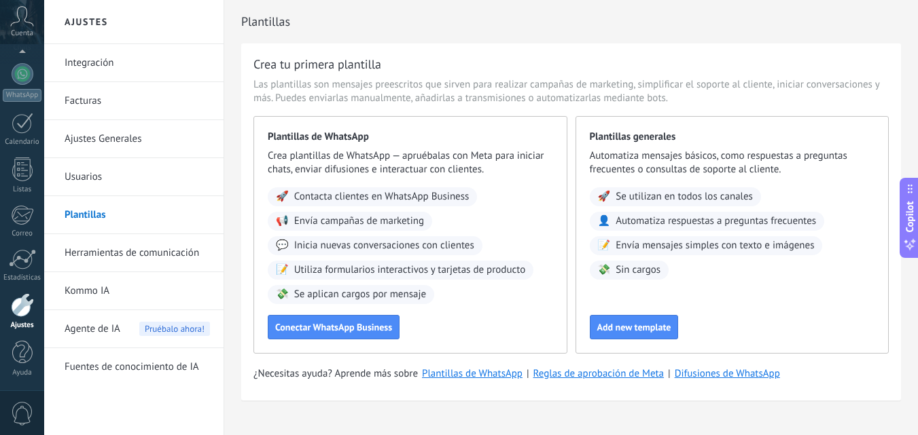
click at [103, 257] on link "Herramientas de comunicación" at bounding box center [137, 253] width 145 height 38
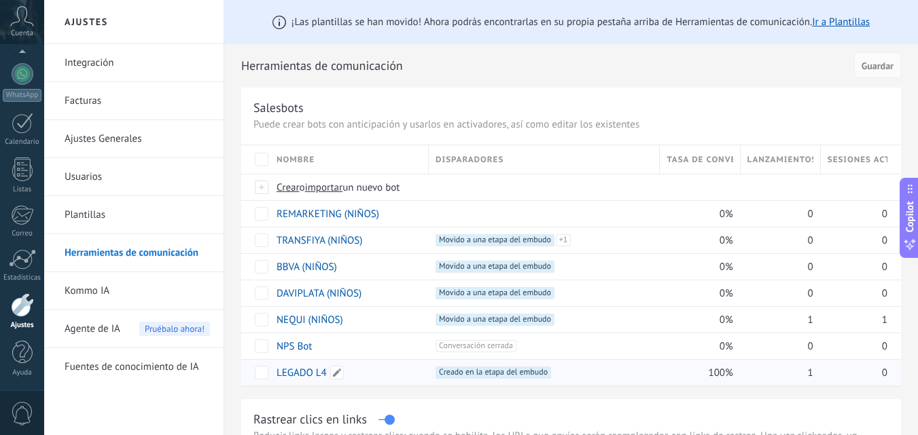
click at [319, 374] on link "LEGADO L4" at bounding box center [301, 373] width 50 height 13
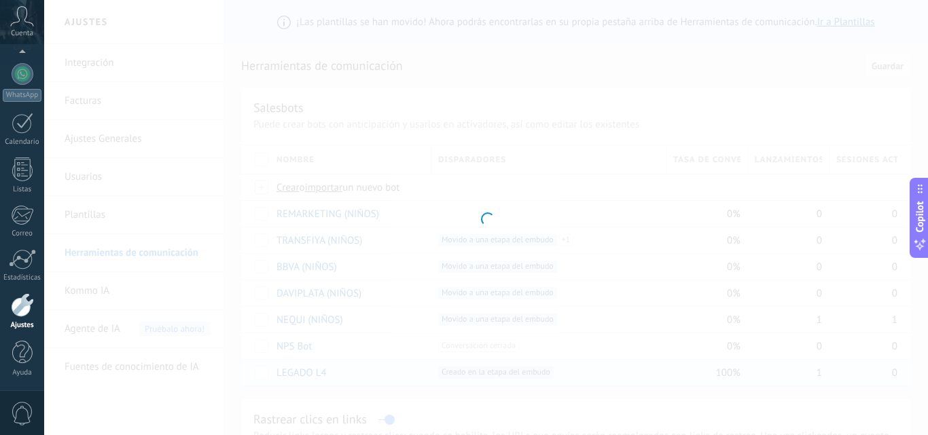
type input "*********"
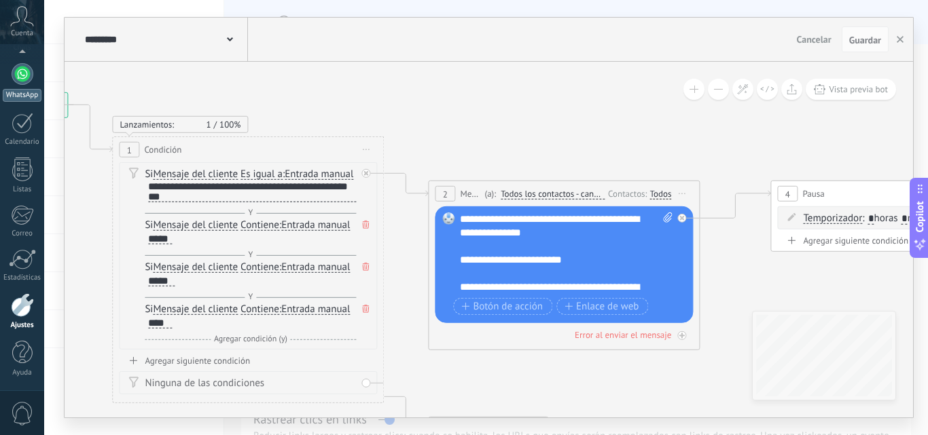
click at [24, 84] on div at bounding box center [23, 74] width 22 height 22
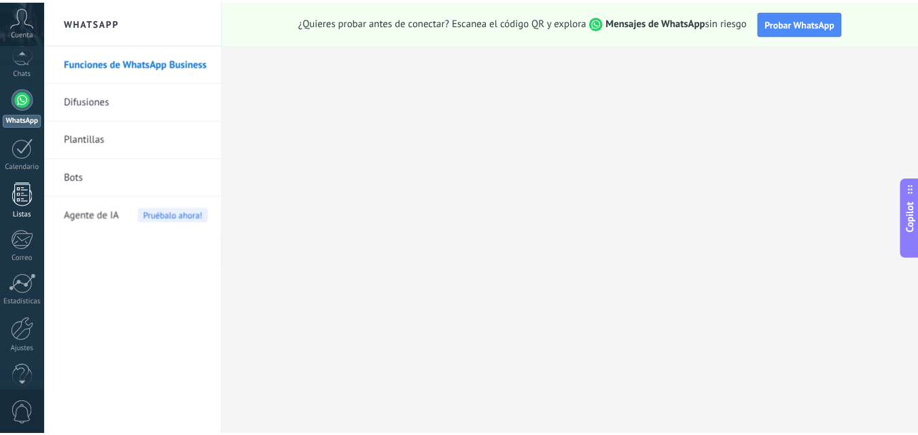
scroll to position [130, 0]
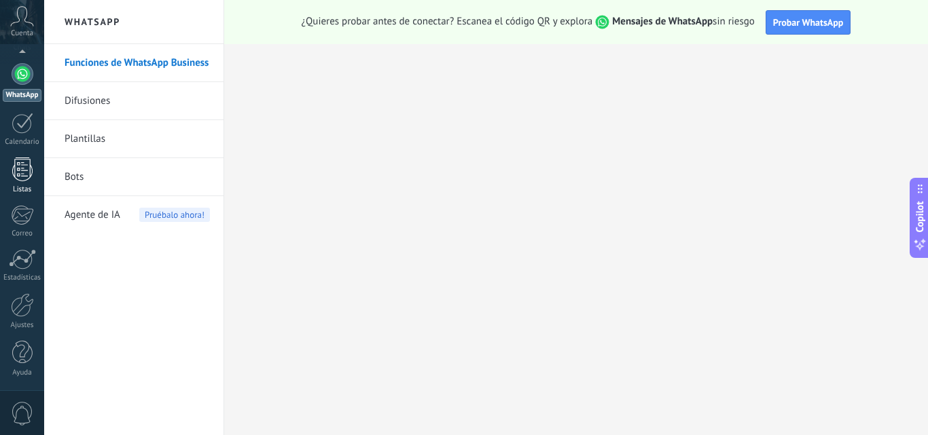
click at [11, 309] on div at bounding box center [22, 305] width 23 height 24
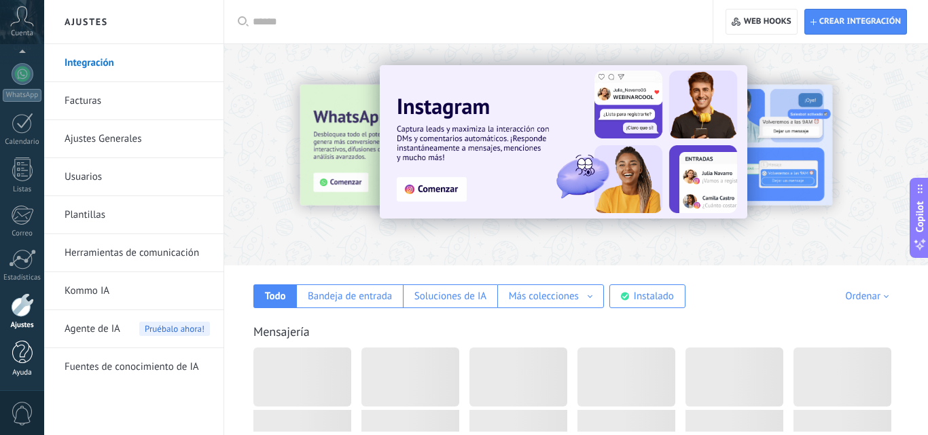
click at [19, 347] on div at bounding box center [22, 353] width 20 height 24
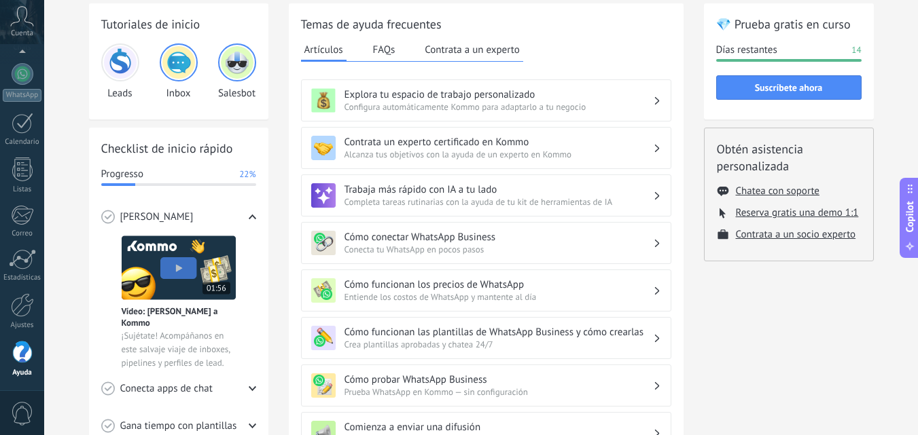
scroll to position [46, 0]
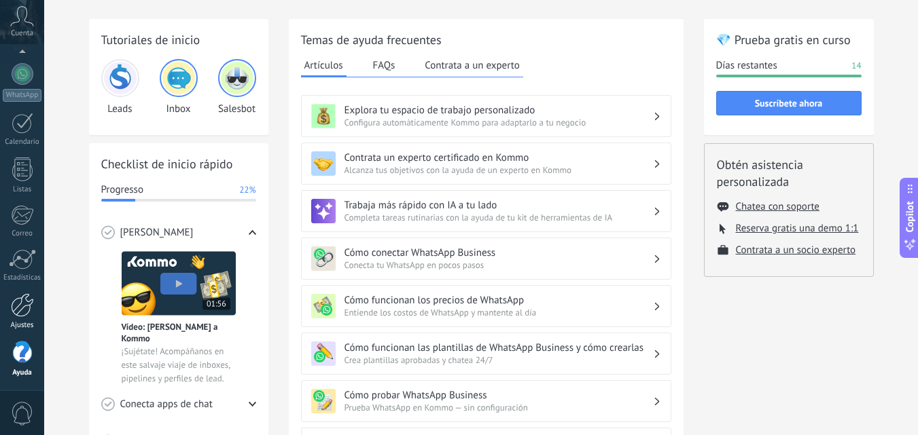
click at [14, 302] on div at bounding box center [22, 305] width 23 height 24
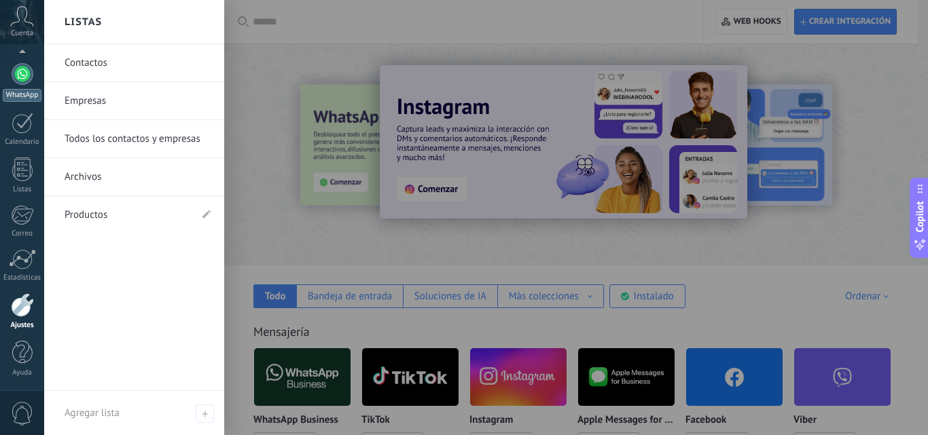
click at [16, 86] on link "WhatsApp" at bounding box center [22, 82] width 44 height 39
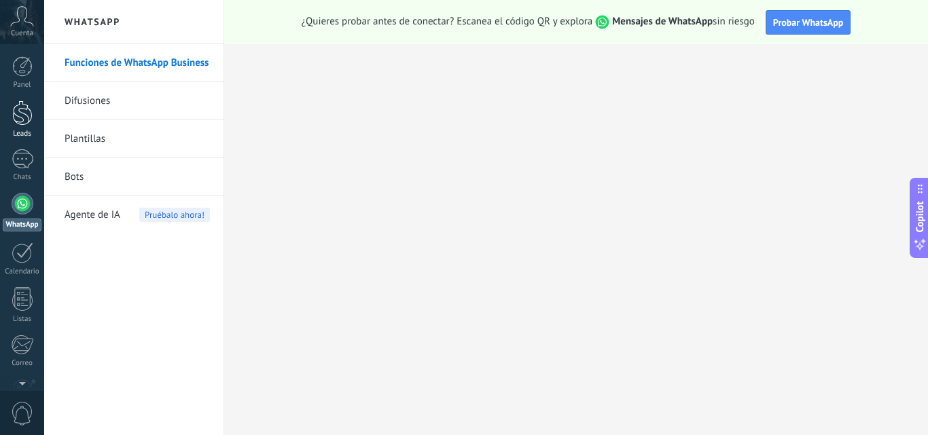
click at [22, 133] on div "Leads" at bounding box center [22, 134] width 39 height 9
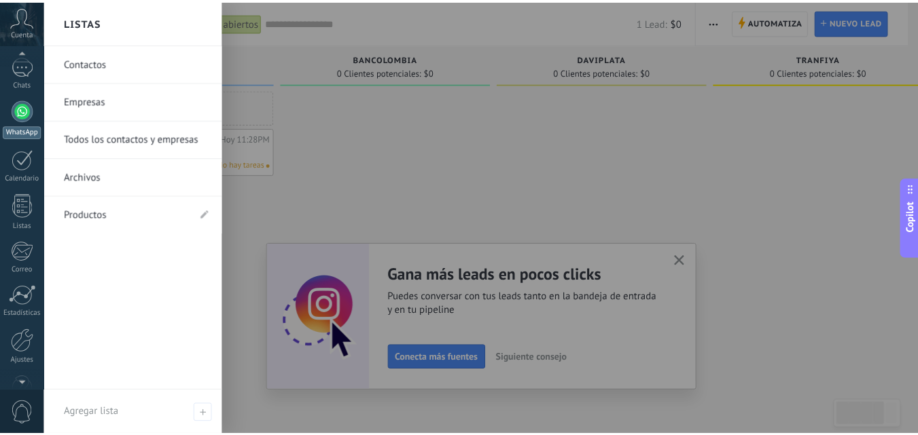
scroll to position [130, 0]
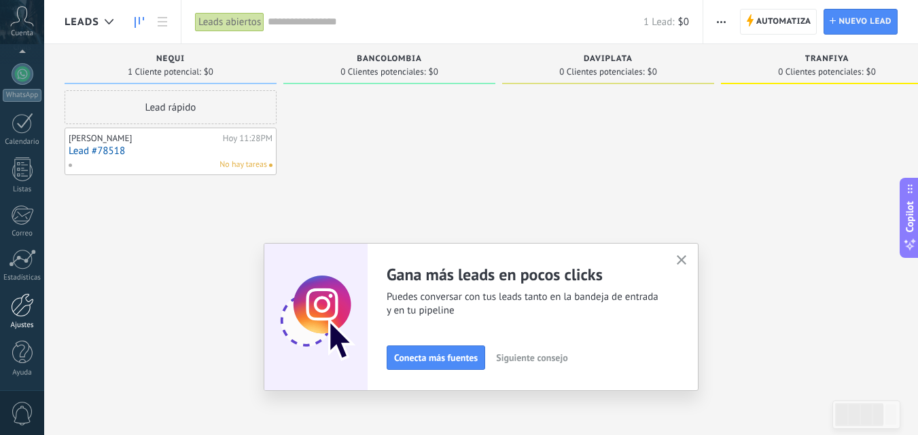
click at [14, 306] on div at bounding box center [22, 305] width 23 height 24
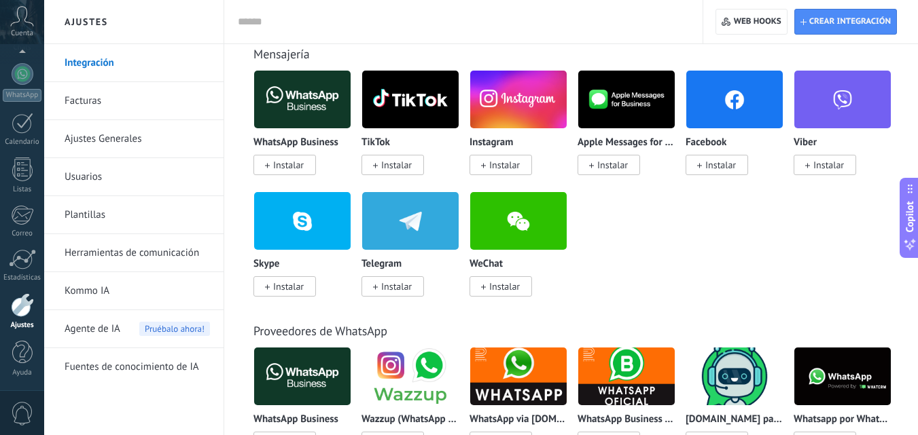
scroll to position [279, 0]
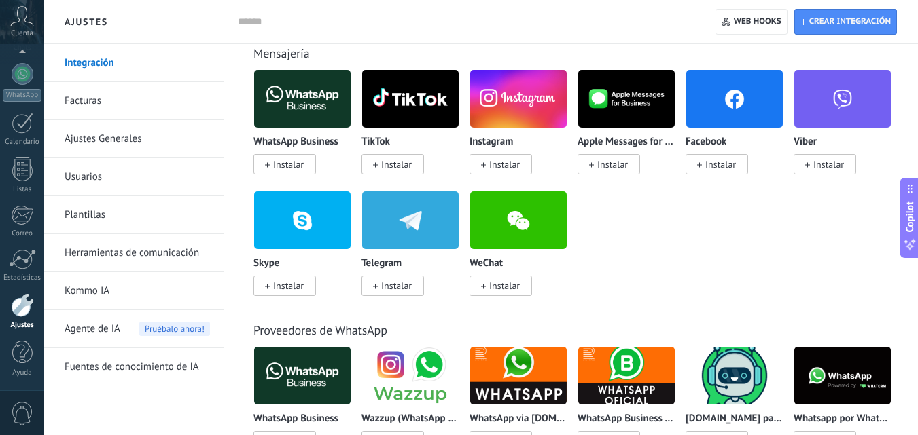
click at [149, 261] on link "Herramientas de comunicación" at bounding box center [137, 253] width 145 height 38
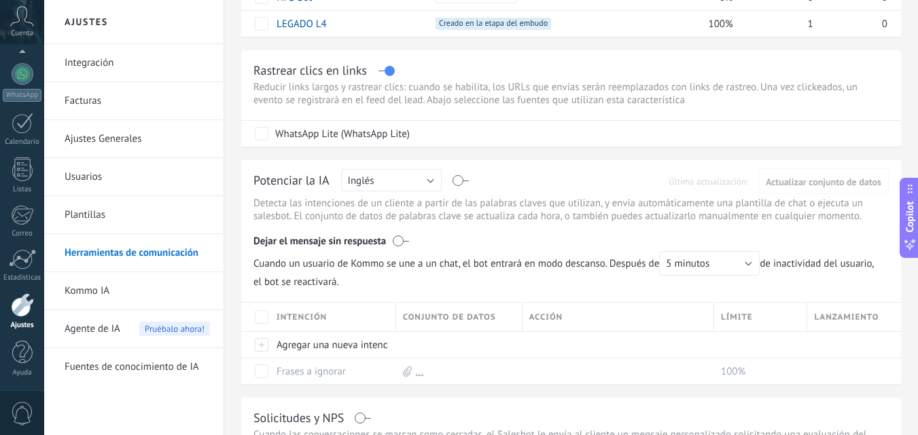
scroll to position [352, 0]
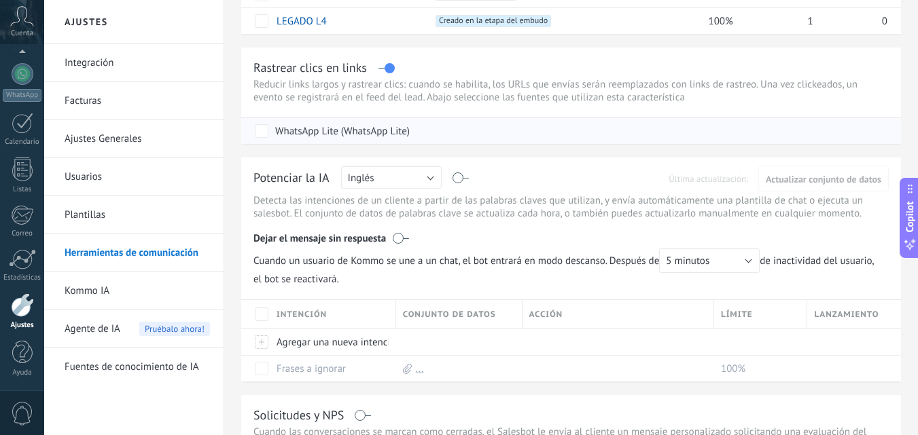
click at [285, 132] on div "WhatsApp Lite (WhatsApp Lite)" at bounding box center [342, 132] width 135 height 14
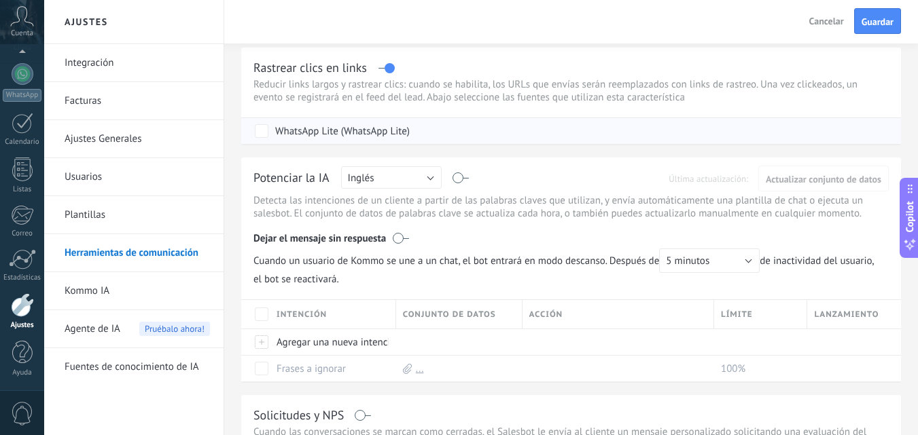
click at [285, 132] on div "WhatsApp Lite (WhatsApp Lite)" at bounding box center [342, 132] width 135 height 14
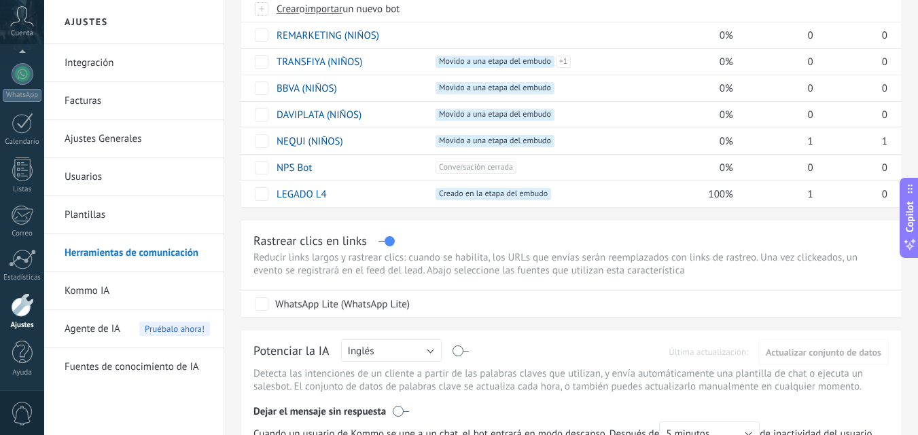
scroll to position [177, 0]
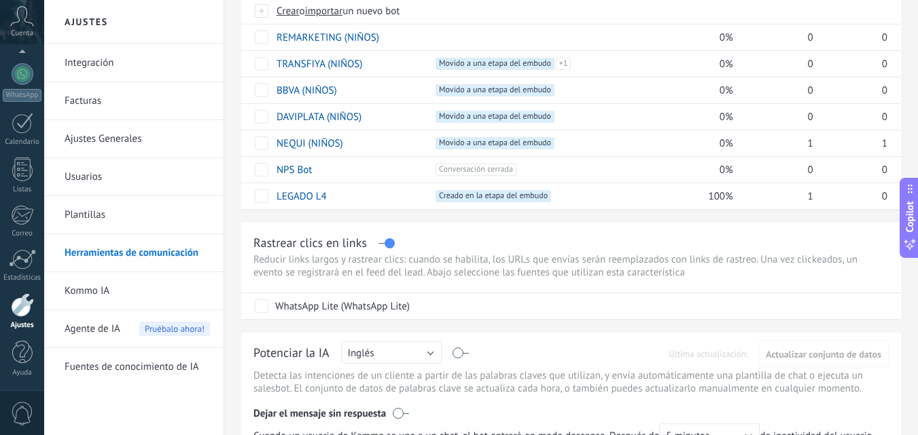
click at [132, 138] on link "Ajustes Generales" at bounding box center [137, 139] width 145 height 38
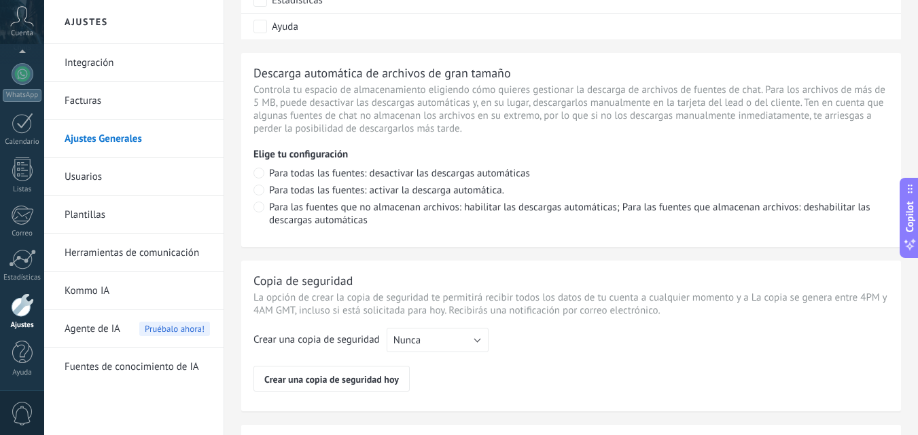
scroll to position [924, 0]
click at [85, 50] on link "Integración" at bounding box center [137, 63] width 145 height 38
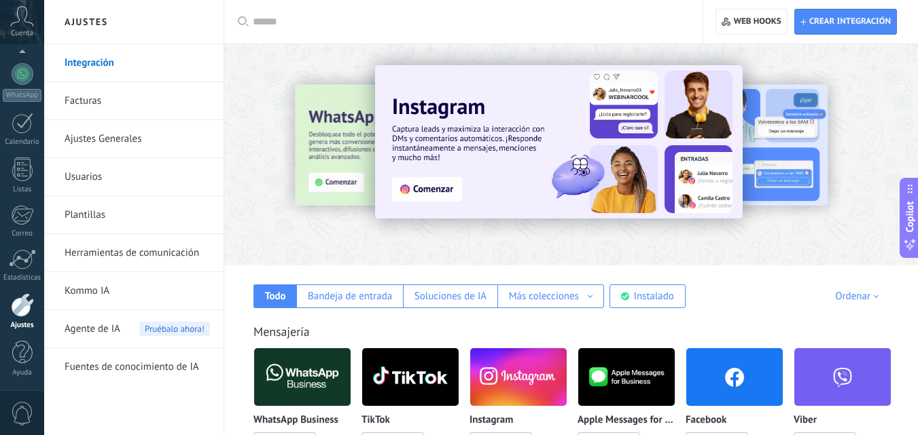
click at [291, 24] on input "text" at bounding box center [468, 22] width 431 height 14
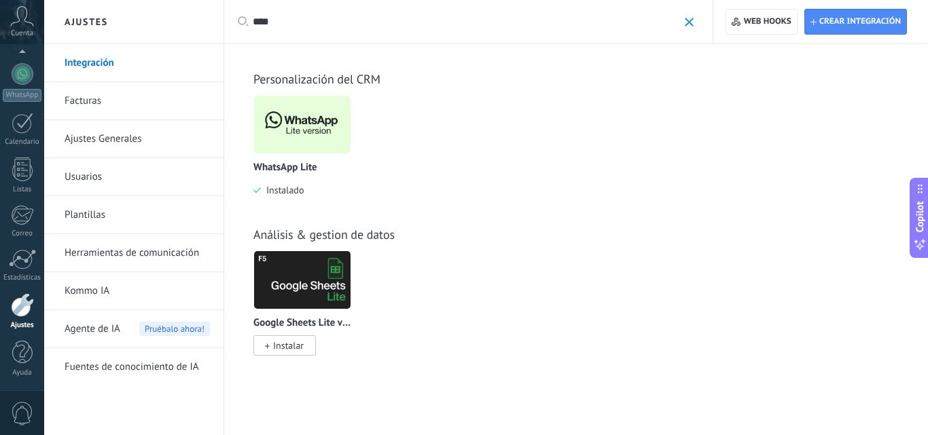
type input "****"
click at [299, 141] on img at bounding box center [302, 125] width 96 height 66
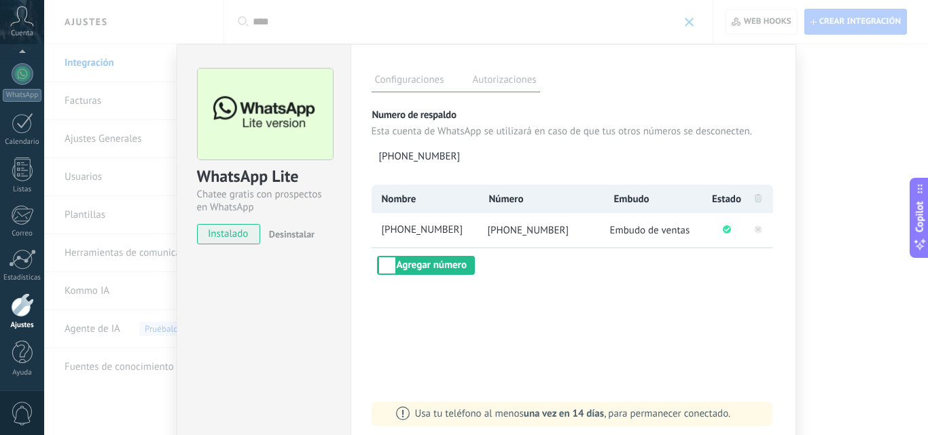
click at [292, 232] on span "Desinstalar" at bounding box center [292, 234] width 46 height 12
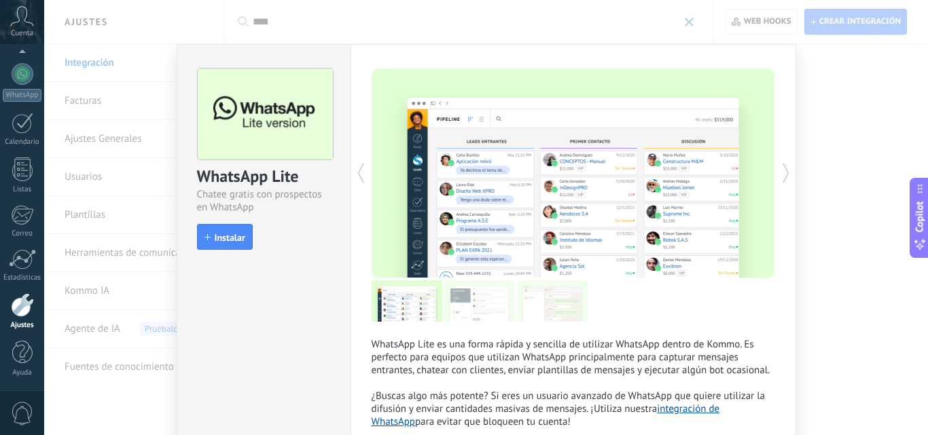
click at [820, 118] on div "WhatsApp Lite Chatee gratis con prospectos en WhatsApp install Instalar WhatsAp…" at bounding box center [486, 217] width 884 height 435
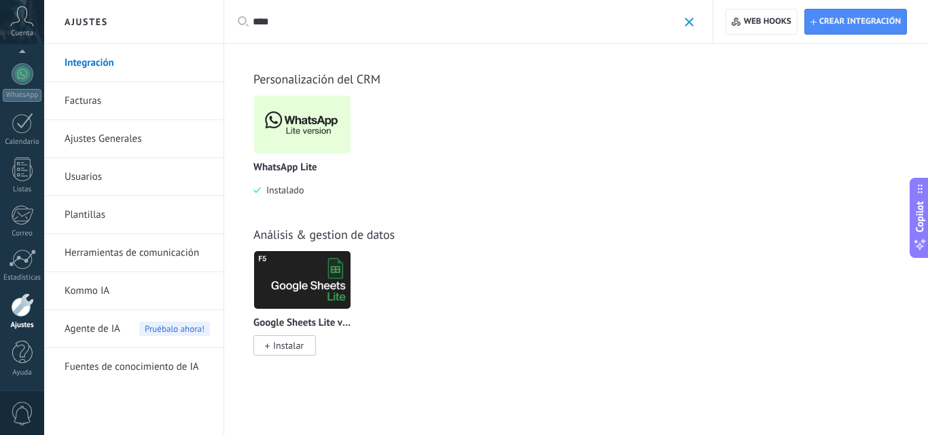
click at [103, 70] on link "Integración" at bounding box center [137, 63] width 145 height 38
click at [105, 109] on link "Facturas" at bounding box center [137, 101] width 145 height 38
